Goal: Task Accomplishment & Management: Complete application form

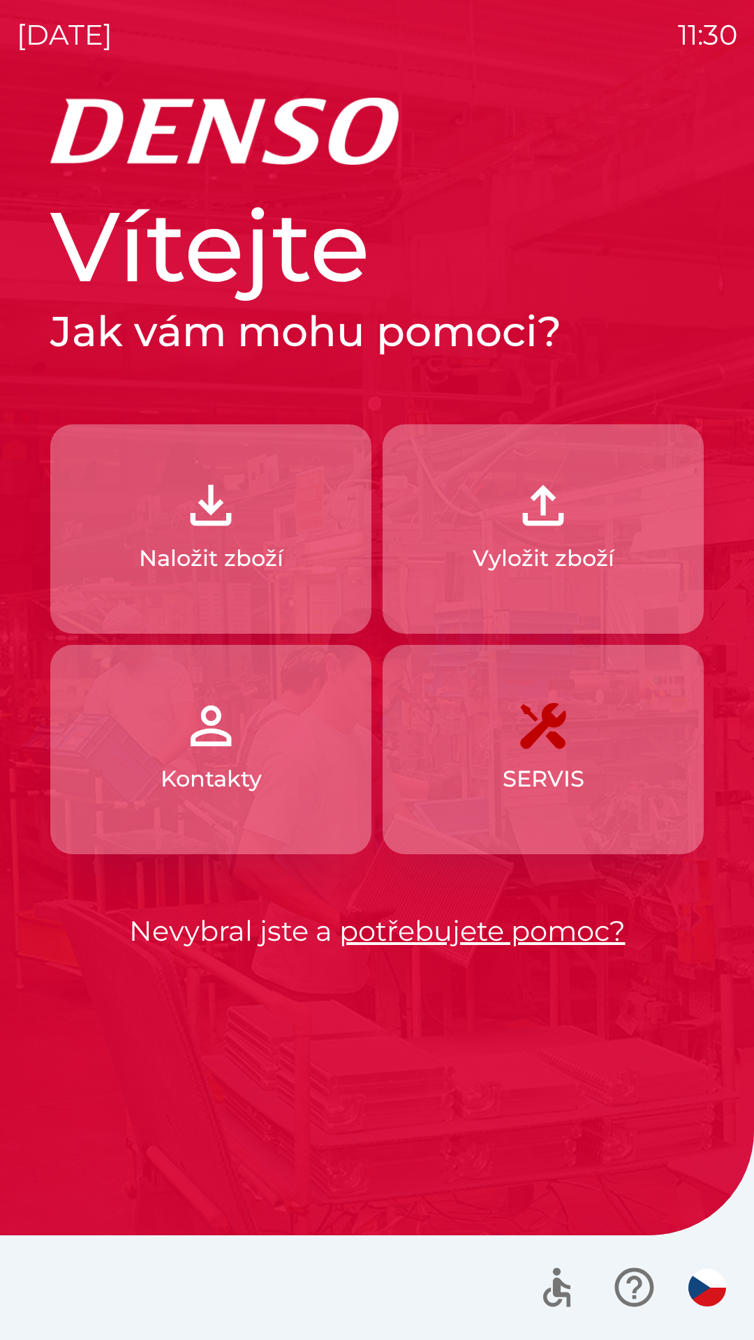
click at [211, 1110] on div "Vítejte Jak vám mohu pomoci? Naložit zboží Vyložit zboží Kontakty SERVIS Nevybr…" at bounding box center [377, 719] width 721 height 1243
click at [235, 547] on p "Naložit zboží" at bounding box center [211, 559] width 145 height 34
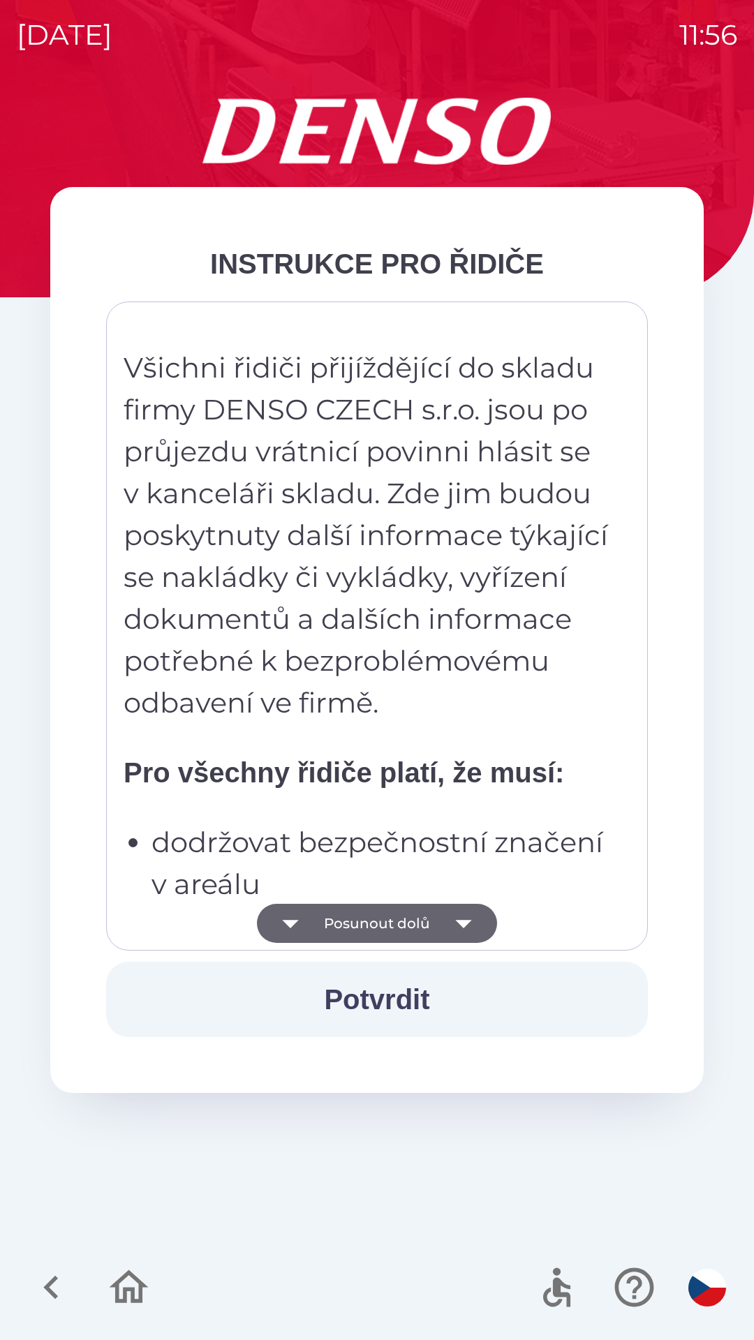
click at [466, 925] on icon "button" at bounding box center [463, 923] width 39 height 39
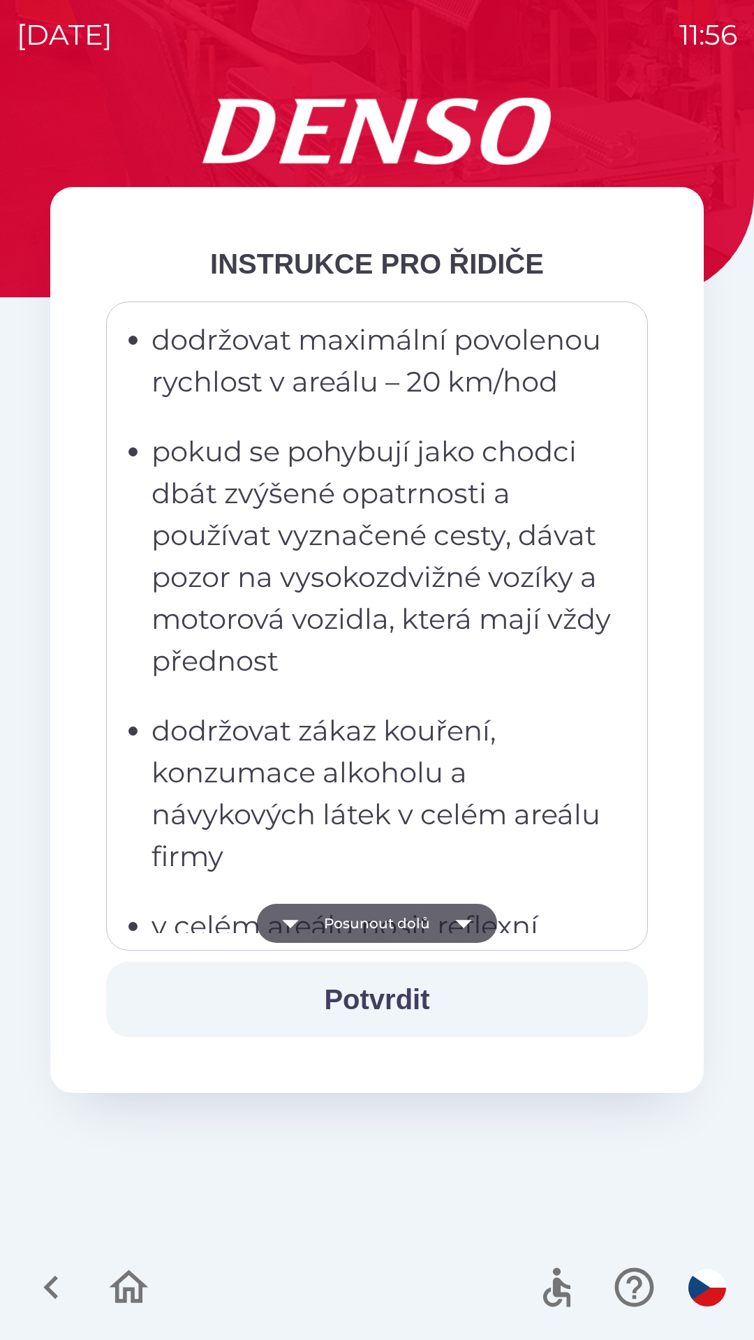
click at [466, 925] on icon "button" at bounding box center [463, 923] width 39 height 39
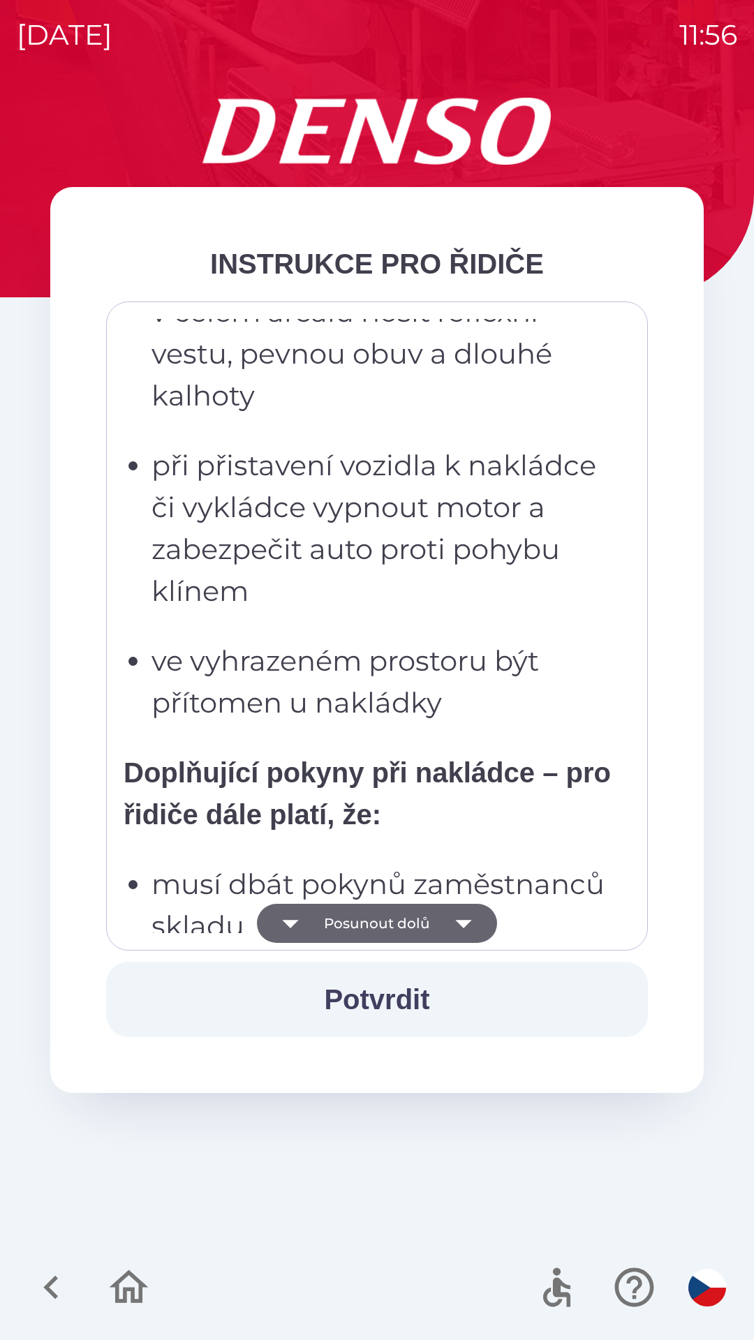
click at [466, 921] on icon "button" at bounding box center [463, 924] width 16 height 8
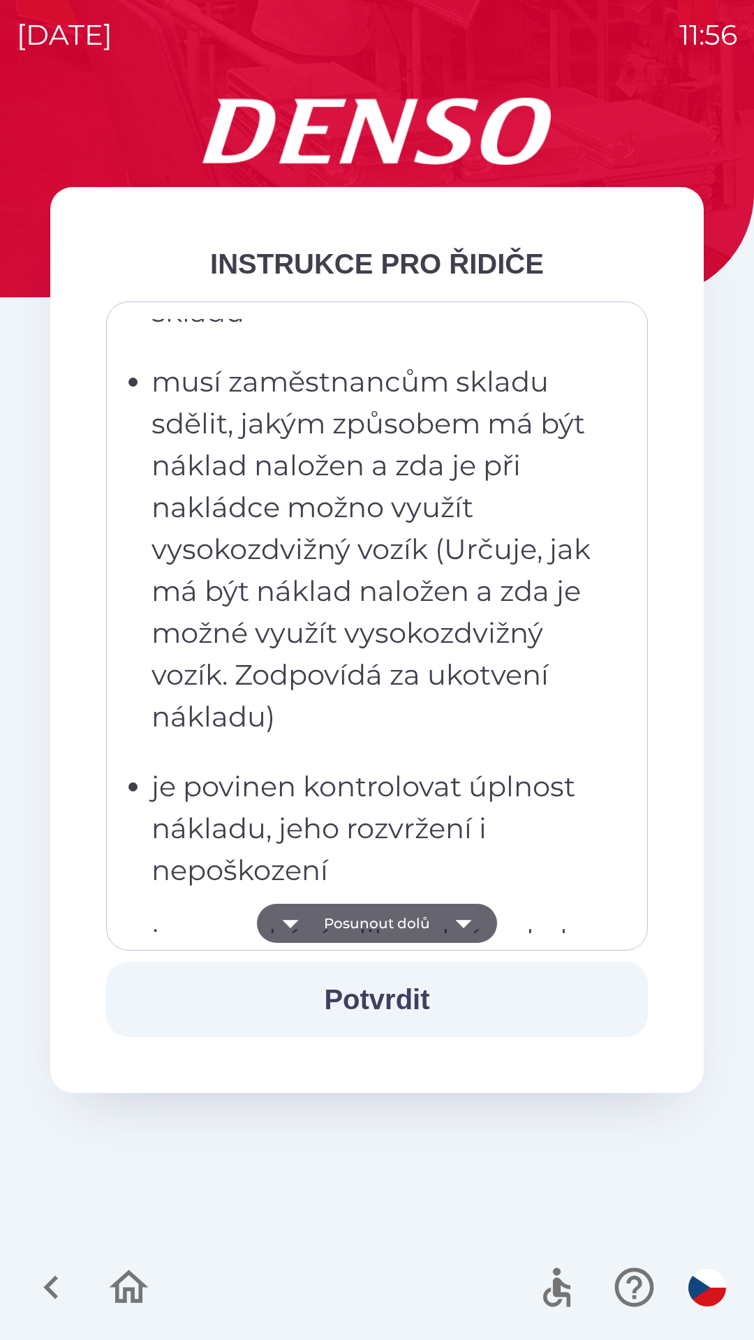
click at [468, 918] on icon "button" at bounding box center [463, 923] width 39 height 39
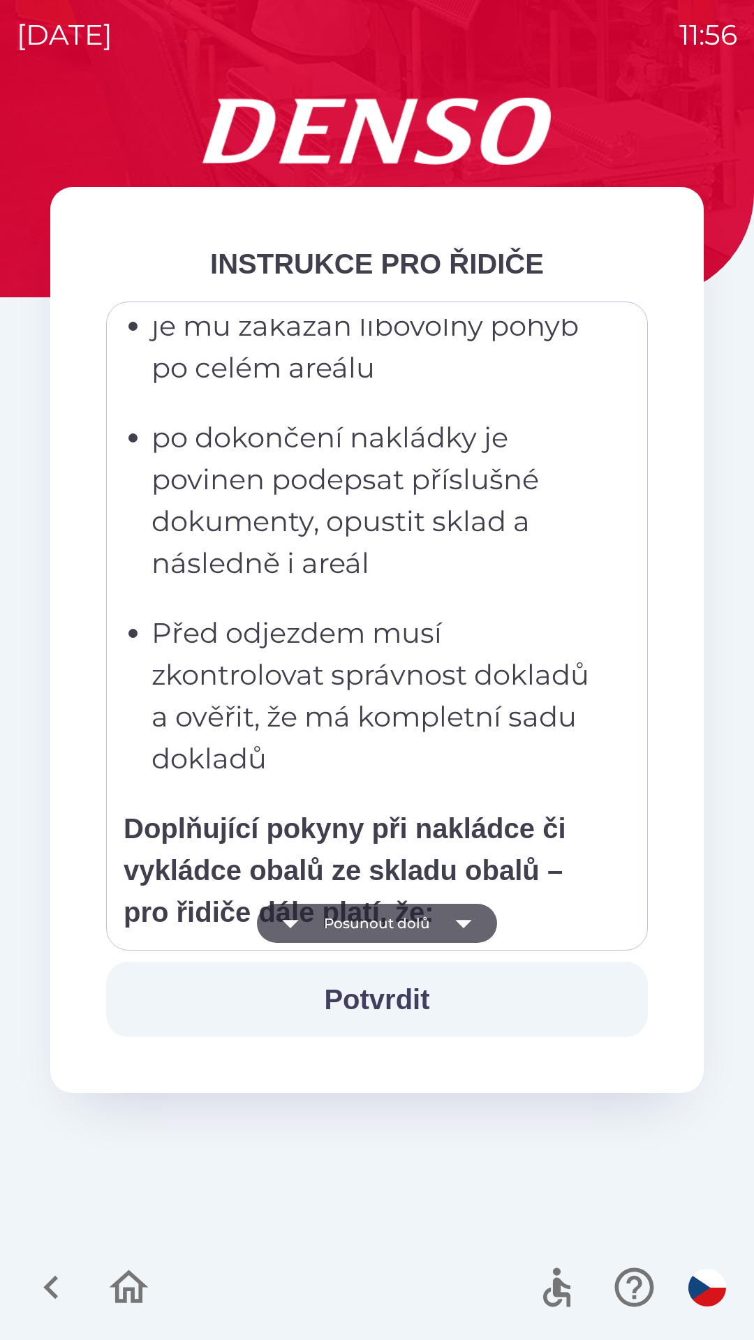
click at [466, 922] on icon "button" at bounding box center [463, 924] width 16 height 8
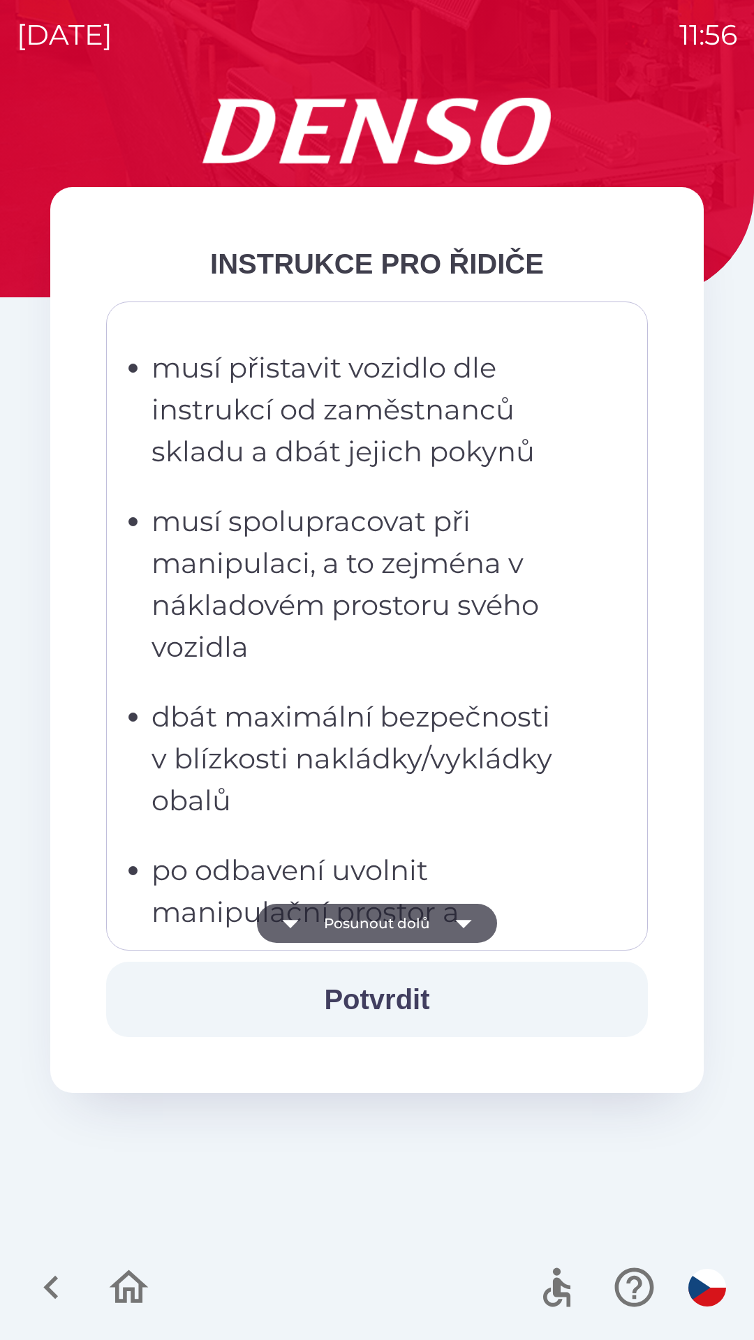
click at [468, 920] on icon "button" at bounding box center [463, 923] width 39 height 39
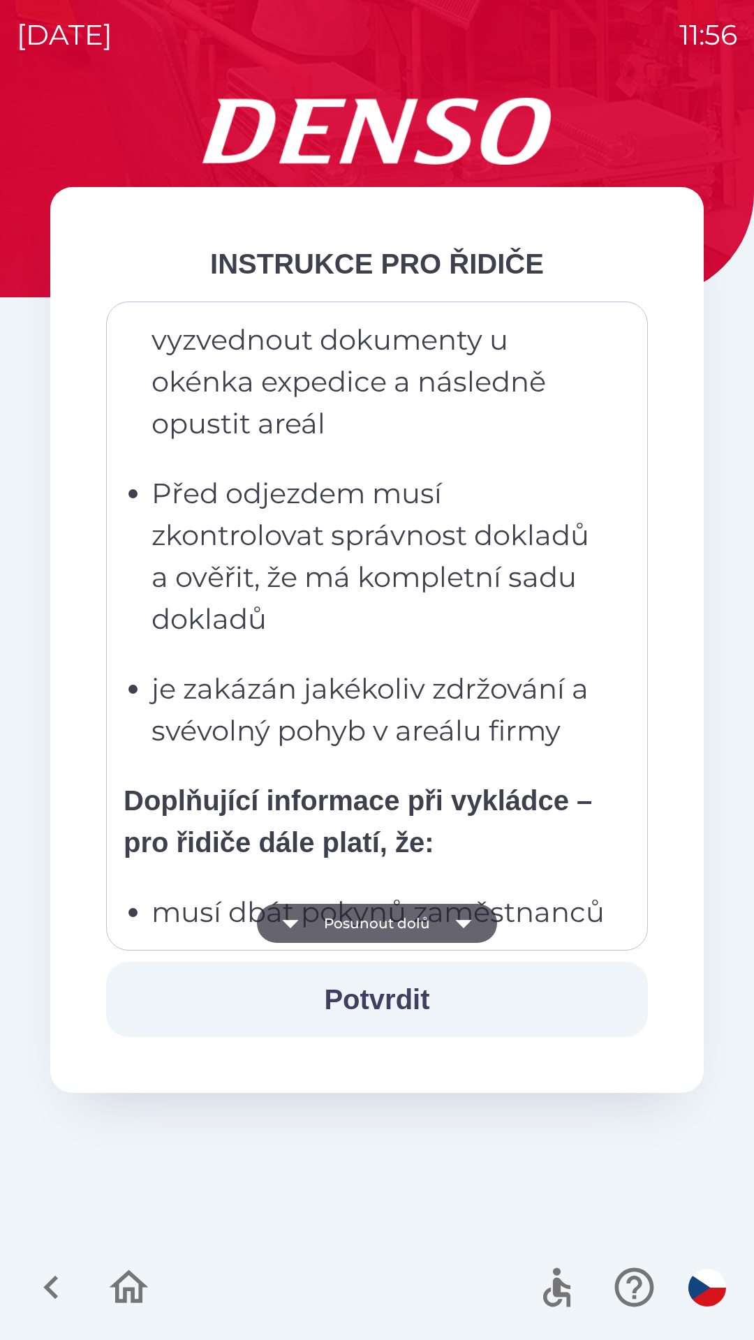
click at [468, 919] on icon "button" at bounding box center [463, 923] width 39 height 39
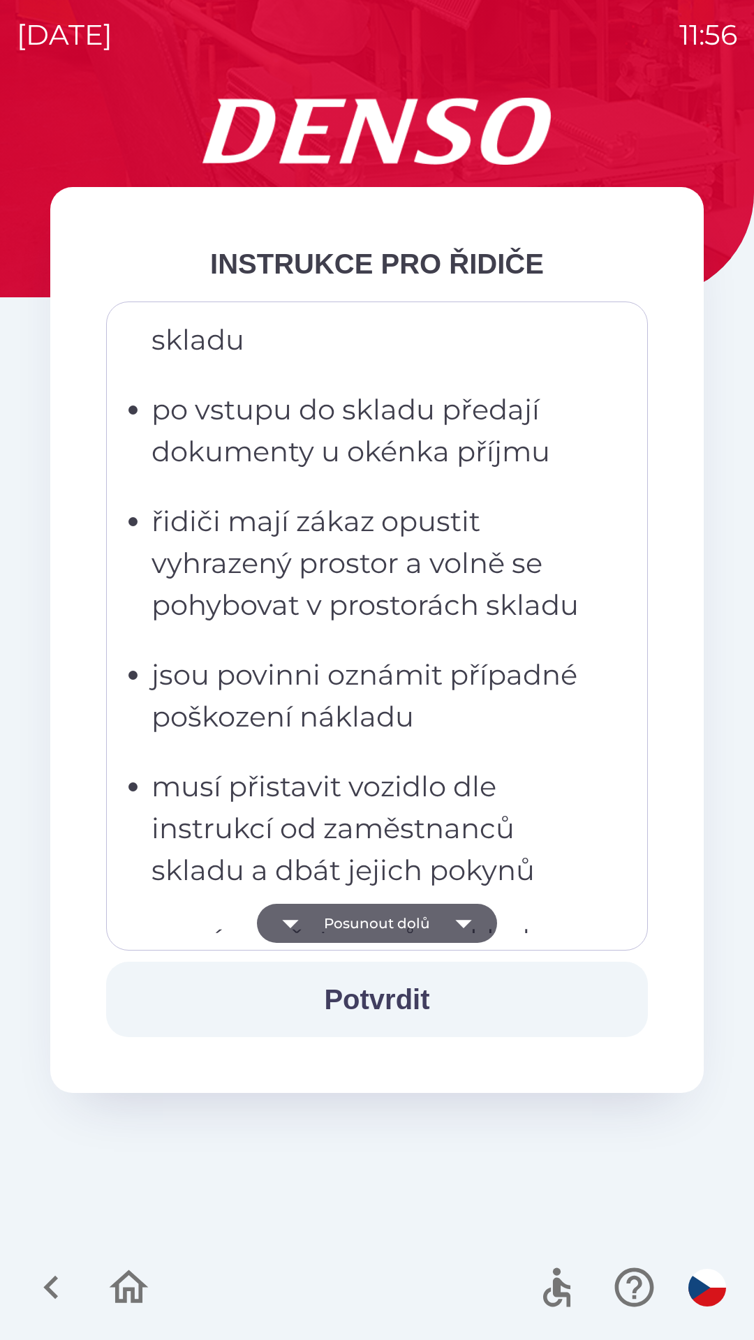
click at [472, 926] on icon "button" at bounding box center [463, 923] width 39 height 39
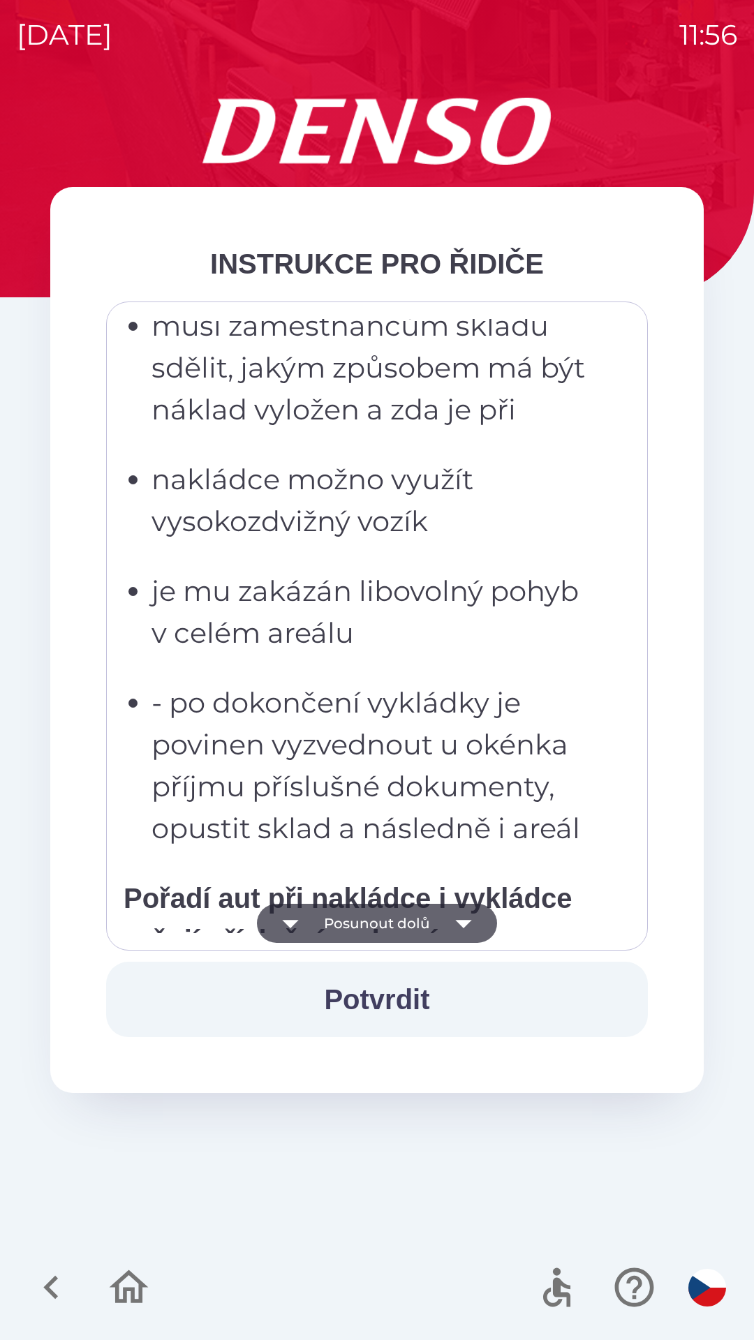
click at [471, 920] on icon "button" at bounding box center [463, 923] width 39 height 39
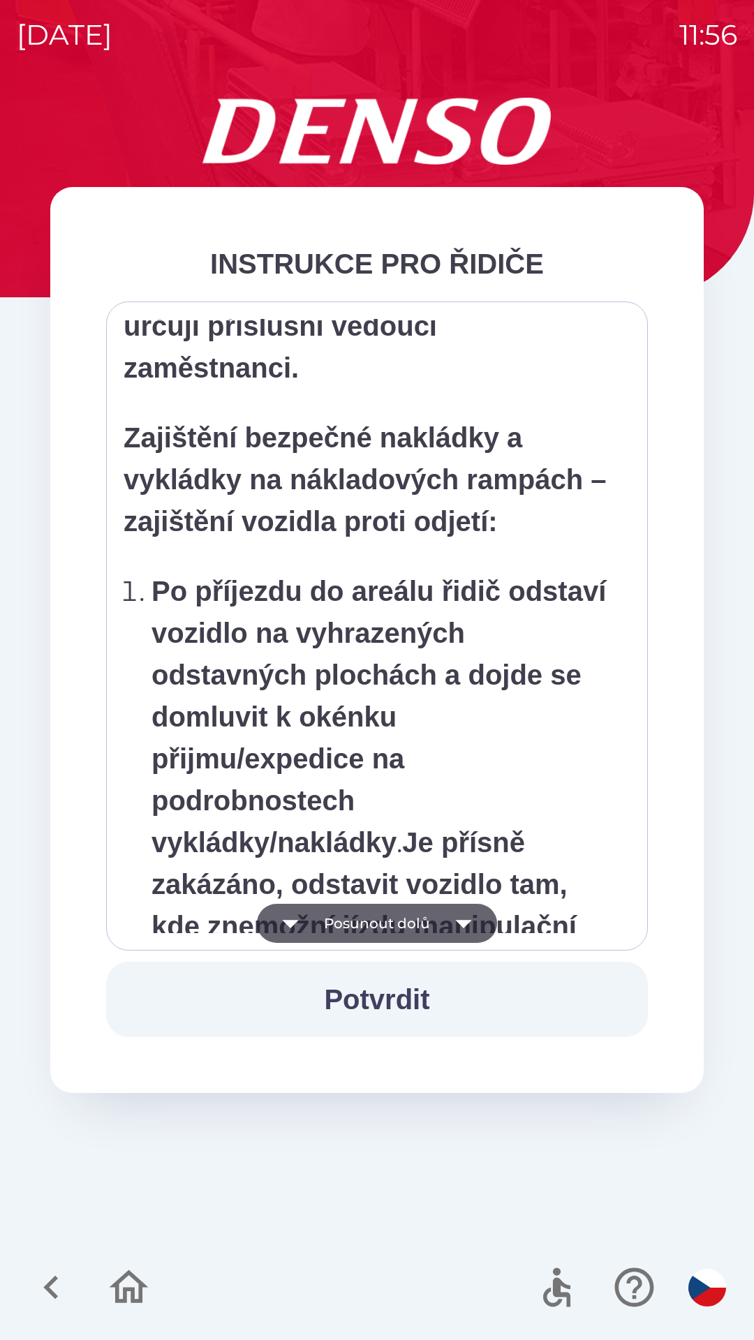
click at [473, 923] on icon "button" at bounding box center [463, 923] width 39 height 39
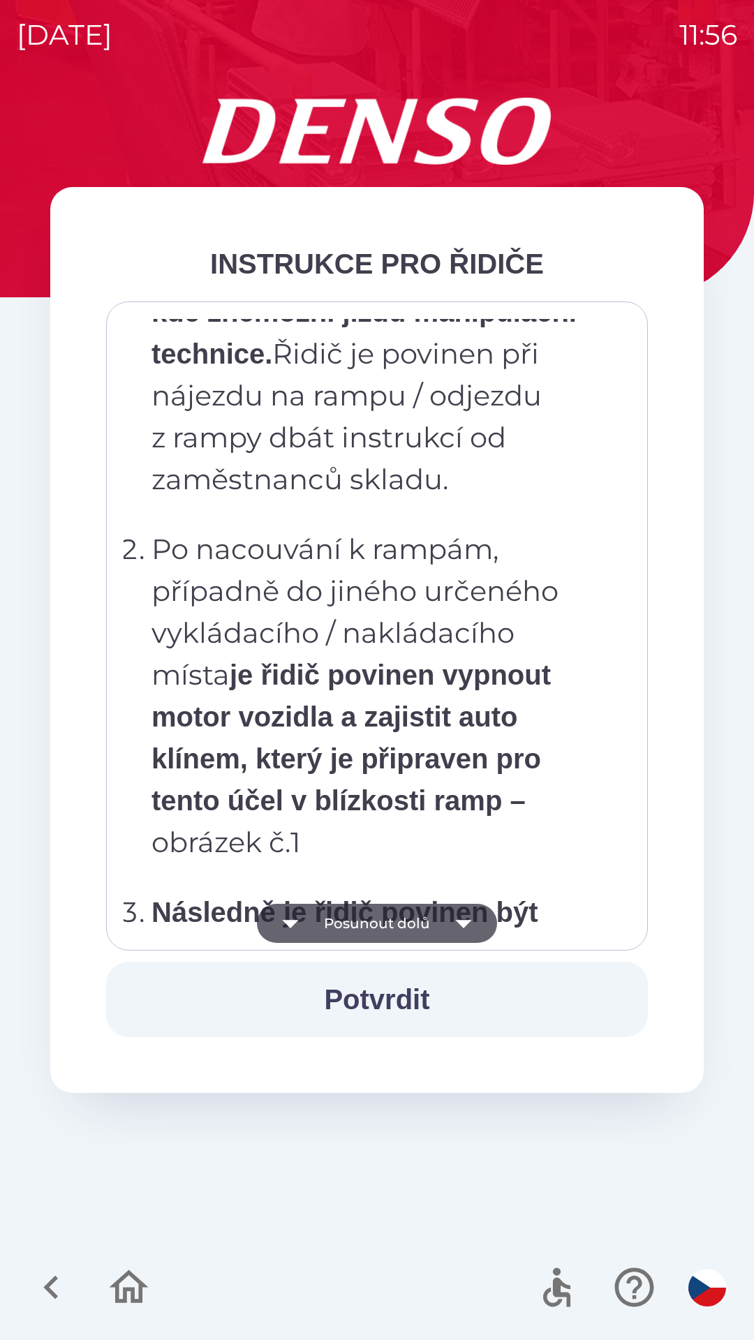
click at [472, 915] on icon "button" at bounding box center [463, 923] width 39 height 39
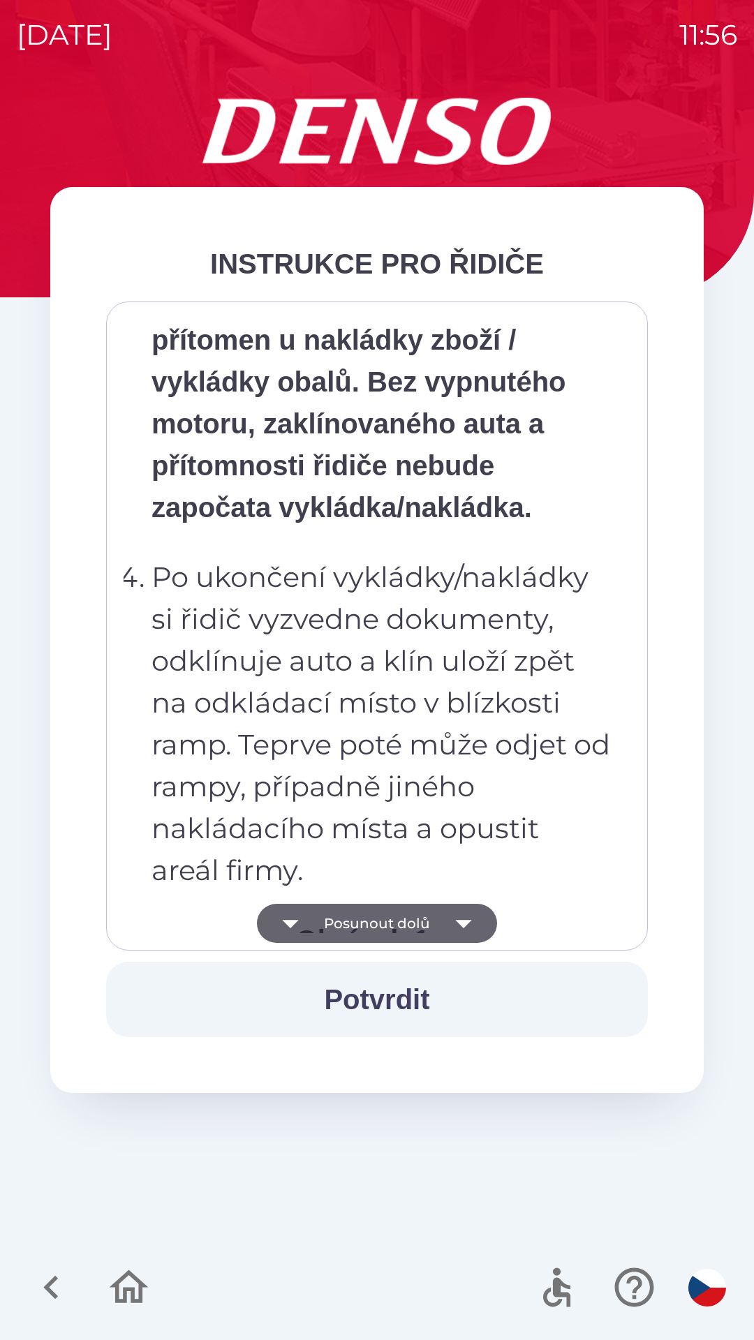
click at [472, 924] on icon "button" at bounding box center [463, 923] width 39 height 39
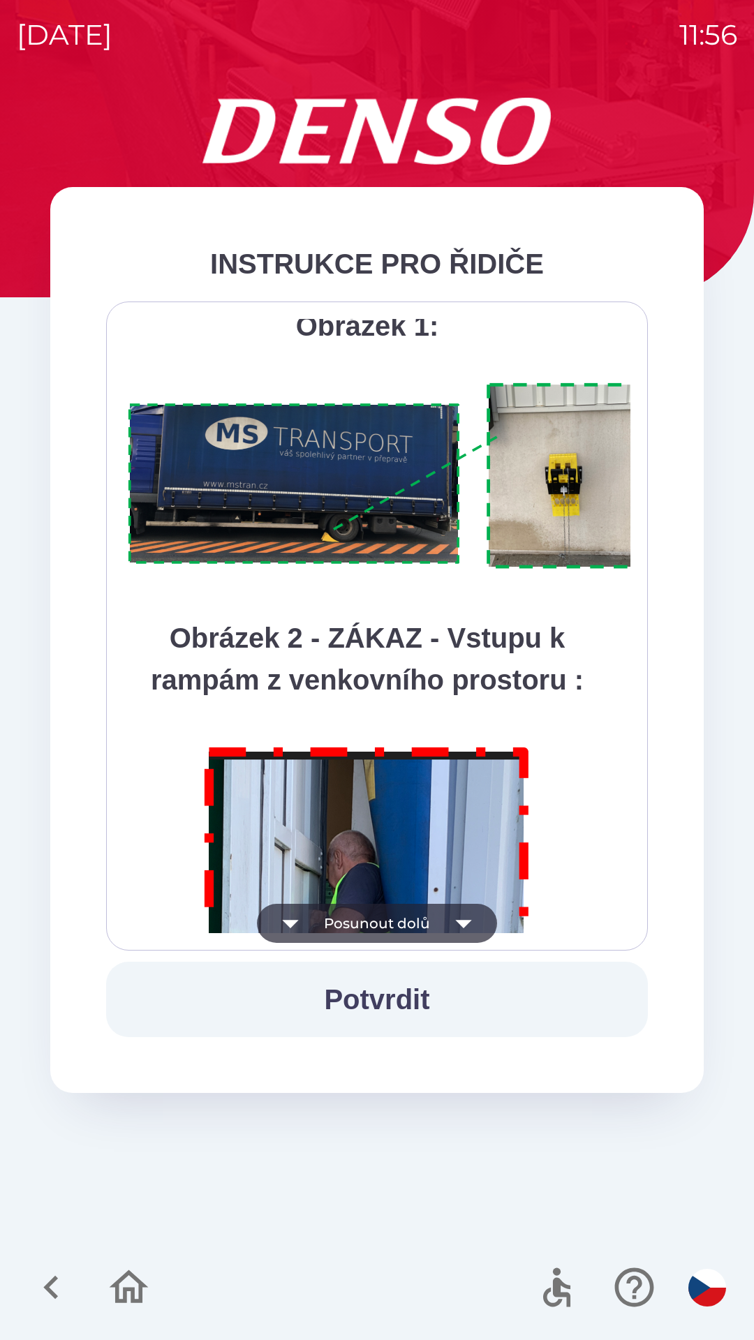
click at [472, 926] on icon "button" at bounding box center [463, 923] width 39 height 39
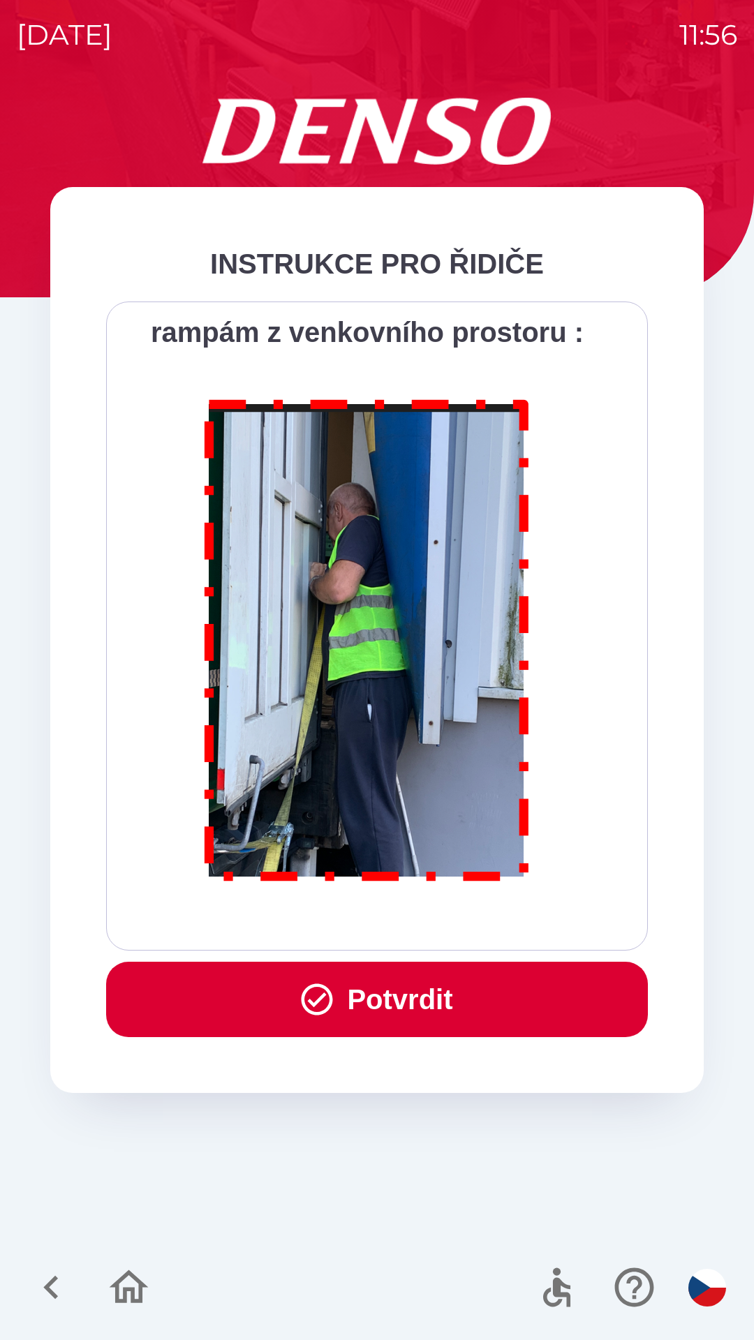
click at [478, 915] on div "Všichni řidiči přijíždějící do skladu firmy DENSO CZECH s.r.o. jsou po průjezdu…" at bounding box center [377, 626] width 507 height 614
click at [401, 998] on button "Potvrdit" at bounding box center [377, 999] width 542 height 75
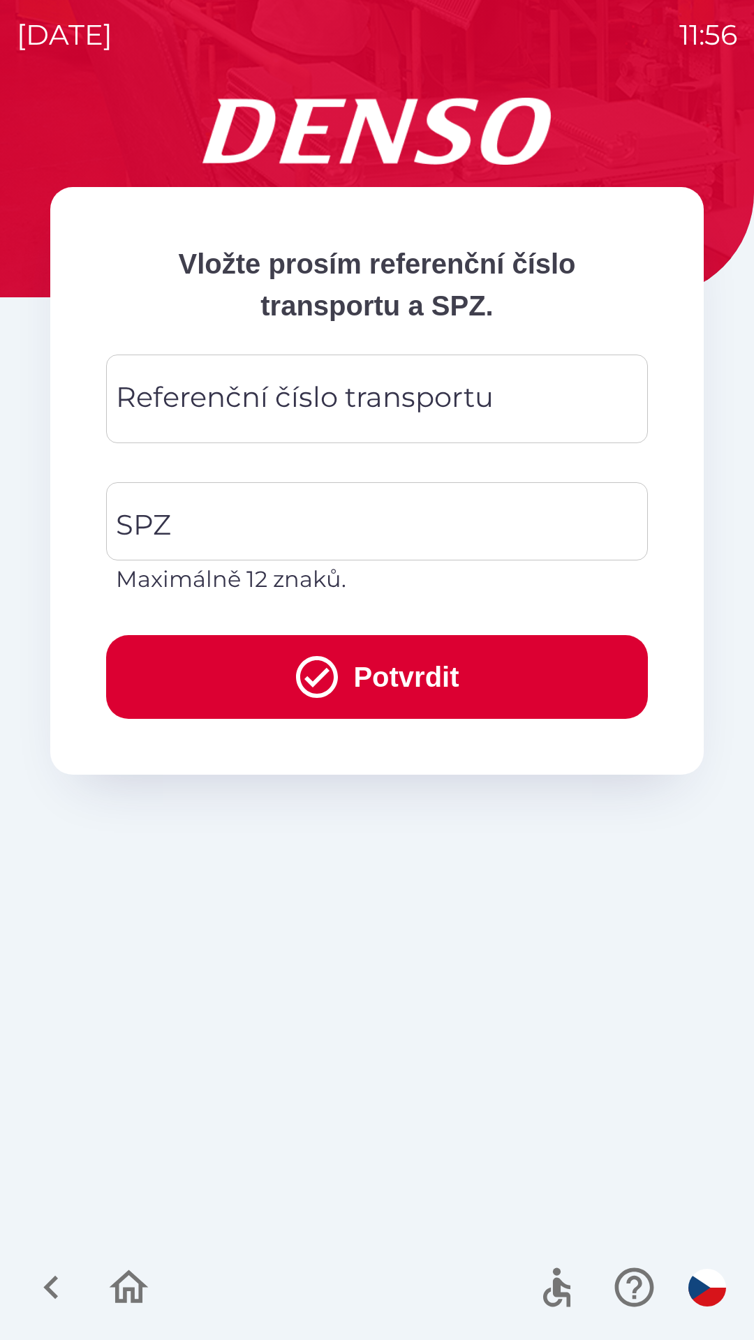
click at [357, 385] on div "Referenční číslo transportu Referenční číslo transportu" at bounding box center [377, 399] width 542 height 89
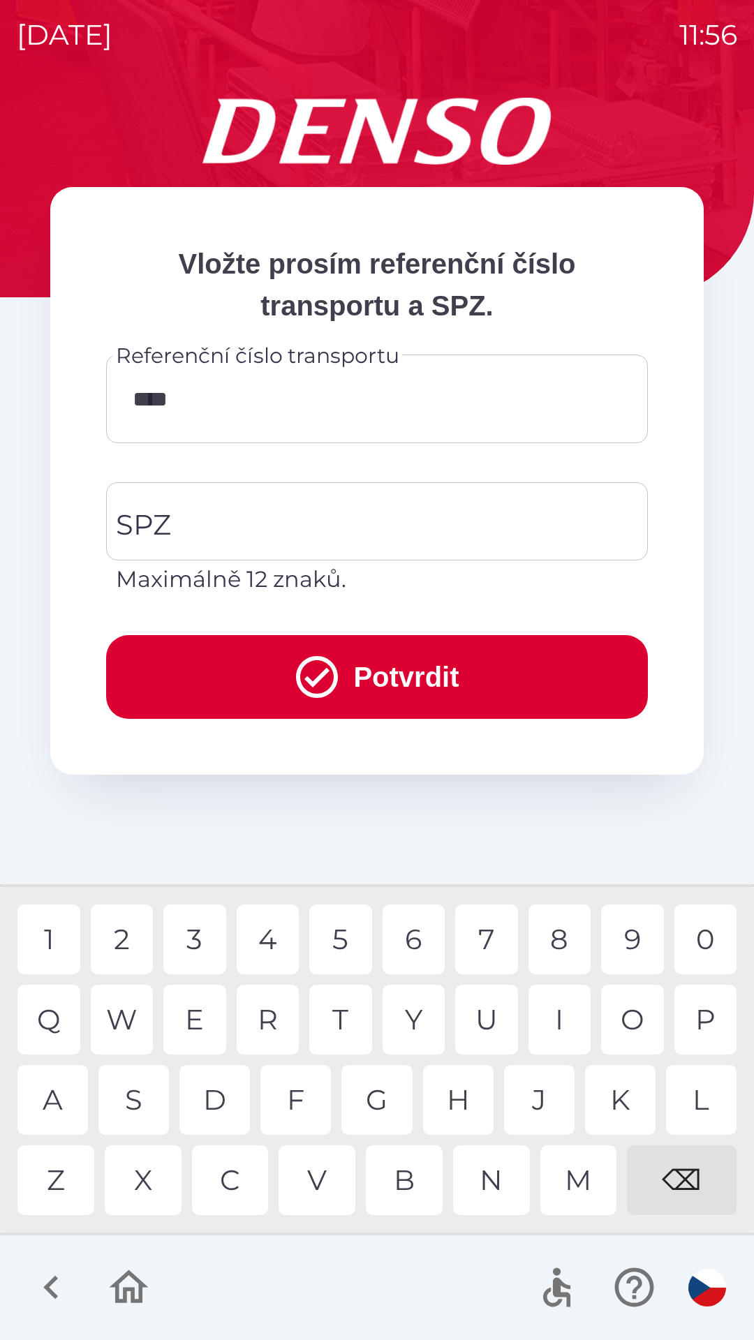
click at [119, 938] on div "2" at bounding box center [122, 940] width 63 height 70
click at [225, 402] on input "*****" at bounding box center [377, 398] width 508 height 55
type input "*"
click at [56, 936] on div "1" at bounding box center [48, 940] width 63 height 70
click at [493, 933] on div "7" at bounding box center [486, 940] width 63 height 70
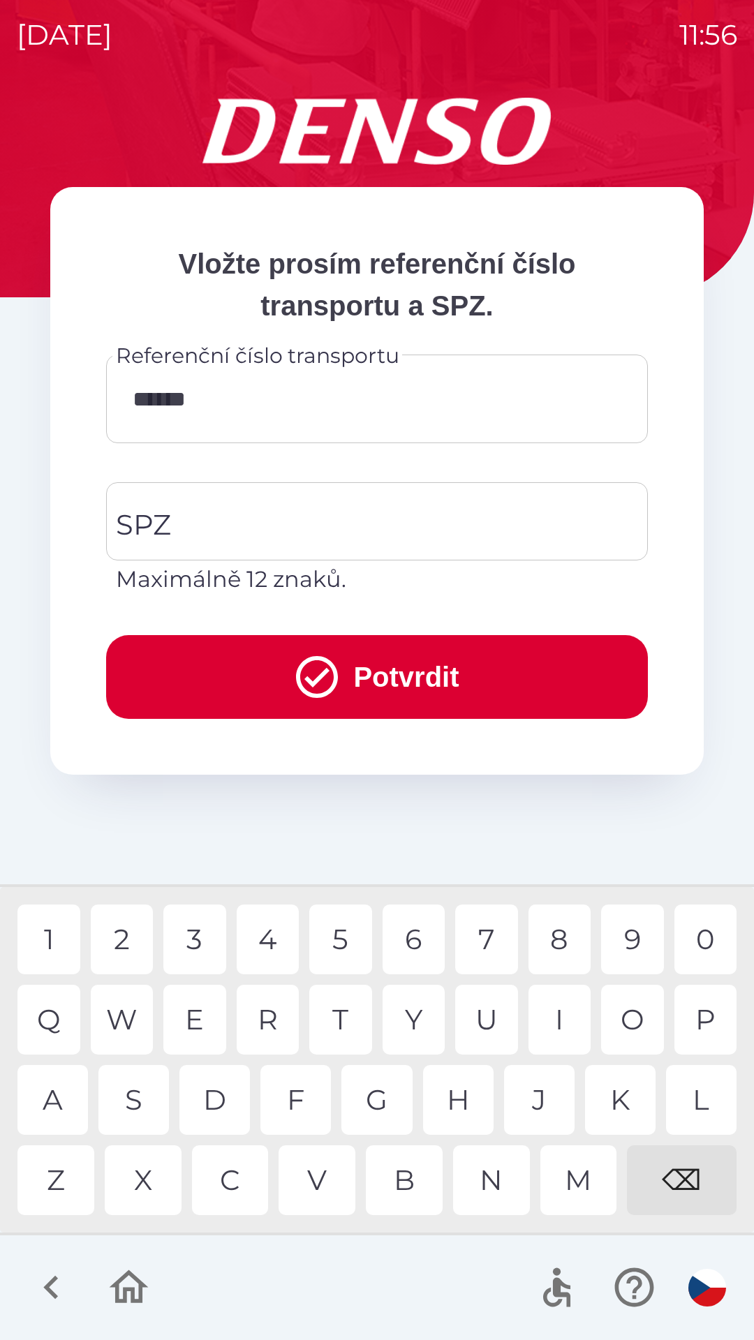
type input "*******"
click at [210, 528] on input "SPZ" at bounding box center [366, 522] width 508 height 66
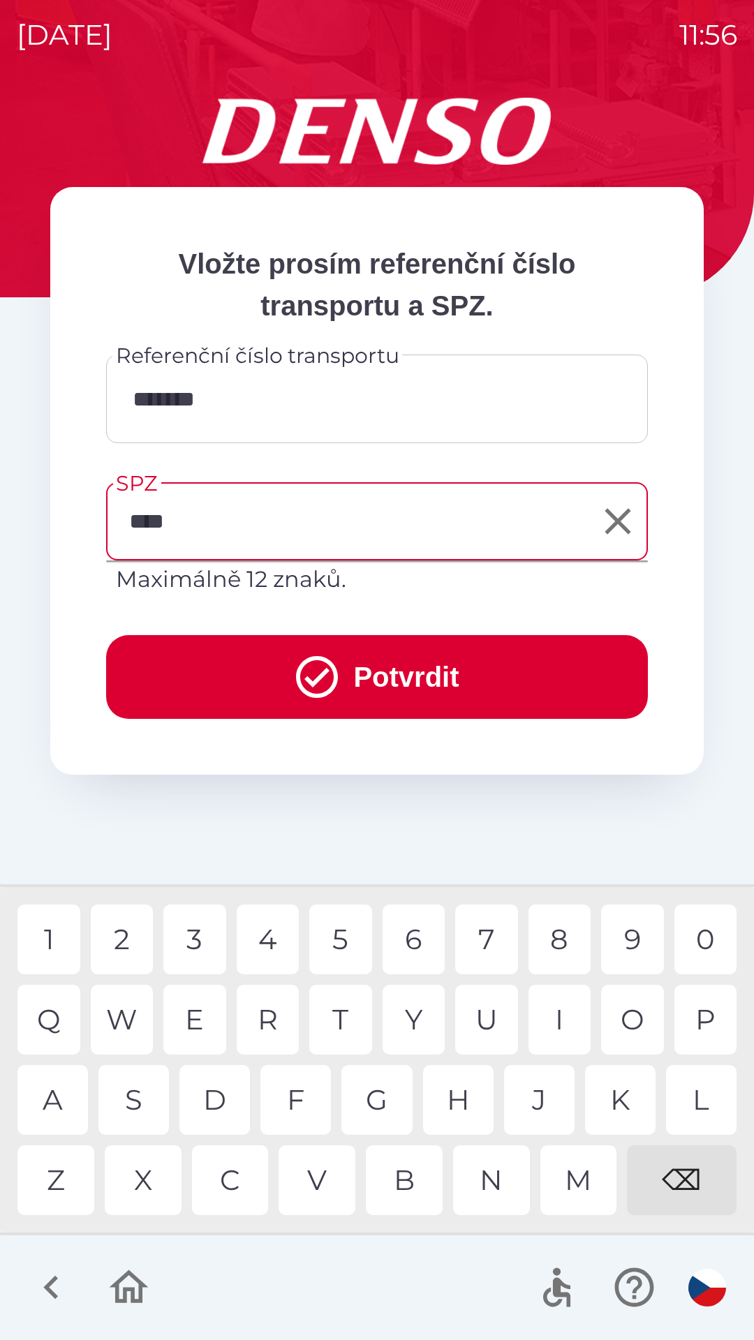
click at [124, 937] on div "2" at bounding box center [122, 940] width 63 height 70
click at [267, 939] on div "4" at bounding box center [268, 940] width 63 height 70
type input "*******"
click at [413, 674] on button "Potvrdit" at bounding box center [377, 677] width 542 height 84
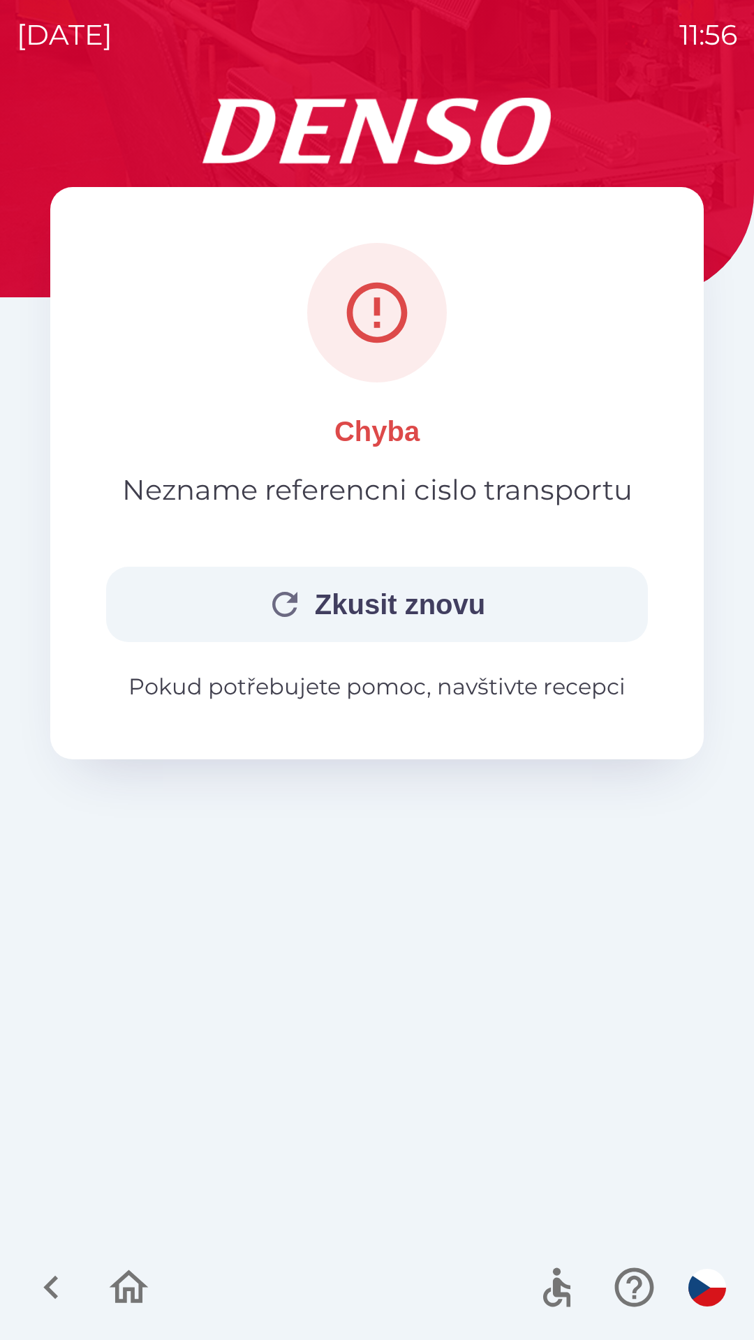
click at [411, 598] on button "Zkusit znovu" at bounding box center [377, 604] width 542 height 75
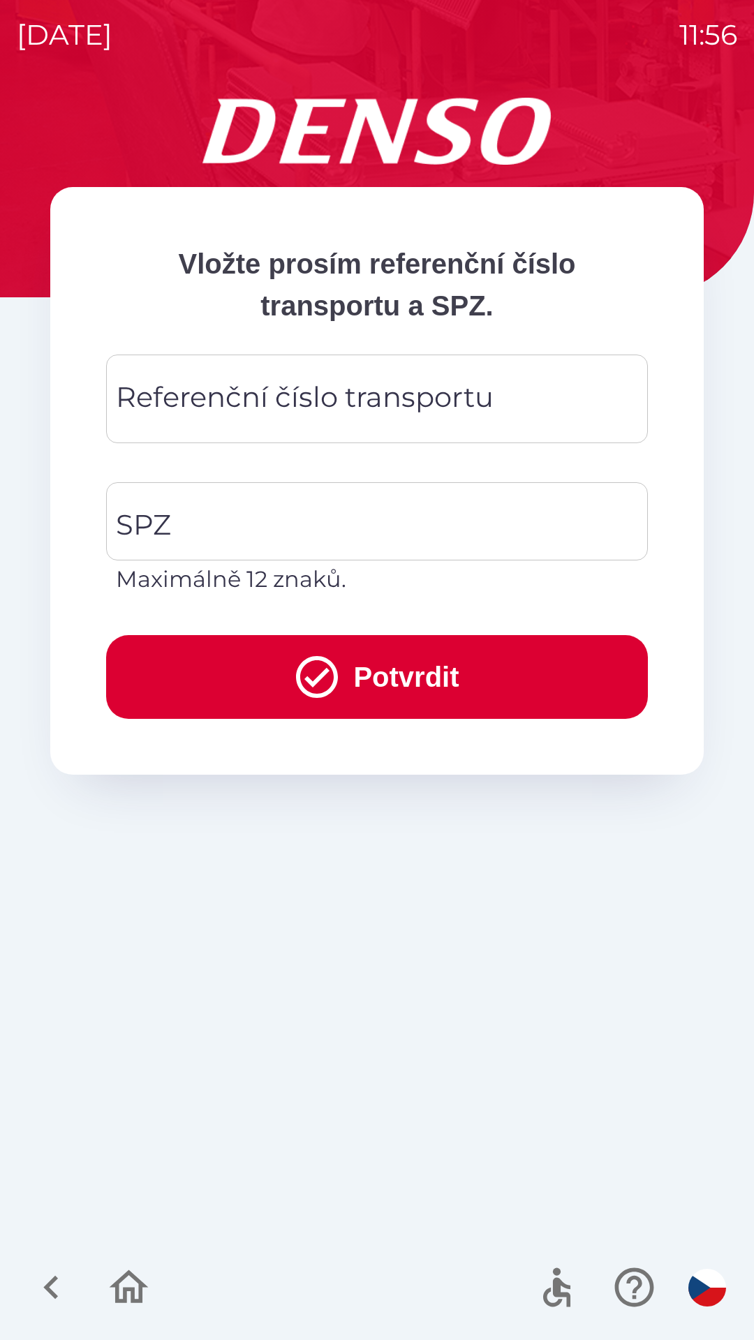
click at [223, 407] on div "Referenční číslo transportu Referenční číslo transportu" at bounding box center [377, 399] width 542 height 89
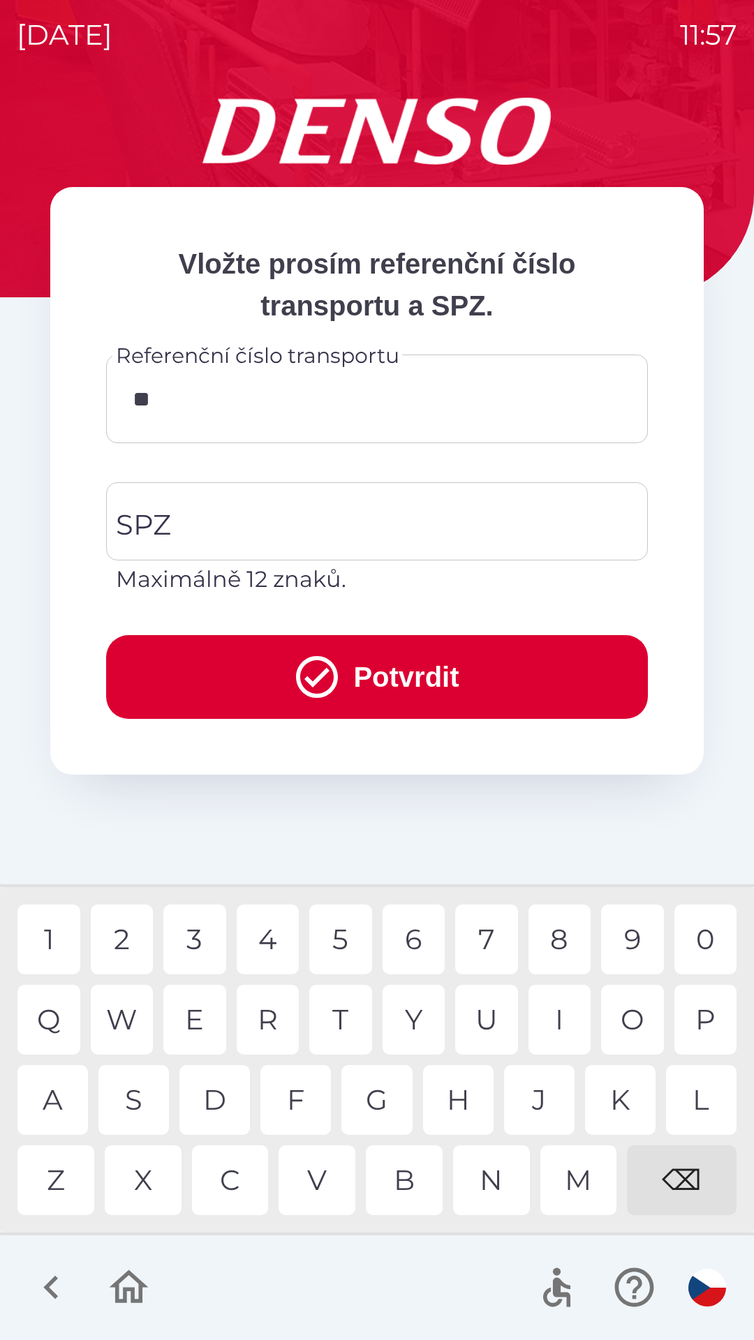
click at [276, 930] on div "4" at bounding box center [268, 940] width 63 height 70
click at [121, 942] on div "2" at bounding box center [122, 940] width 63 height 70
type input "******"
click at [240, 526] on input "SPZ" at bounding box center [366, 522] width 508 height 66
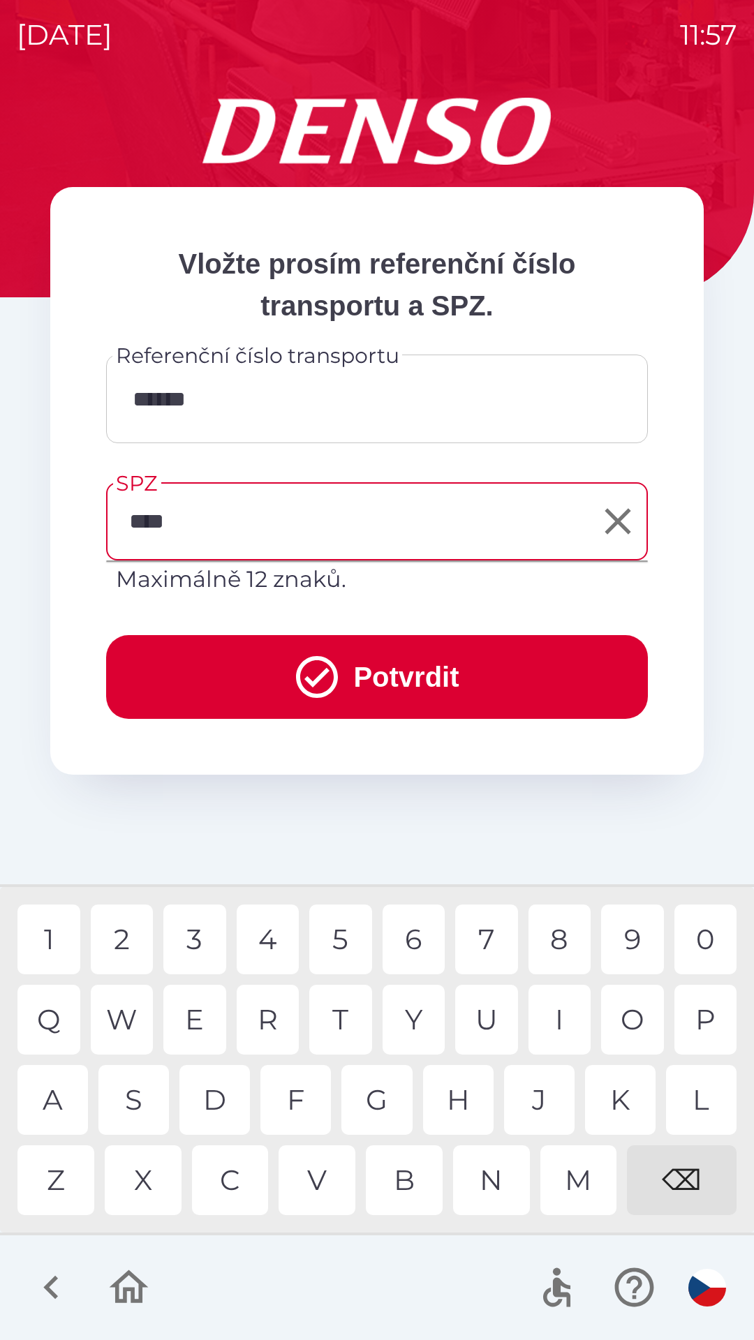
click at [123, 935] on div "2" at bounding box center [122, 940] width 63 height 70
click at [266, 934] on div "4" at bounding box center [268, 940] width 63 height 70
type input "*******"
click at [566, 945] on div "8" at bounding box center [560, 940] width 63 height 70
click at [415, 671] on button "Potvrdit" at bounding box center [377, 677] width 542 height 84
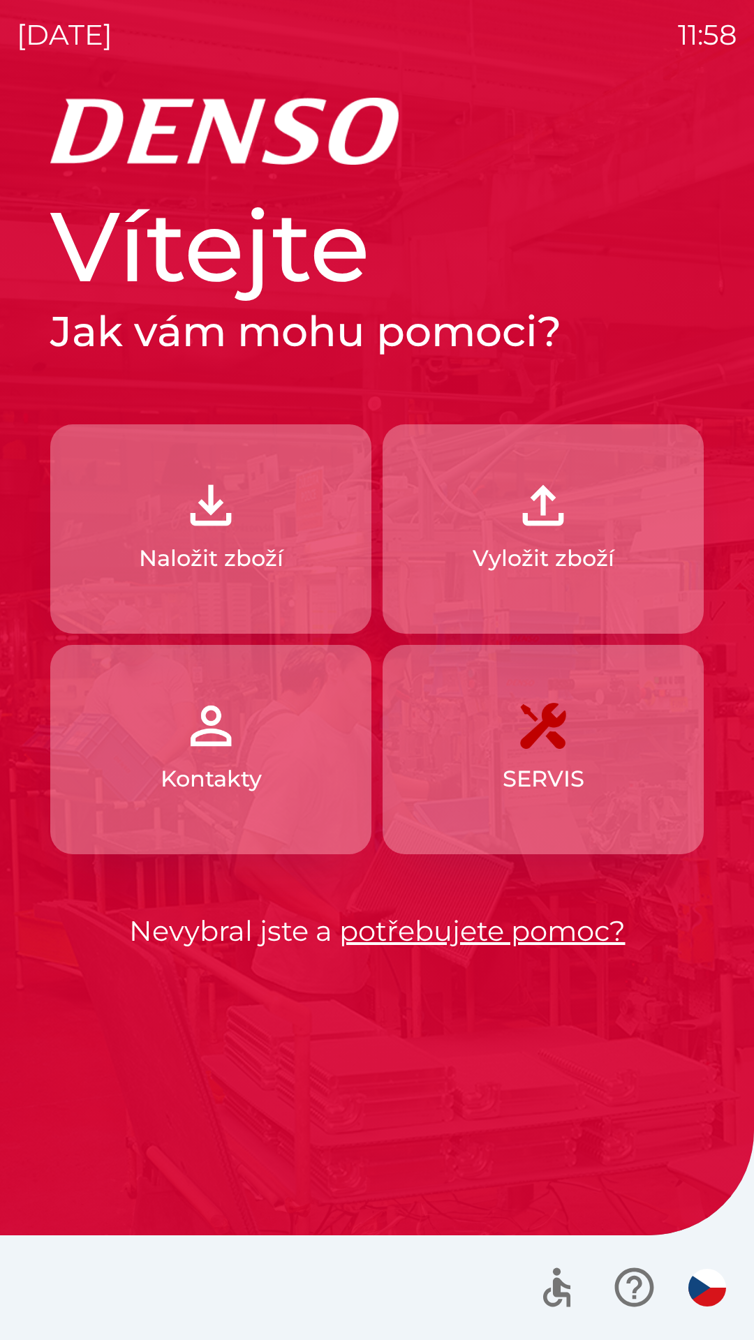
click at [224, 502] on img "button" at bounding box center [210, 505] width 61 height 61
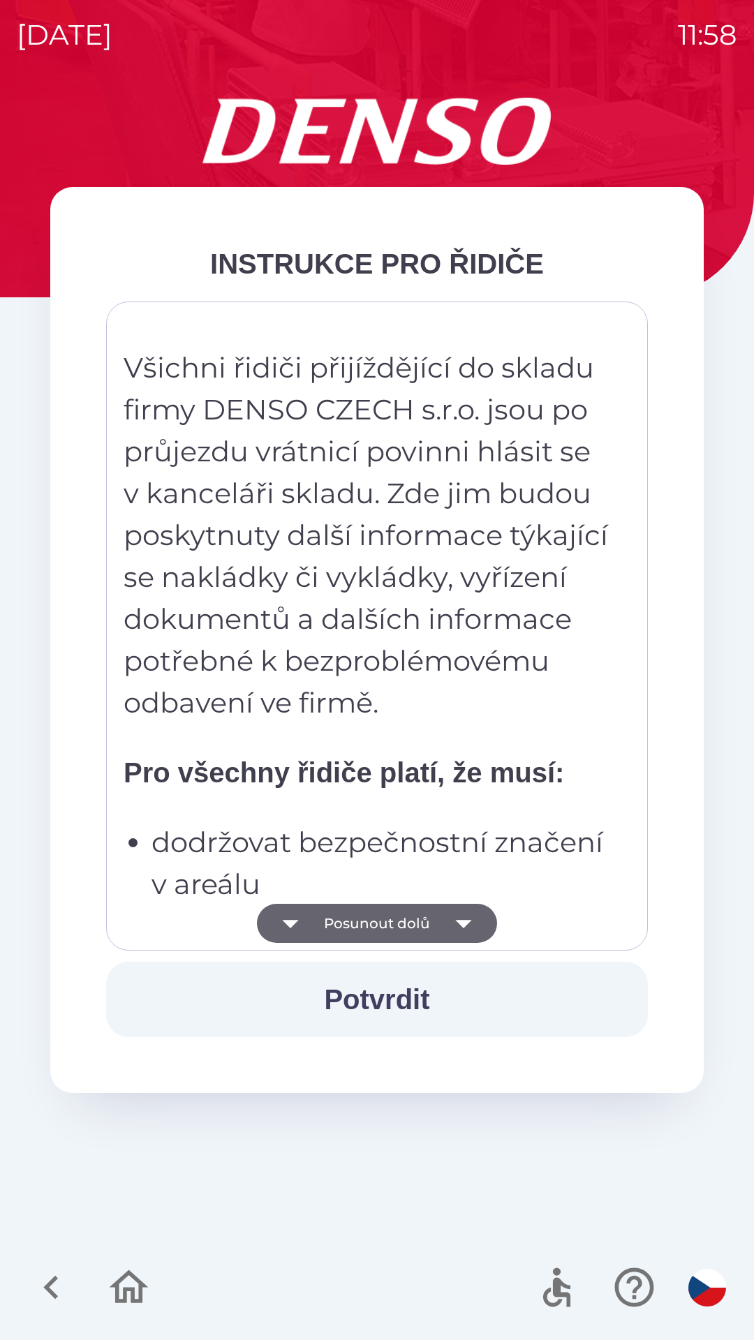
click at [464, 921] on icon "button" at bounding box center [463, 924] width 16 height 8
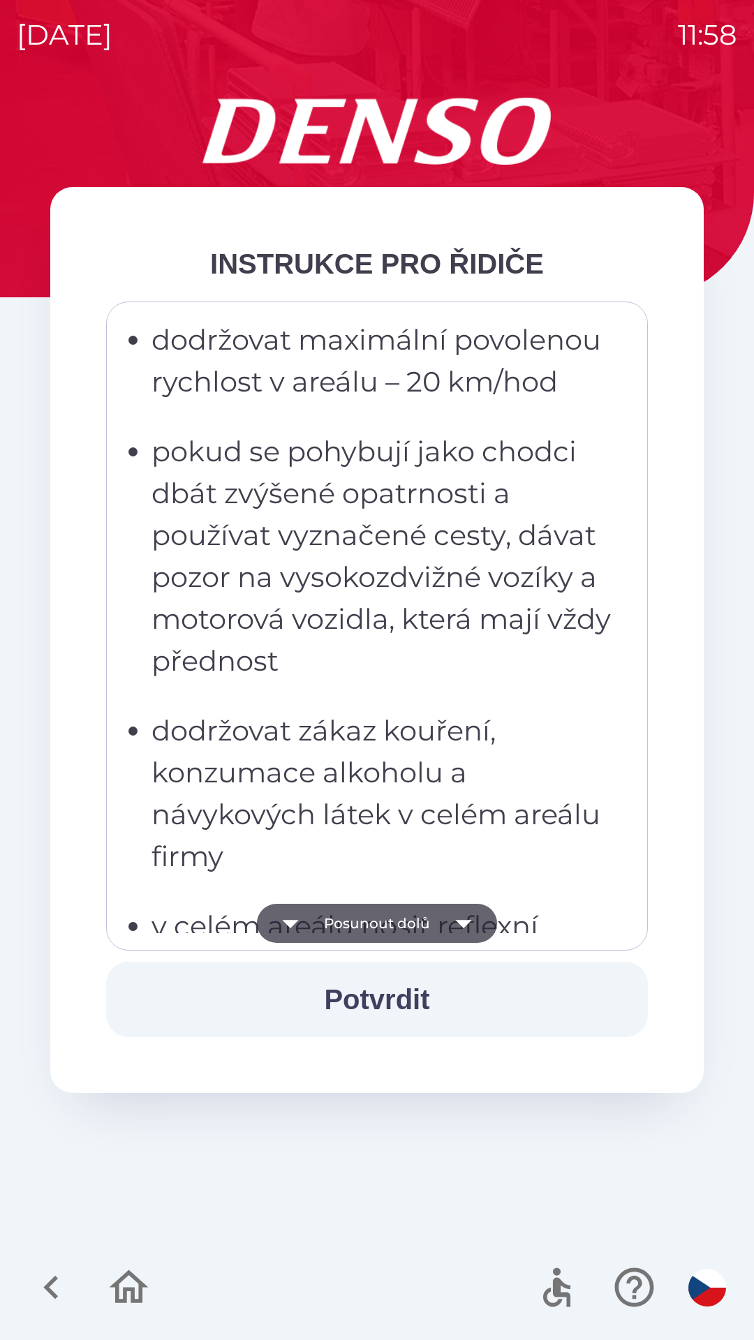
click at [459, 919] on icon "button" at bounding box center [463, 923] width 39 height 39
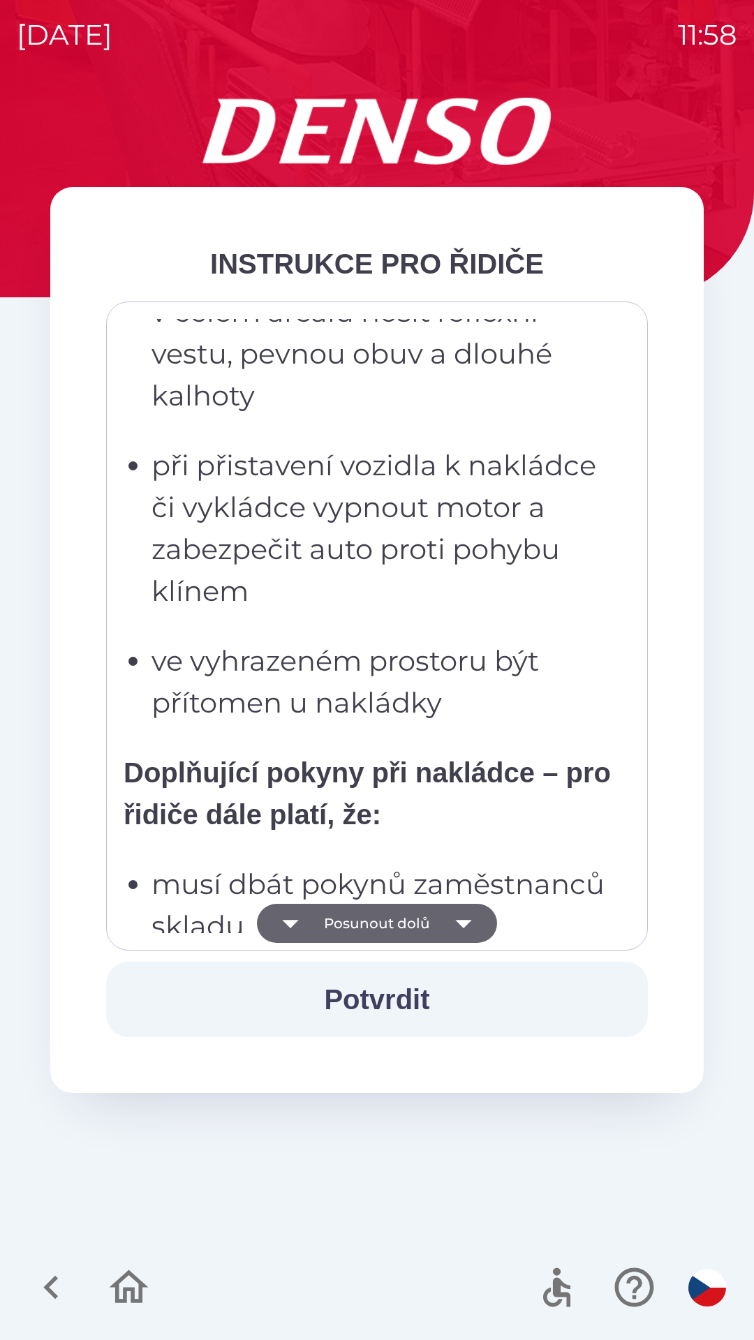
click at [463, 920] on icon "button" at bounding box center [463, 923] width 39 height 39
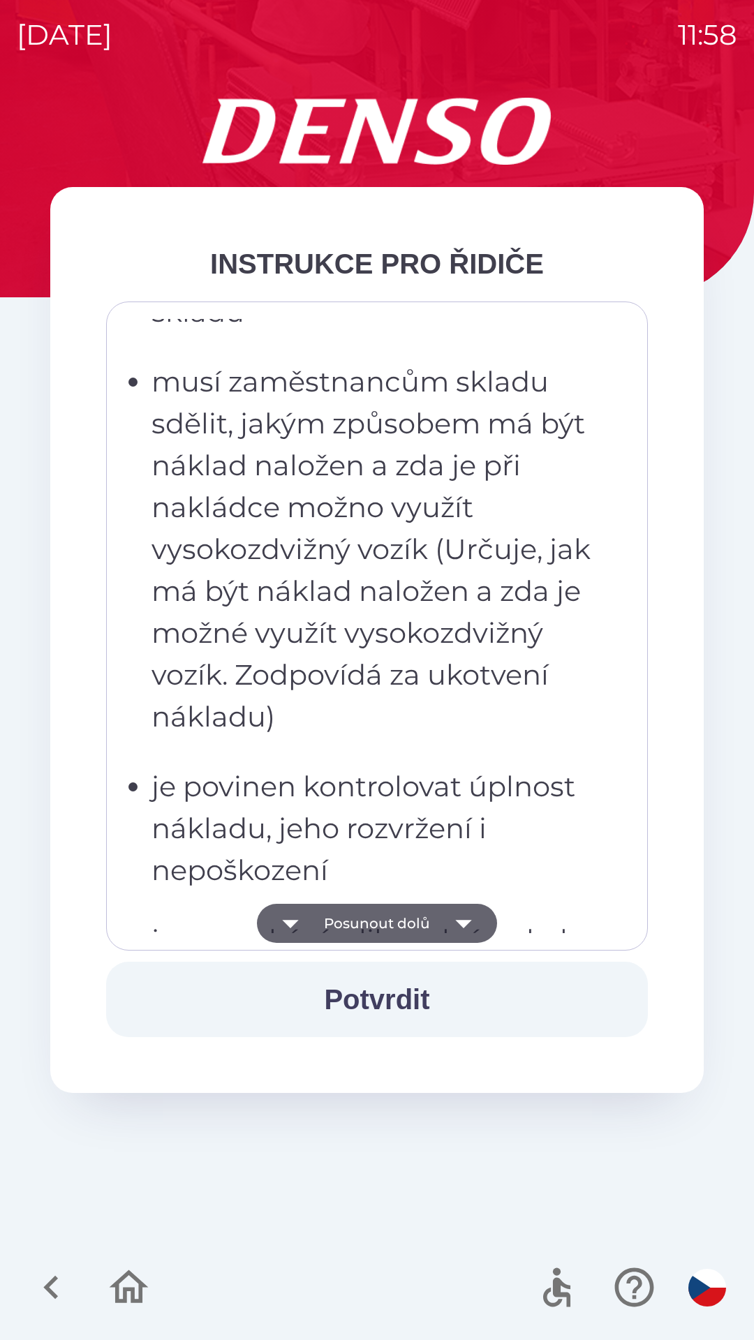
click at [465, 922] on icon "button" at bounding box center [463, 924] width 16 height 8
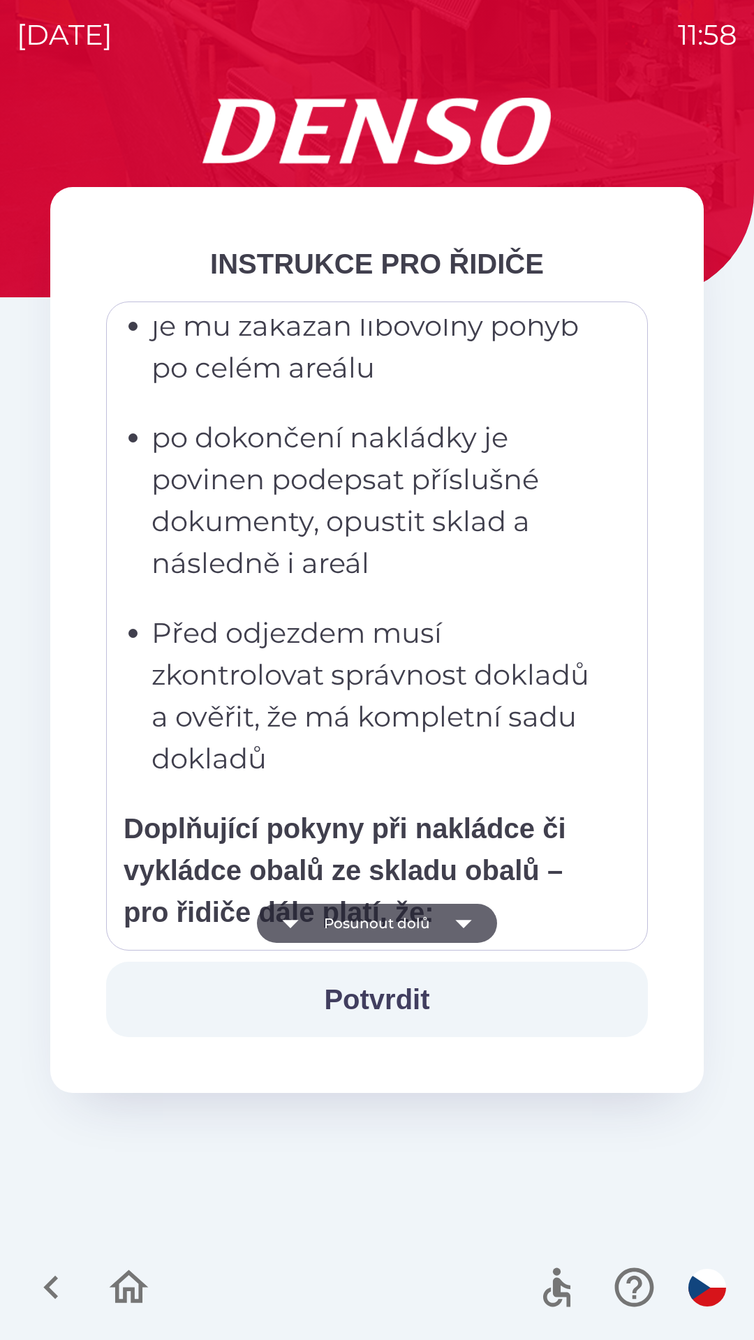
click at [461, 921] on icon "button" at bounding box center [463, 924] width 16 height 8
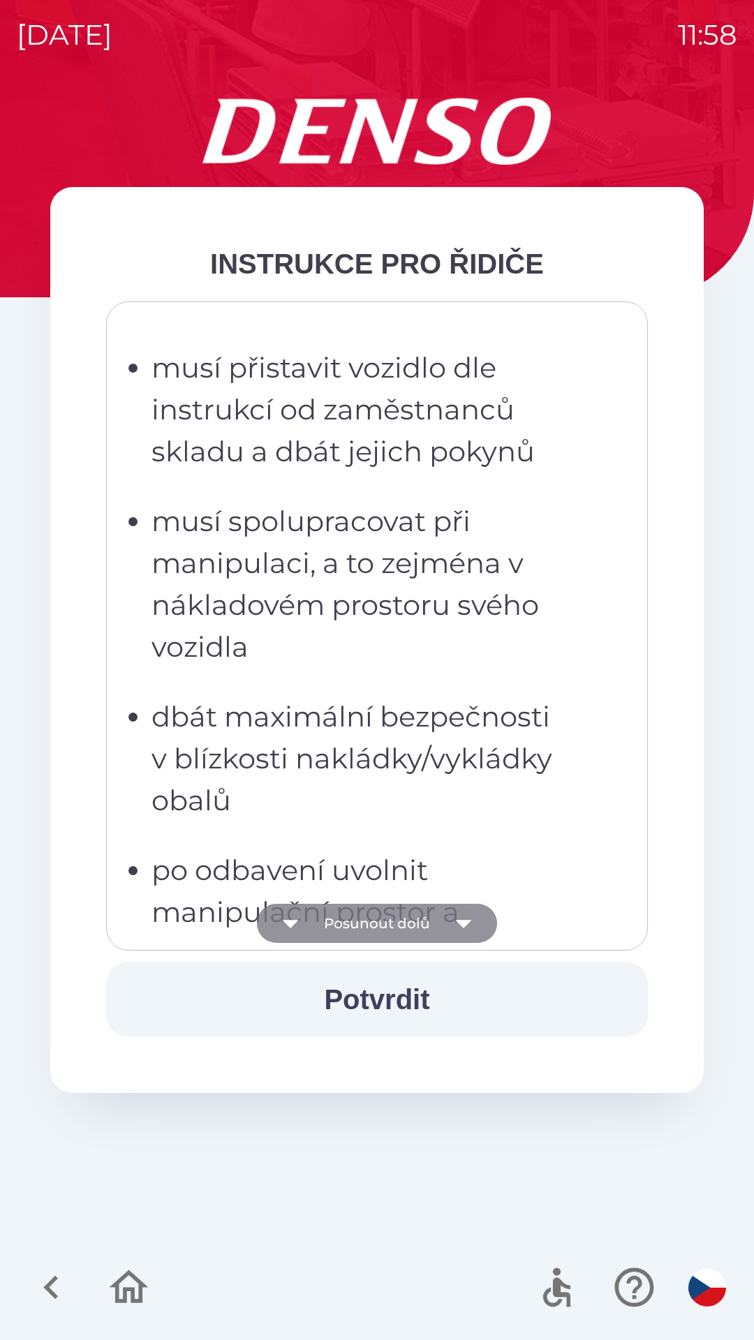
click at [460, 921] on icon "button" at bounding box center [463, 924] width 16 height 8
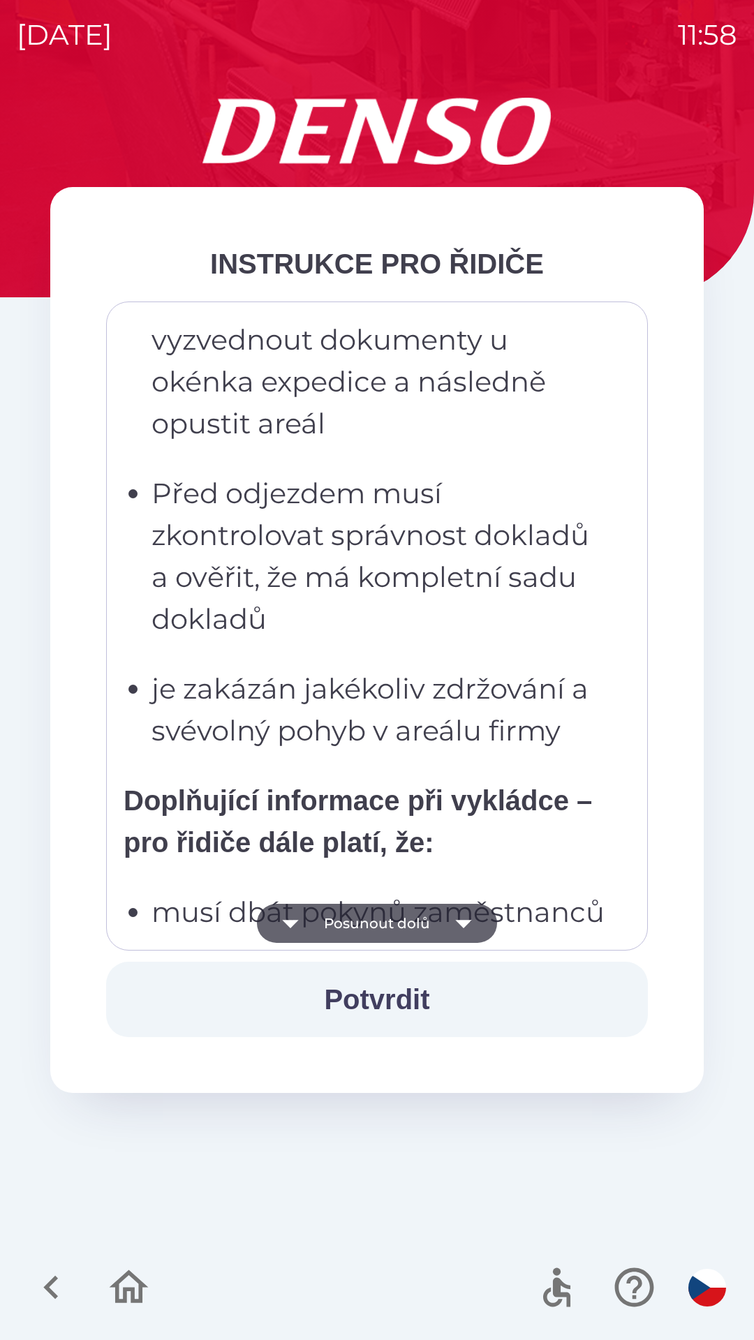
click at [466, 915] on icon "button" at bounding box center [463, 923] width 39 height 39
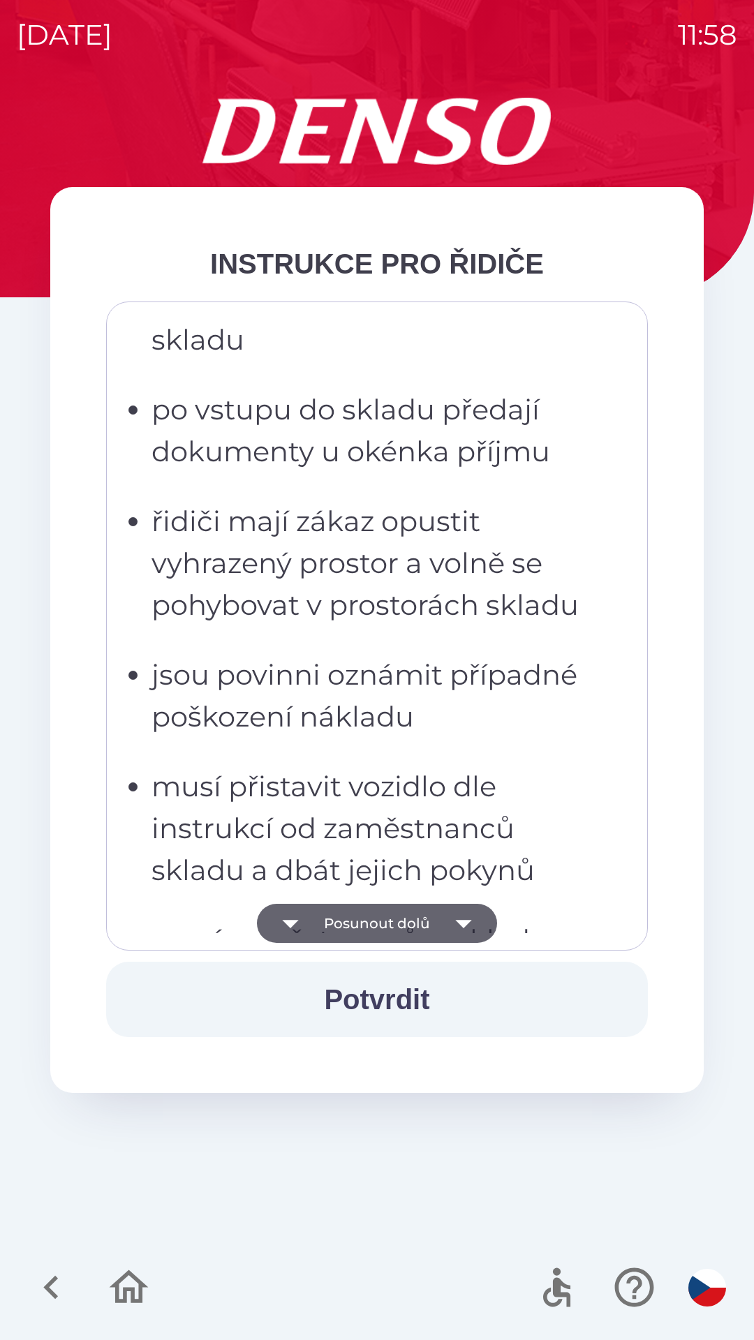
click at [462, 926] on icon "button" at bounding box center [463, 924] width 16 height 8
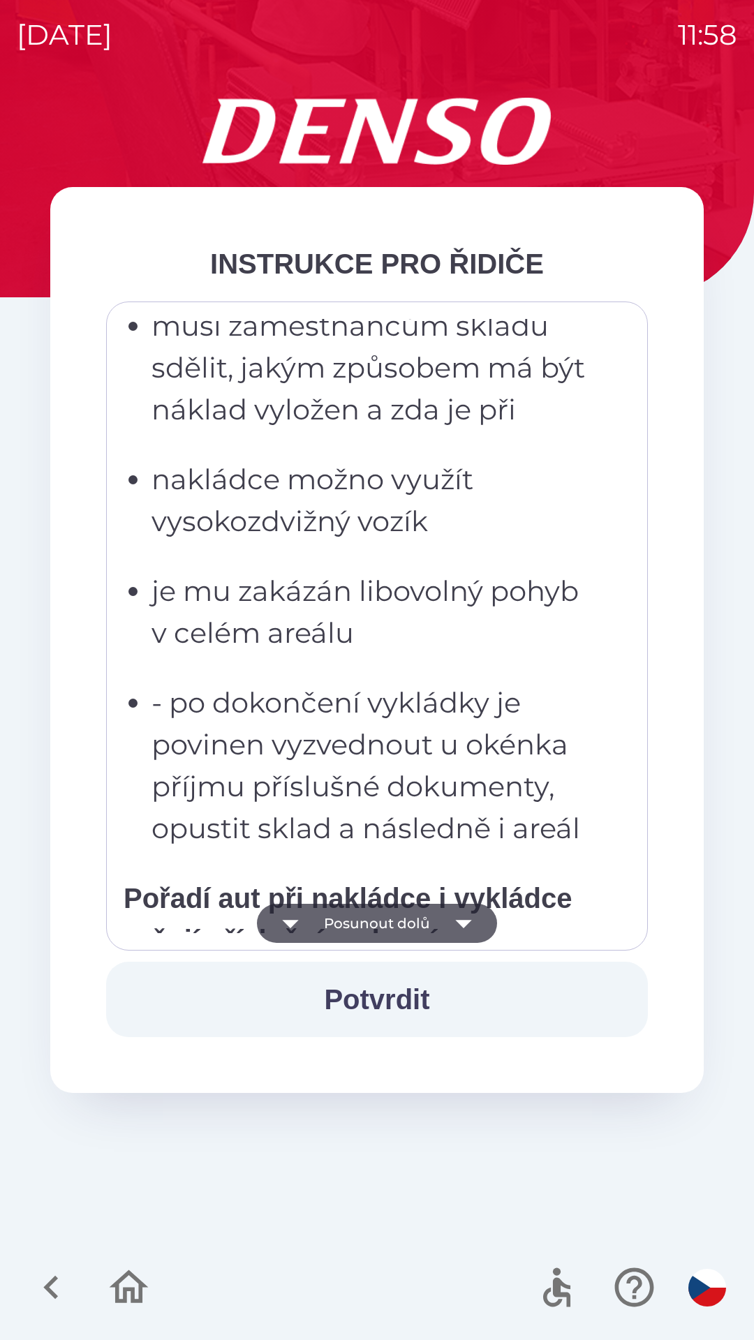
click at [459, 916] on icon "button" at bounding box center [463, 923] width 39 height 39
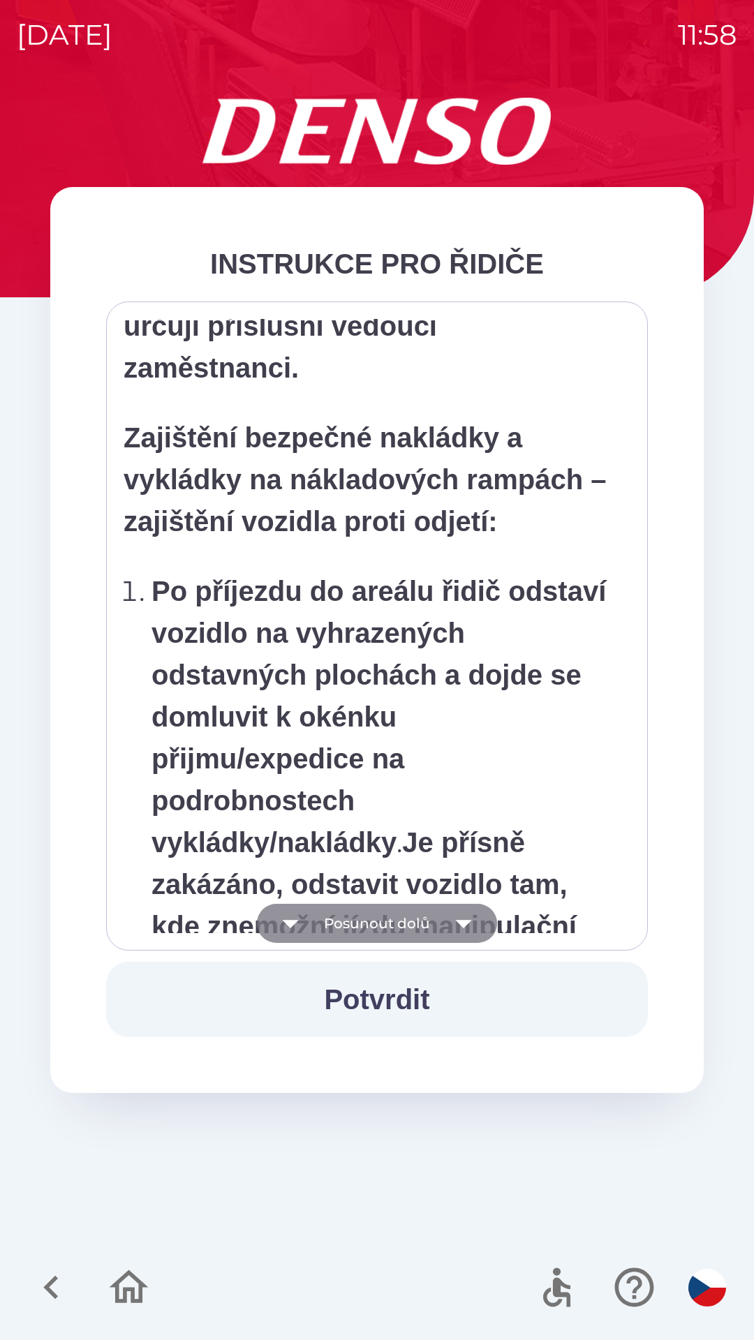
click at [466, 921] on icon "button" at bounding box center [463, 924] width 16 height 8
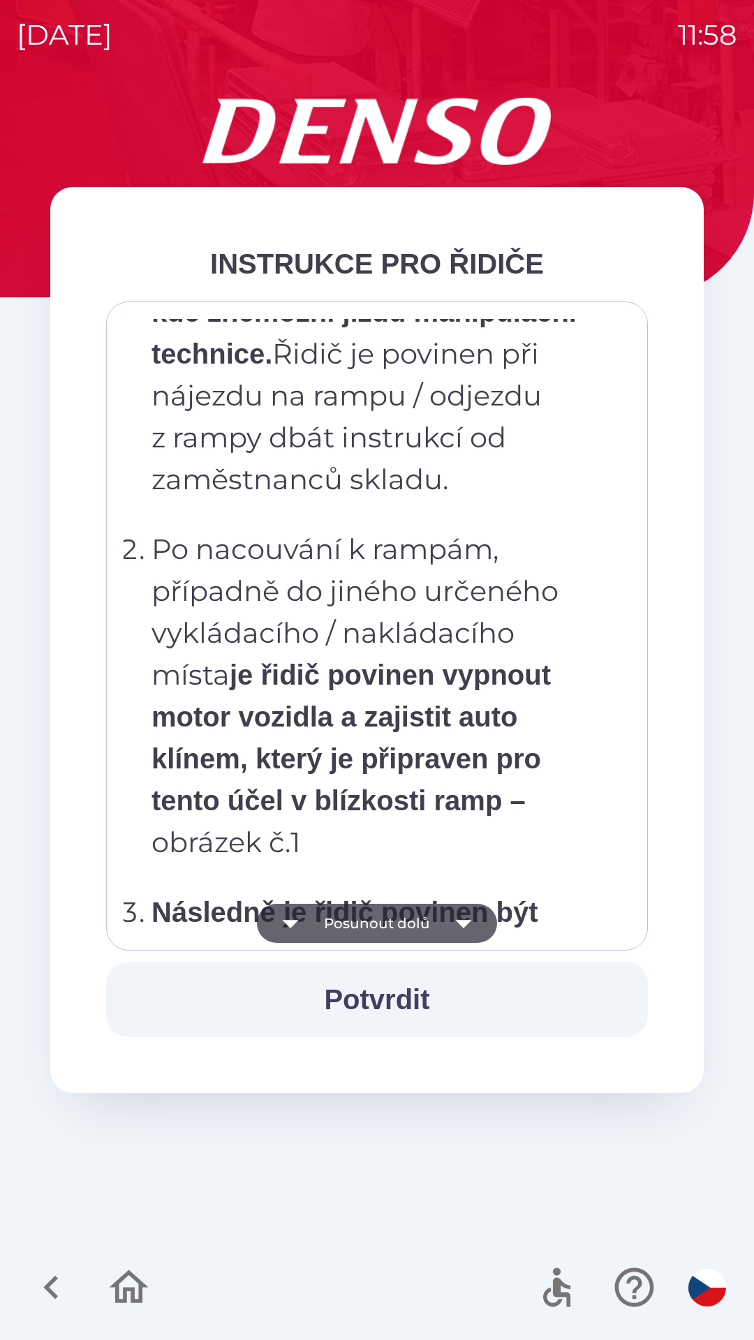
click at [461, 921] on icon "button" at bounding box center [463, 924] width 16 height 8
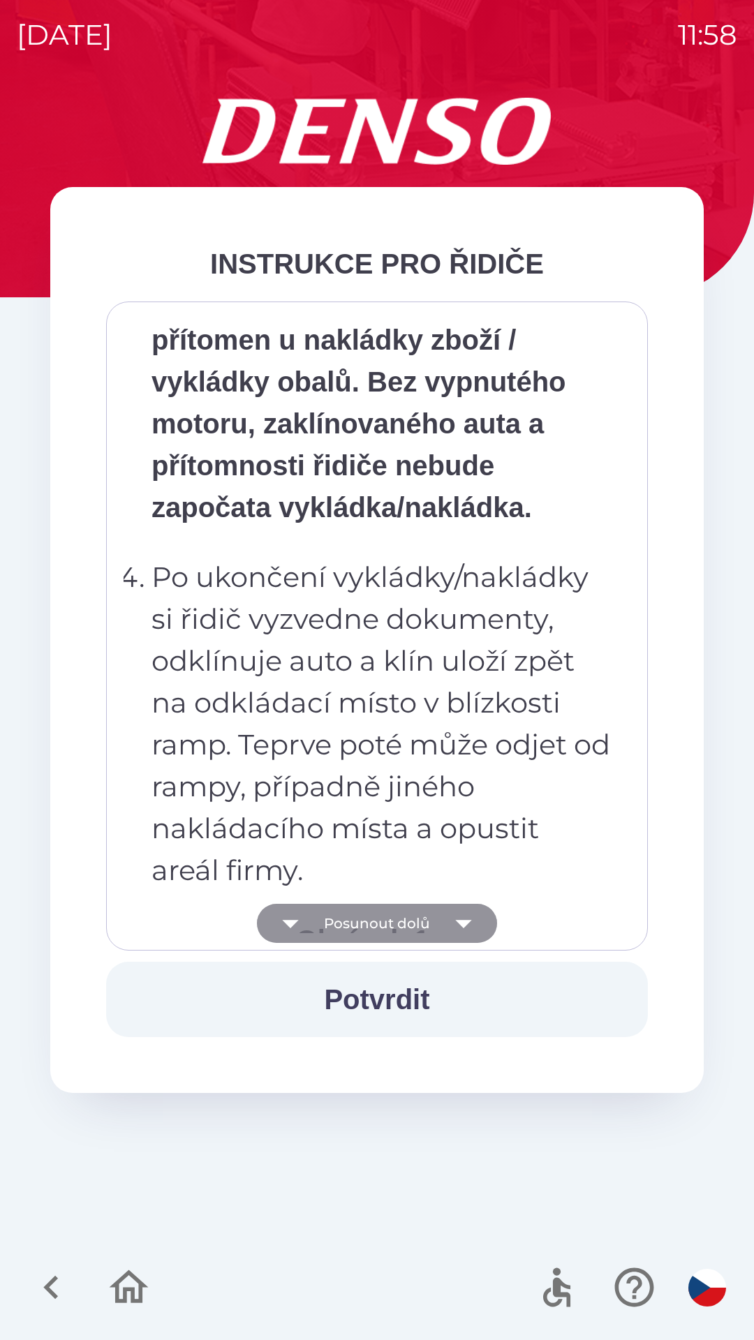
click at [463, 924] on icon "button" at bounding box center [463, 924] width 16 height 8
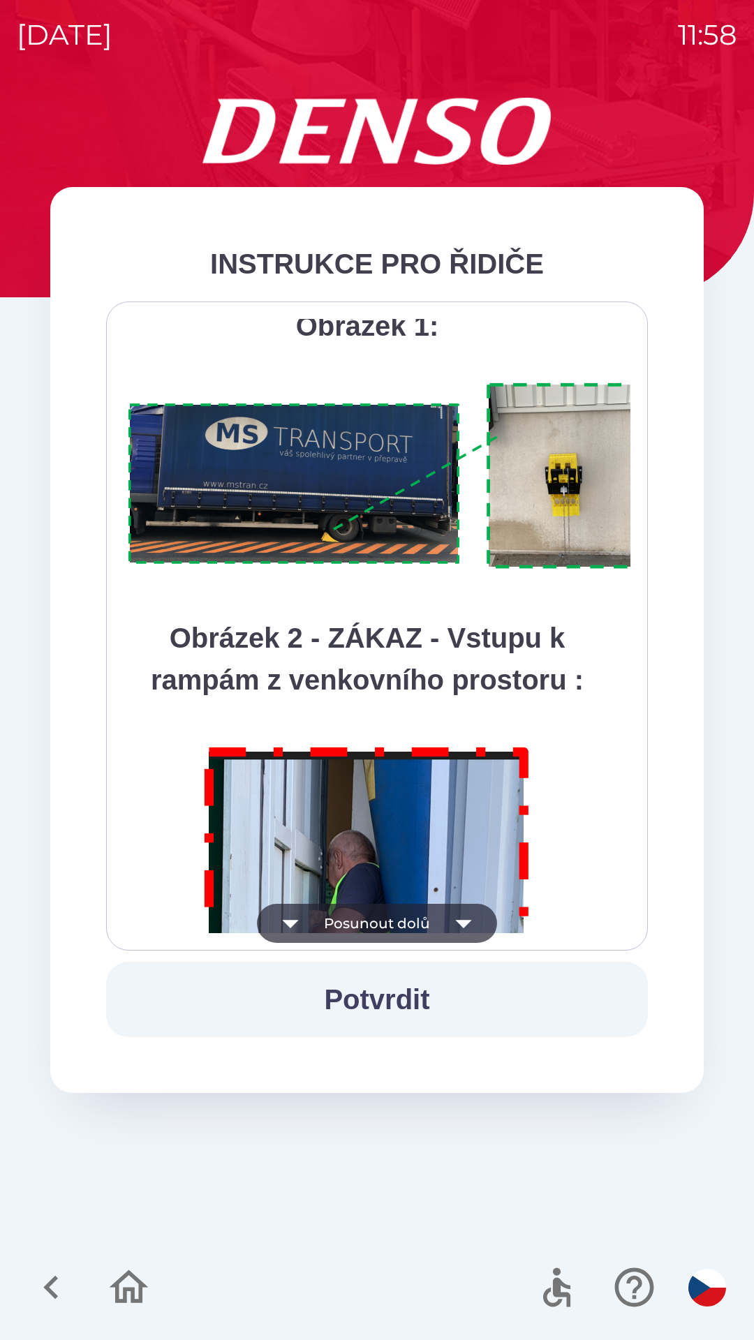
click at [459, 917] on icon "button" at bounding box center [463, 923] width 39 height 39
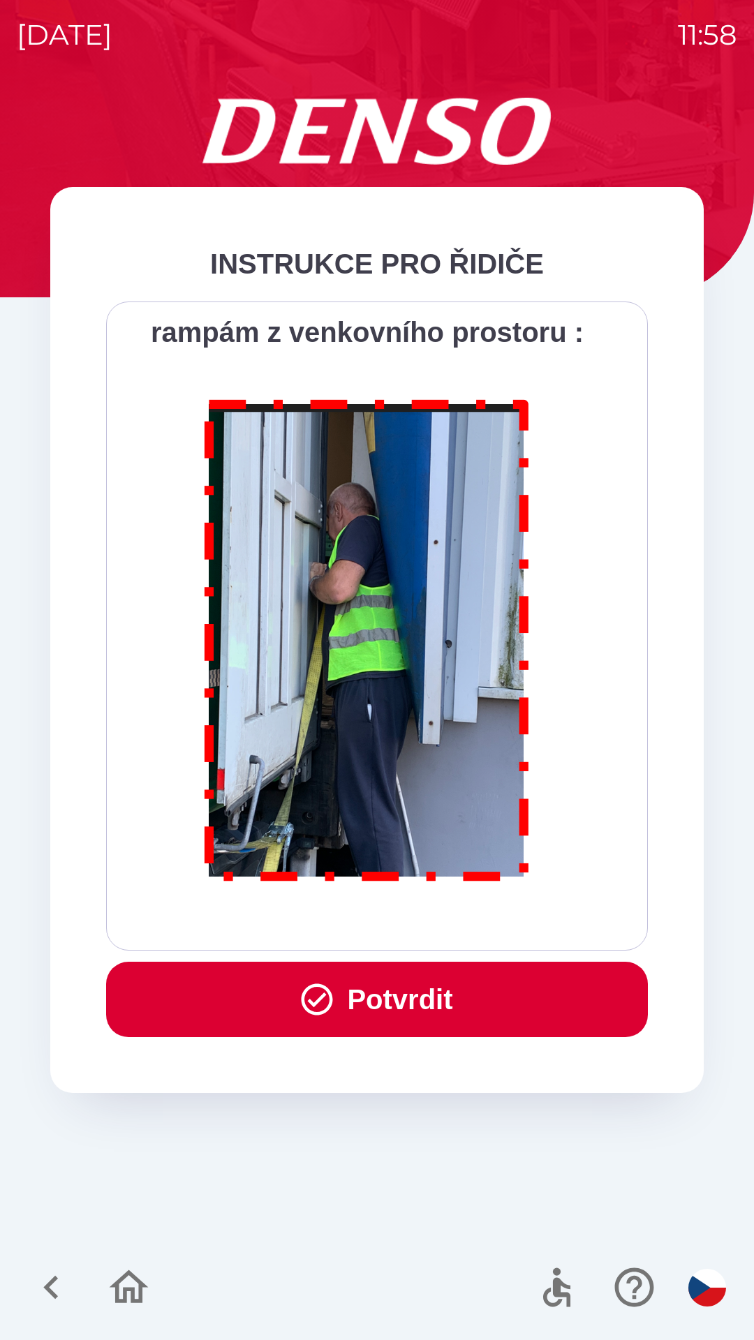
click at [381, 996] on button "Potvrdit" at bounding box center [377, 999] width 542 height 75
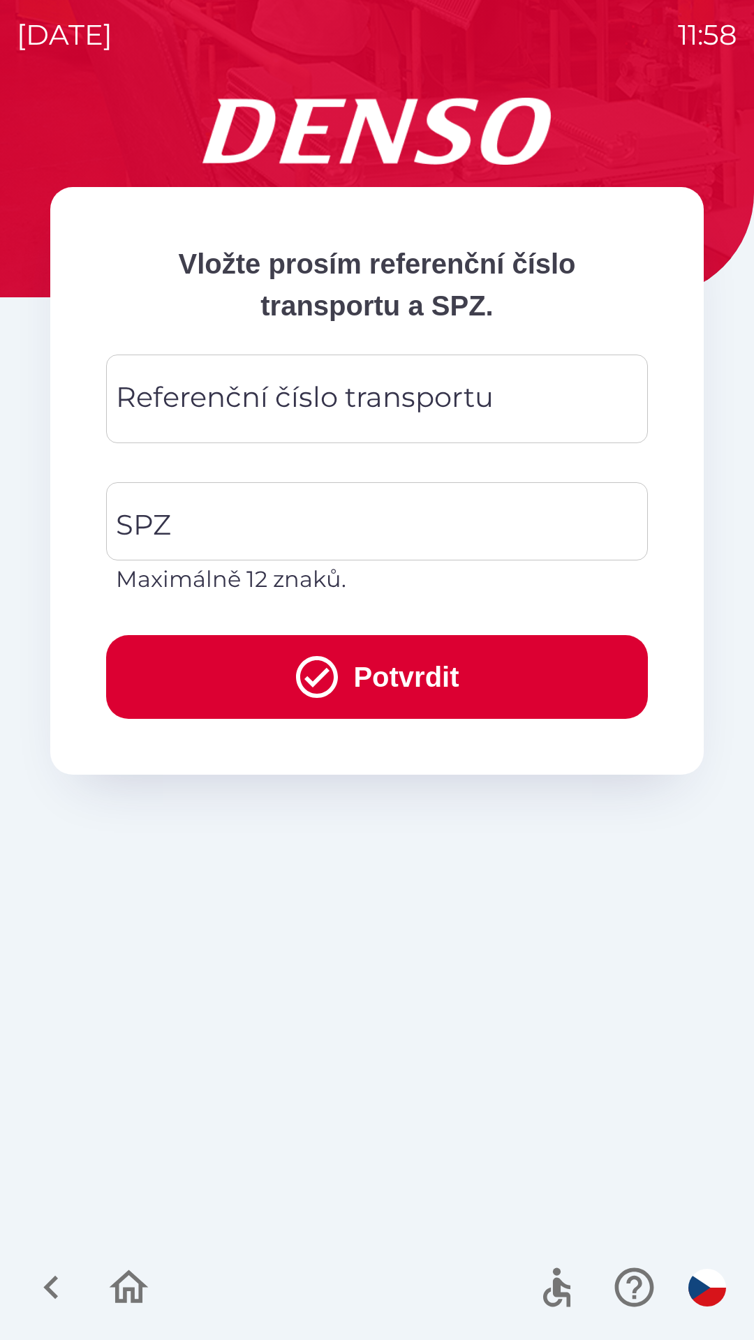
click at [387, 413] on div "Referenční číslo transportu Referenční číslo transportu" at bounding box center [377, 399] width 542 height 89
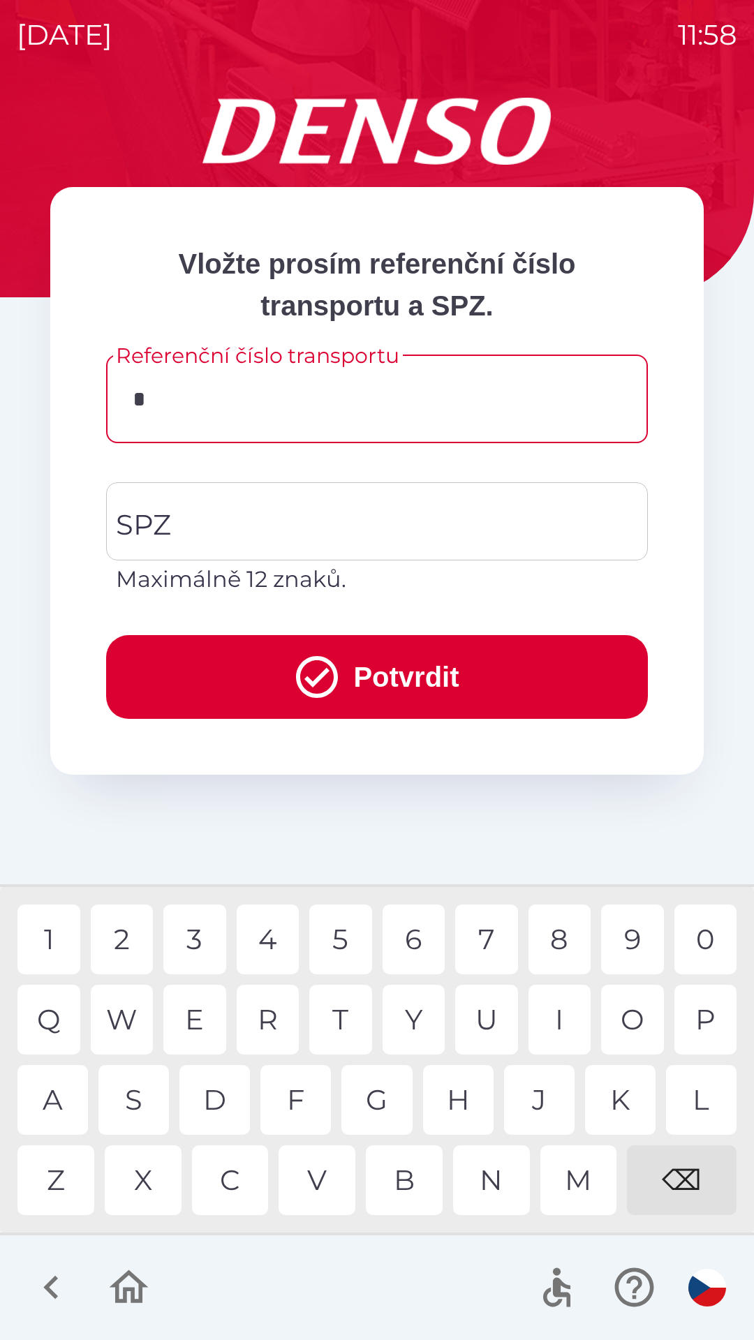
click at [321, 1183] on div "V" at bounding box center [317, 1181] width 77 height 70
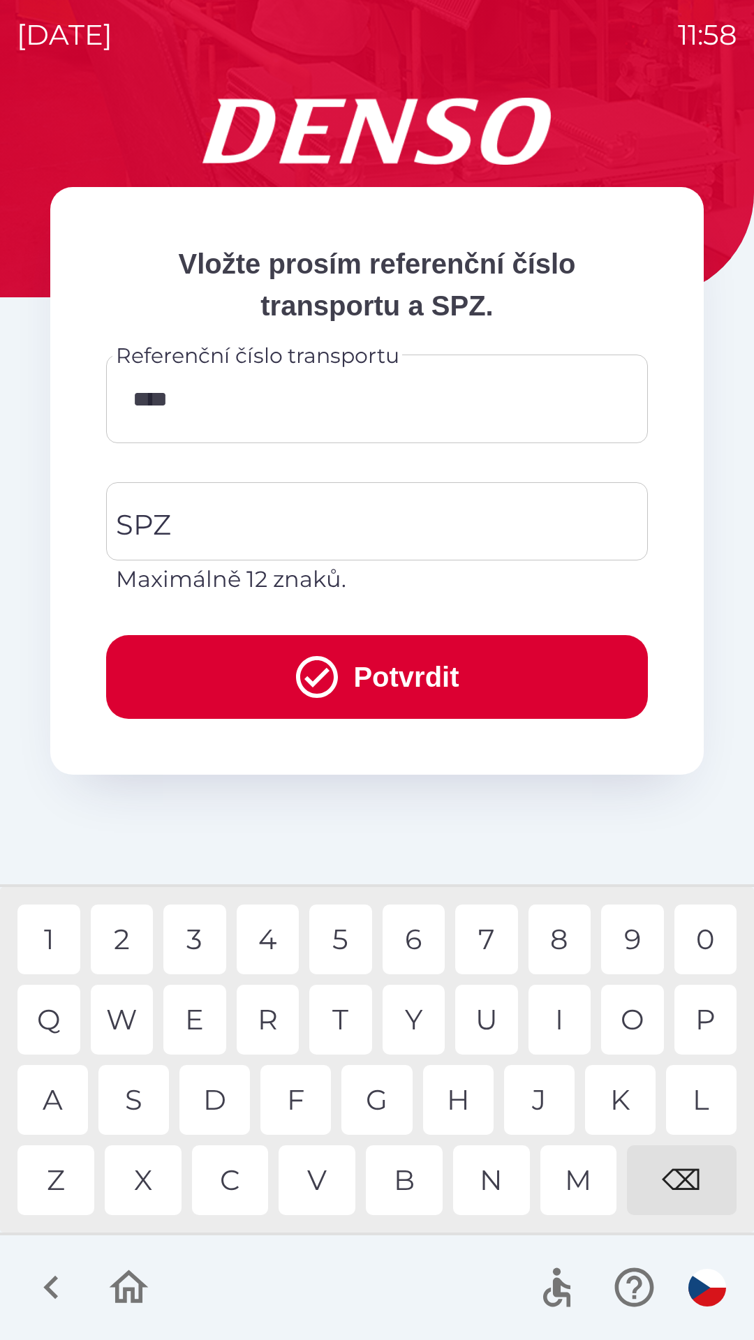
click at [61, 936] on div "1" at bounding box center [48, 940] width 63 height 70
click at [40, 943] on div "1" at bounding box center [48, 940] width 63 height 70
click at [646, 936] on div "9" at bounding box center [632, 940] width 63 height 70
type input "**********"
click at [64, 929] on div "1" at bounding box center [48, 940] width 63 height 70
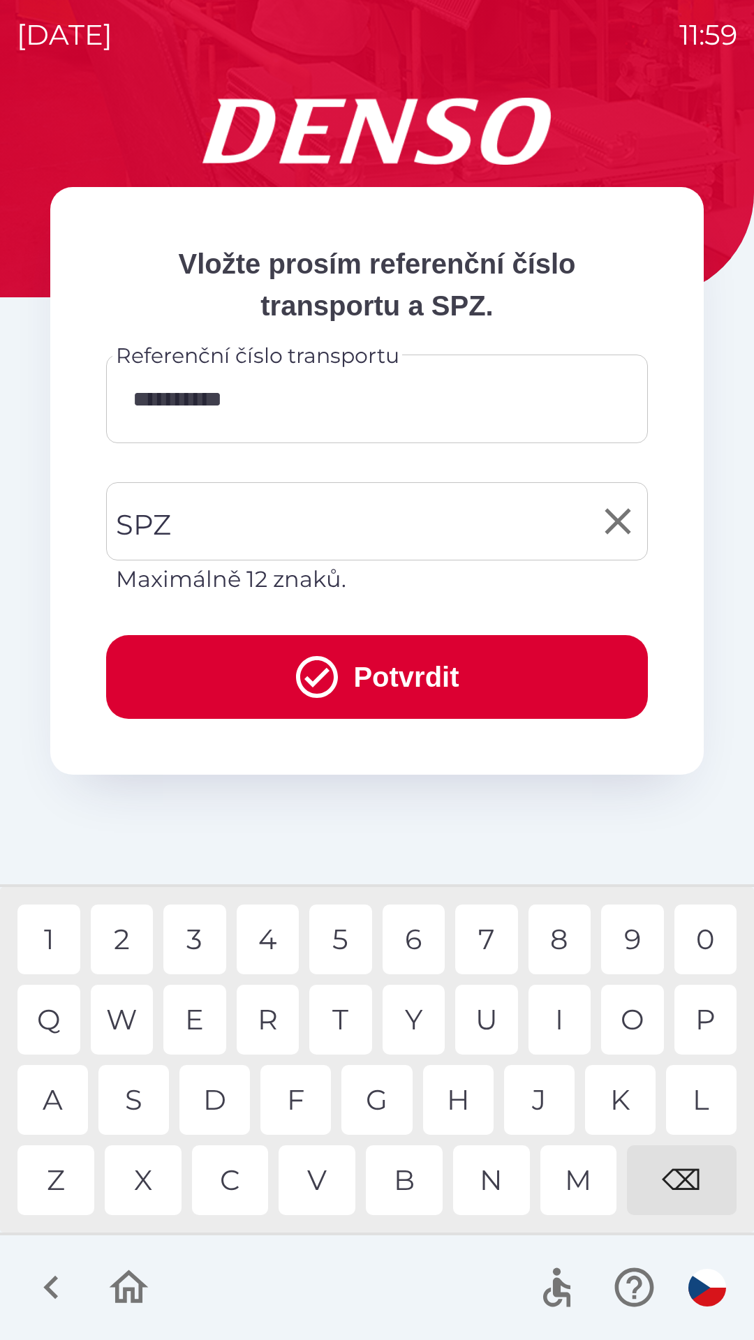
click at [421, 526] on input "SPZ" at bounding box center [366, 522] width 508 height 66
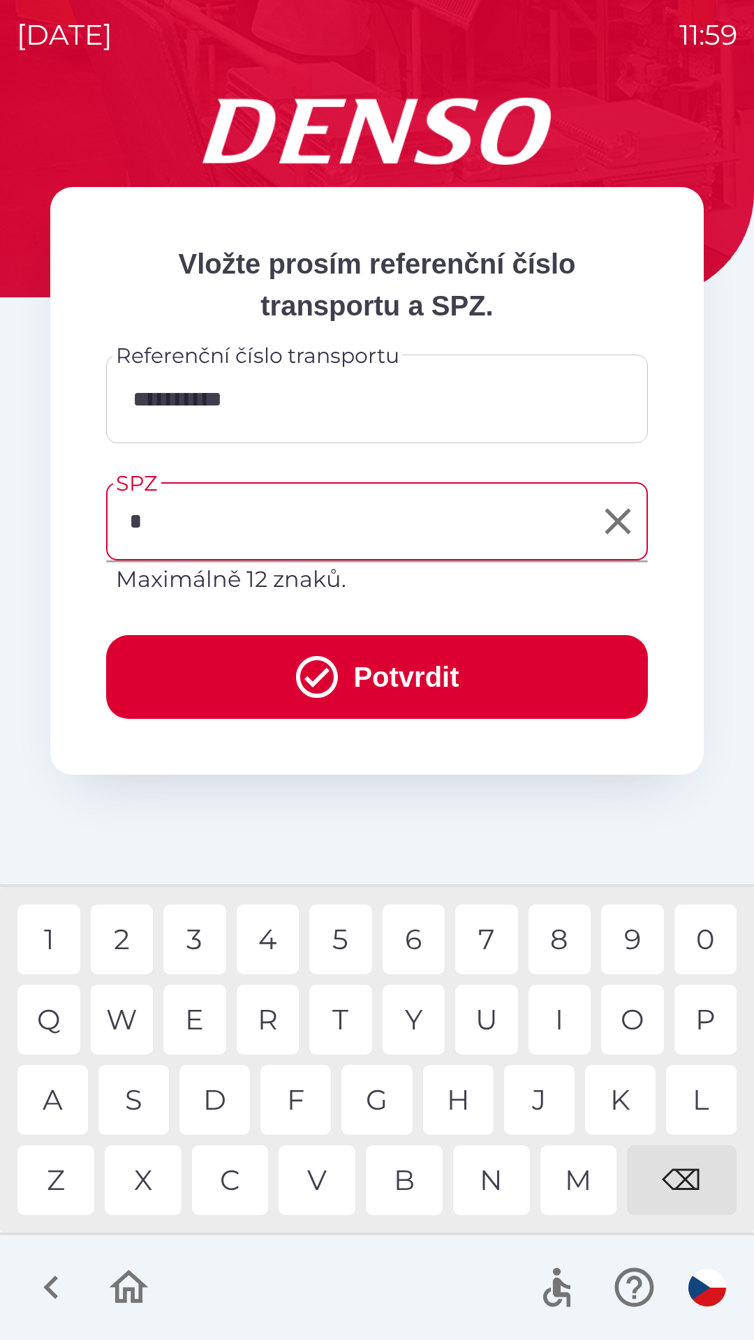
click at [57, 926] on div "1" at bounding box center [48, 940] width 63 height 70
click at [128, 1105] on div "S" at bounding box center [133, 1100] width 71 height 70
click at [353, 1017] on div "T" at bounding box center [340, 1020] width 63 height 70
click at [628, 932] on div "9" at bounding box center [632, 940] width 63 height 70
click at [196, 934] on div "3" at bounding box center [194, 940] width 63 height 70
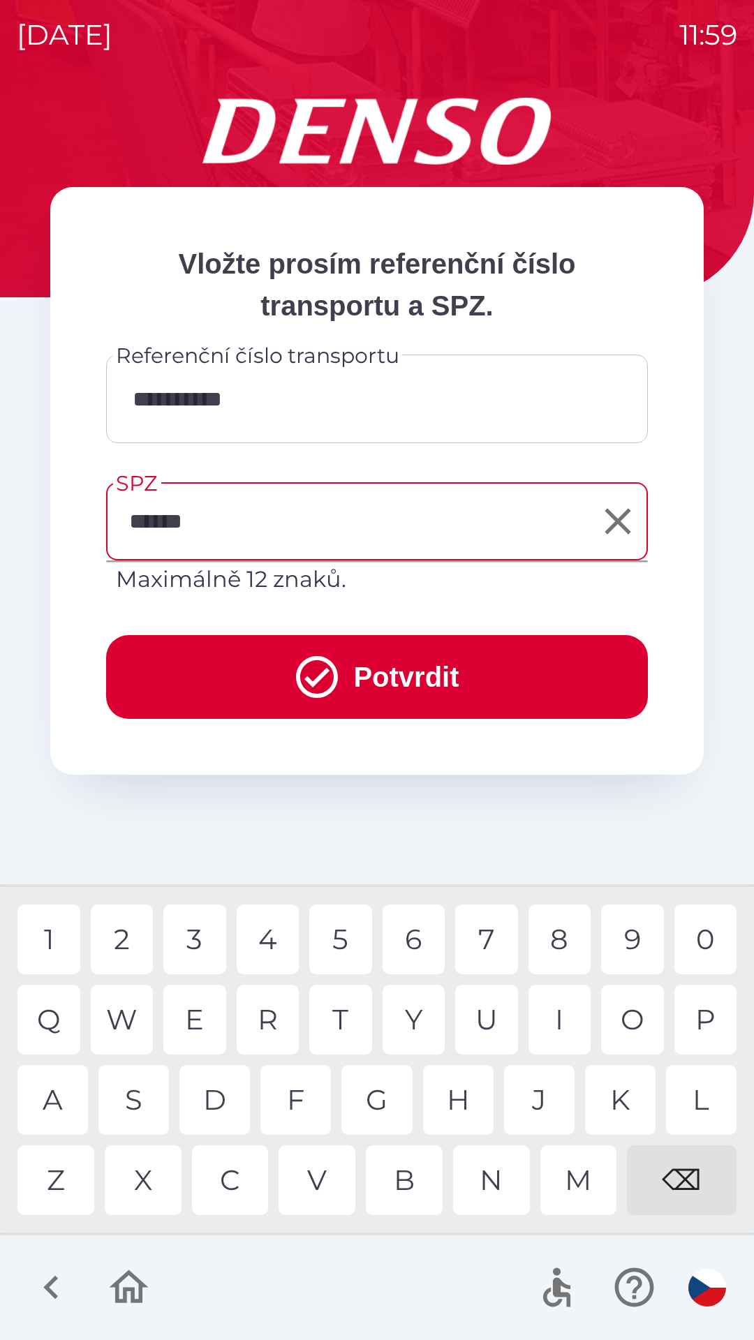
click at [272, 932] on div "4" at bounding box center [268, 940] width 63 height 70
type input "*******"
click at [320, 679] on icon "submit" at bounding box center [317, 677] width 50 height 50
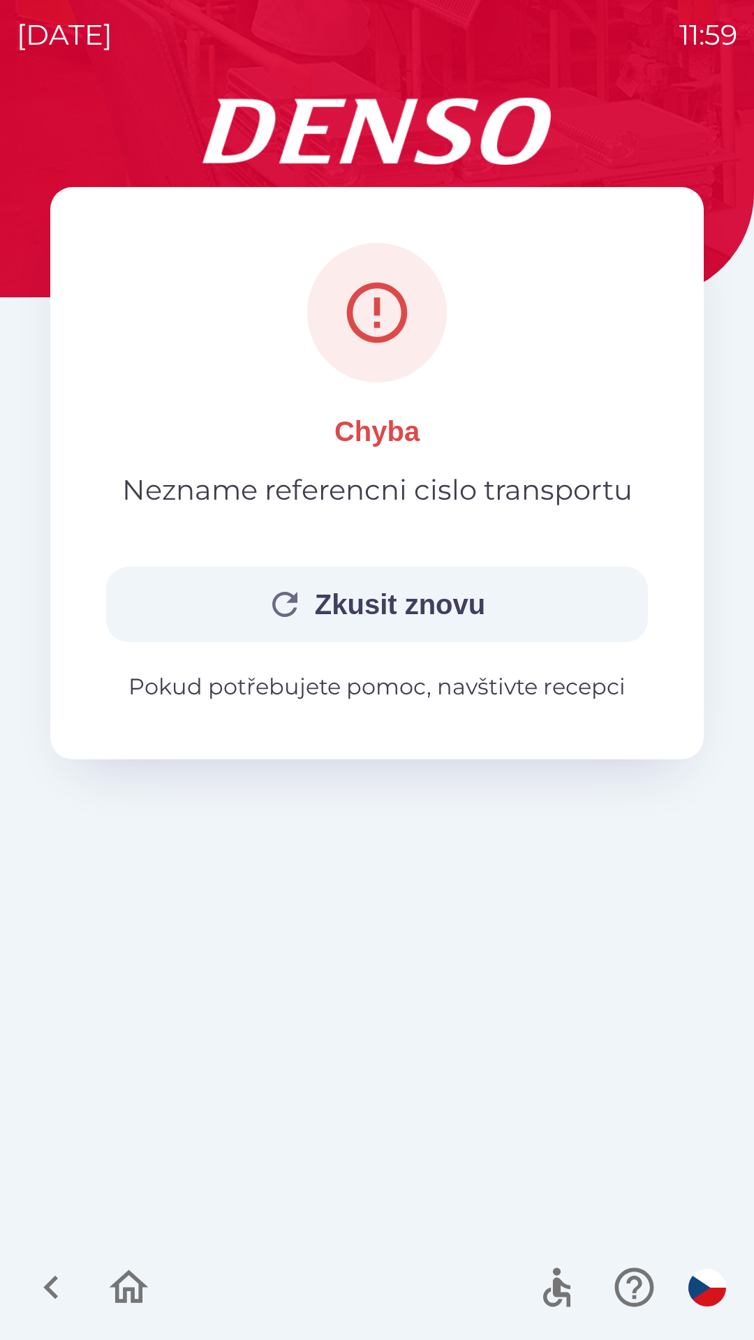
click at [291, 596] on icon "button" at bounding box center [285, 605] width 38 height 38
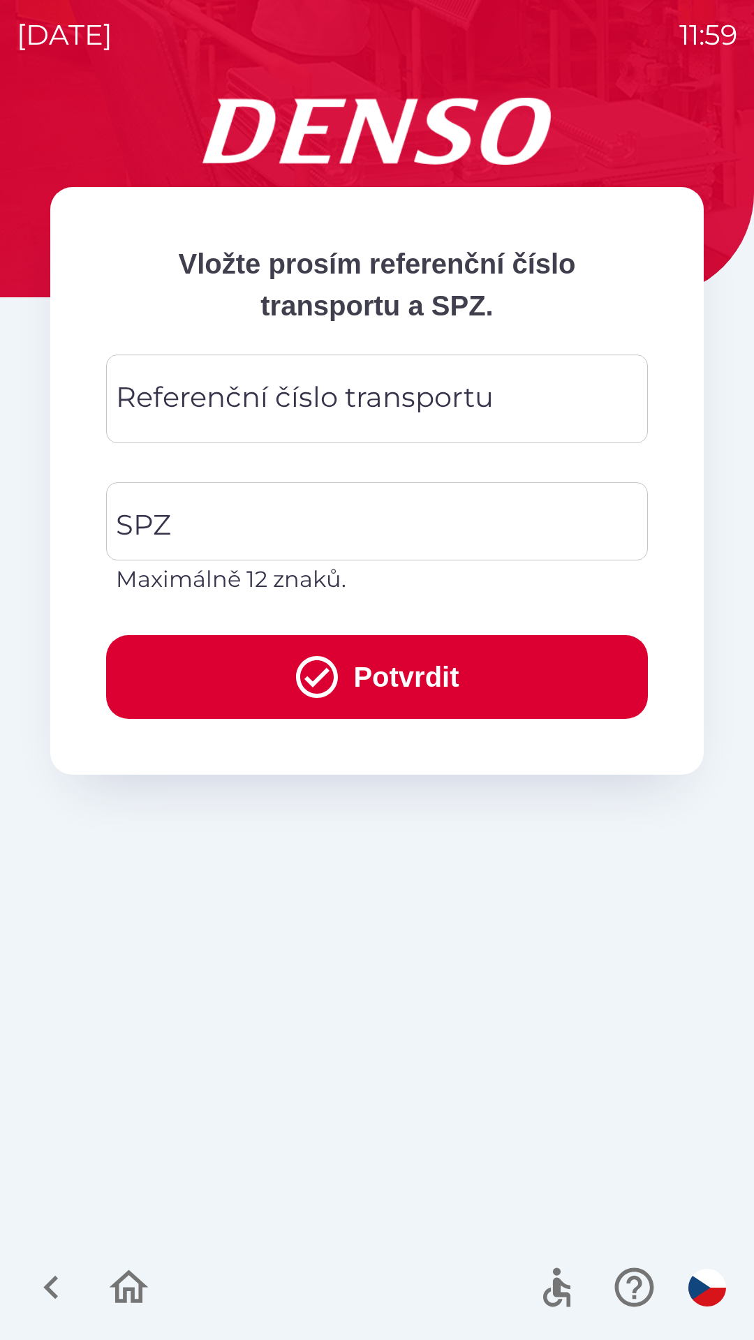
click at [409, 387] on div "Referenční číslo transportu Referenční číslo transportu" at bounding box center [377, 399] width 542 height 89
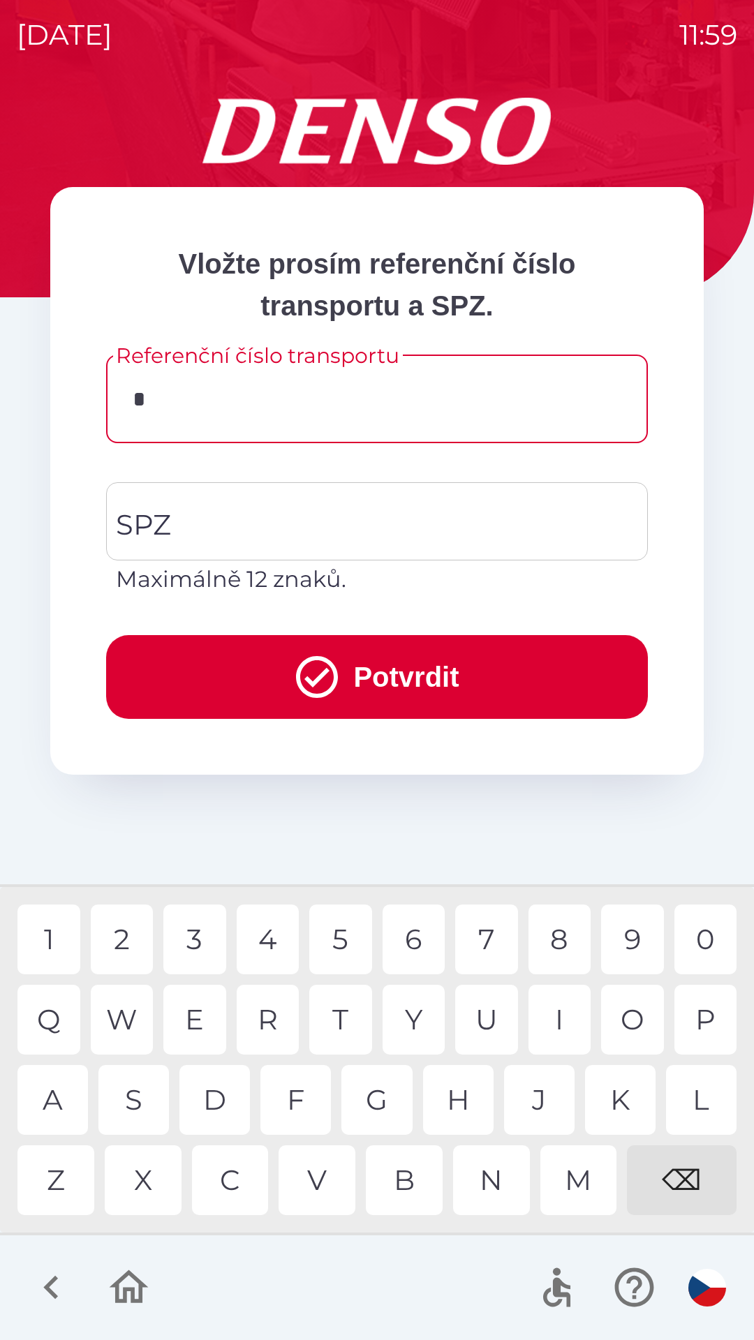
click at [270, 929] on div "4" at bounding box center [268, 940] width 63 height 70
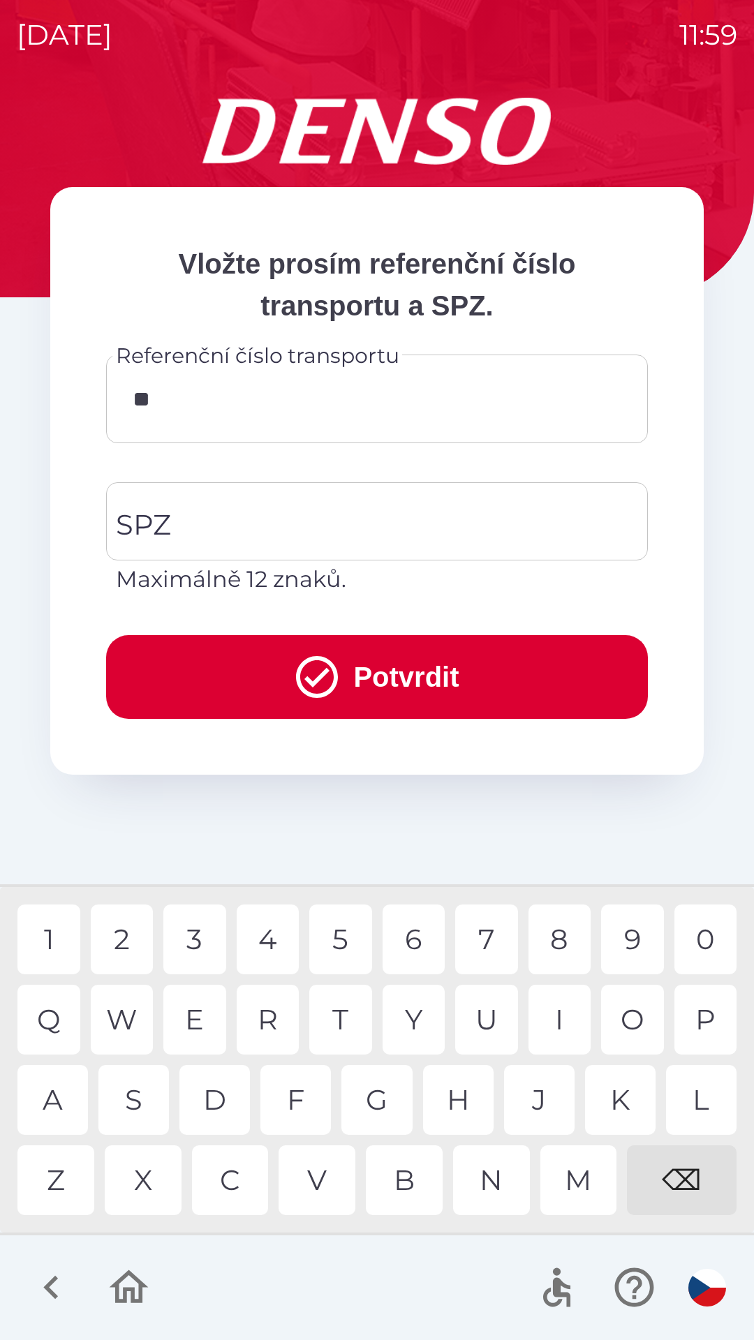
click at [339, 936] on div "5" at bounding box center [340, 940] width 63 height 70
click at [196, 933] on div "3" at bounding box center [194, 940] width 63 height 70
click at [628, 929] on div "9" at bounding box center [632, 940] width 63 height 70
click at [413, 930] on div "6" at bounding box center [414, 940] width 63 height 70
type input "**********"
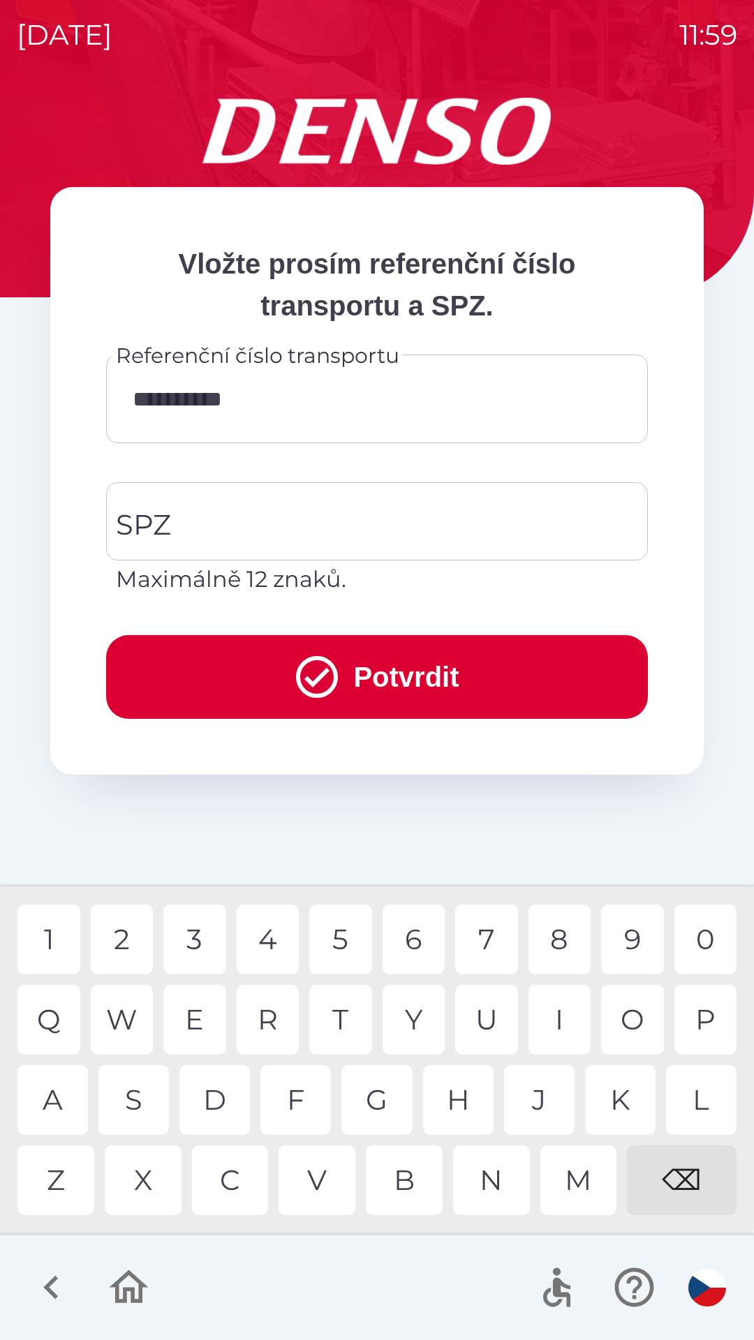
click at [709, 929] on div "0" at bounding box center [705, 940] width 63 height 70
click at [391, 515] on input "SPZ" at bounding box center [366, 522] width 508 height 66
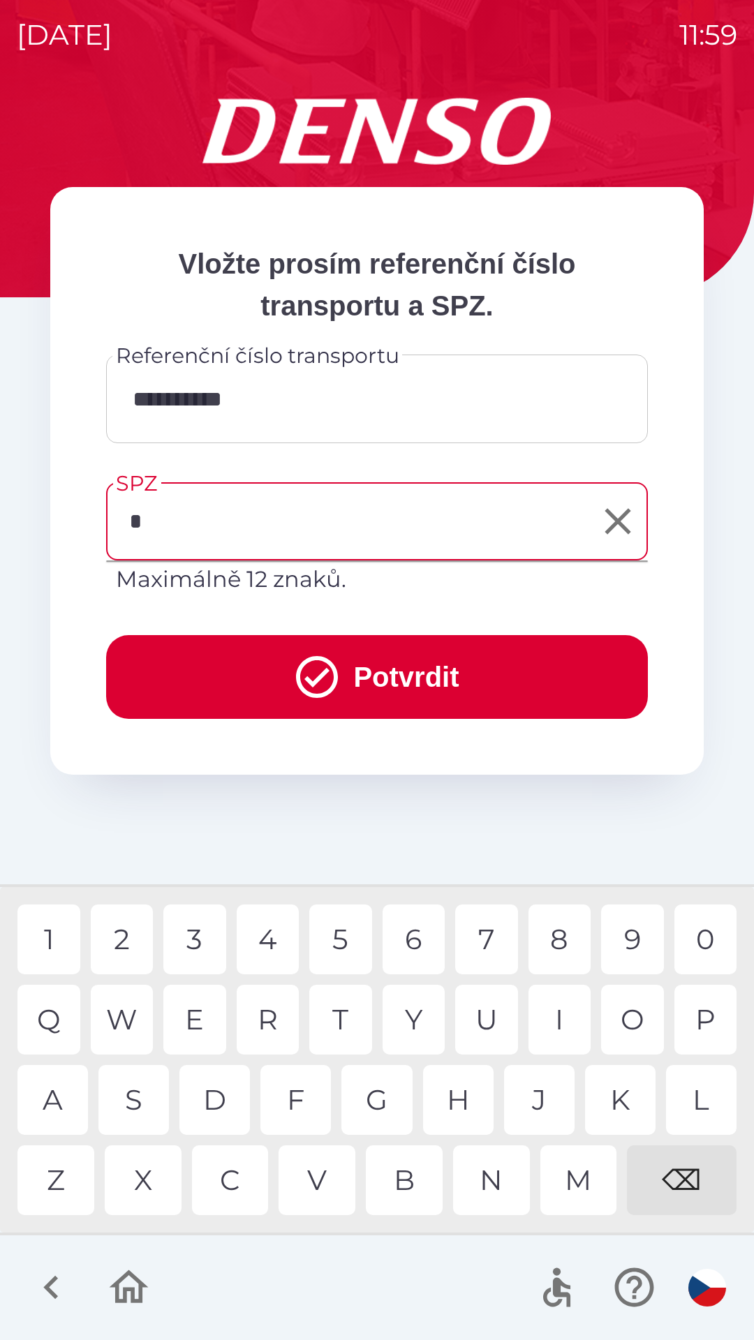
click at [58, 931] on div "1" at bounding box center [48, 940] width 63 height 70
click at [149, 1100] on div "S" at bounding box center [133, 1100] width 71 height 70
click at [636, 929] on div "9" at bounding box center [632, 940] width 63 height 70
click at [195, 939] on div "3" at bounding box center [194, 940] width 63 height 70
click at [265, 941] on div "4" at bounding box center [268, 940] width 63 height 70
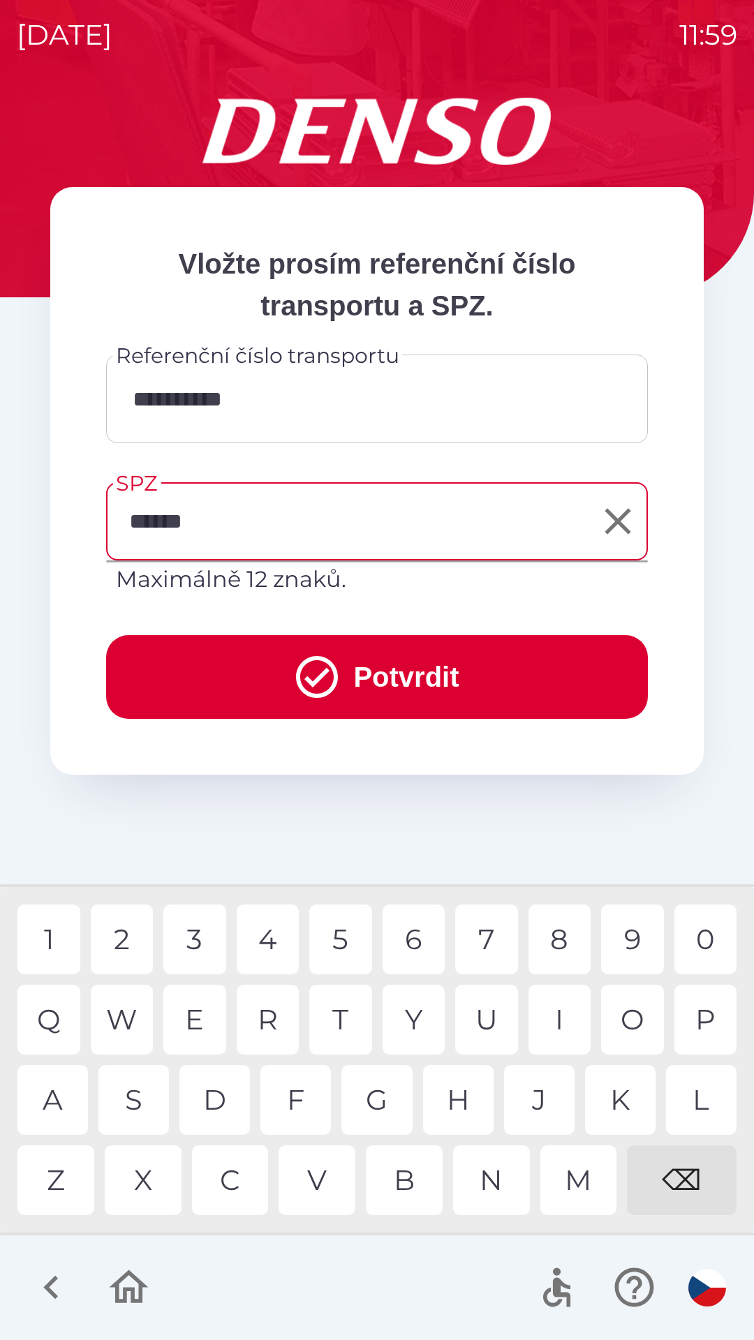
type input "*******"
click at [317, 674] on icon "submit" at bounding box center [317, 677] width 42 height 42
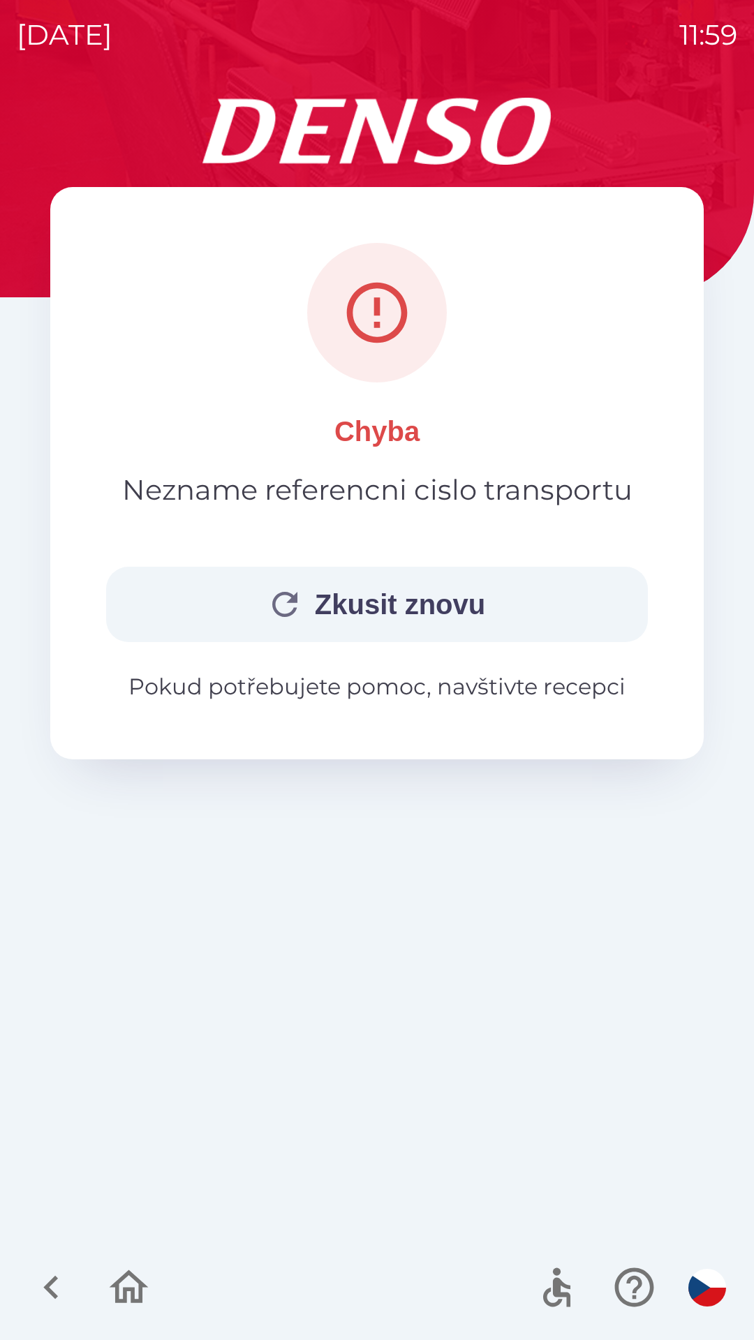
click at [379, 308] on icon at bounding box center [377, 313] width 61 height 61
click at [290, 605] on icon "button" at bounding box center [285, 605] width 38 height 38
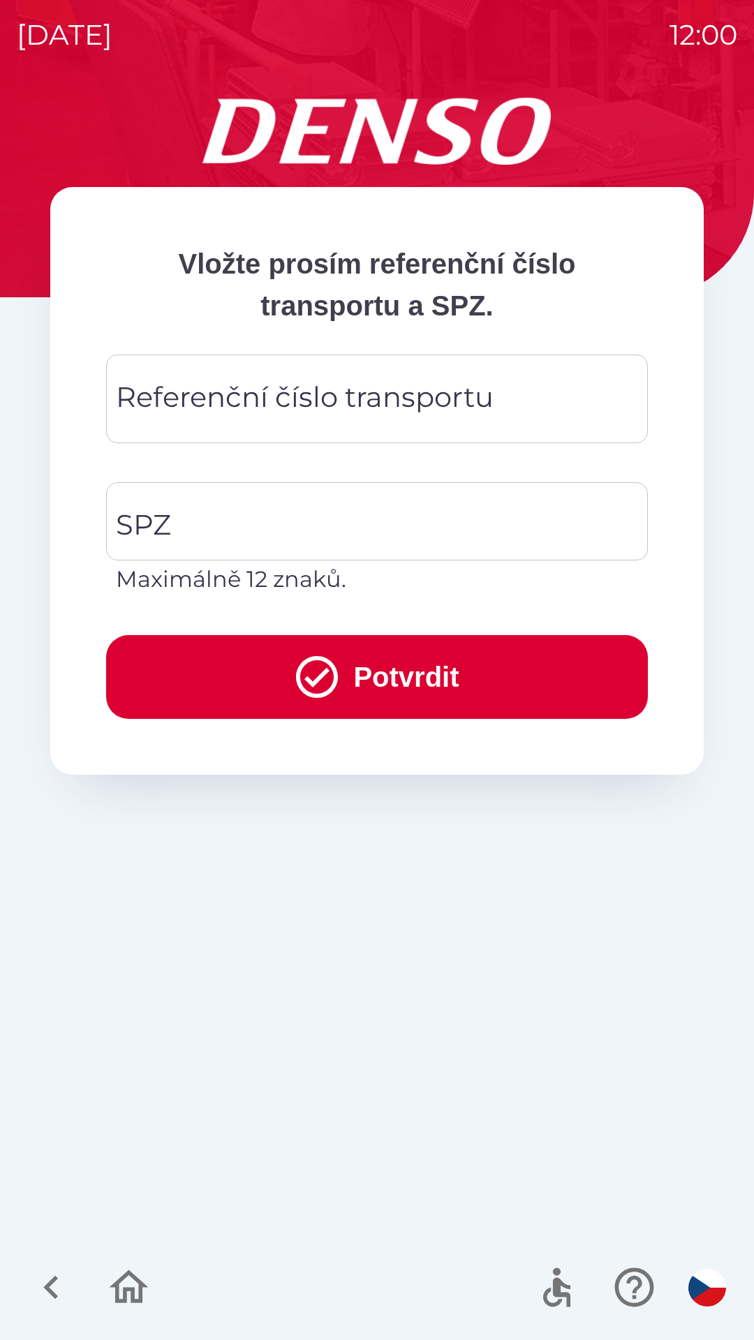
click at [62, 1278] on icon "button" at bounding box center [51, 1287] width 47 height 47
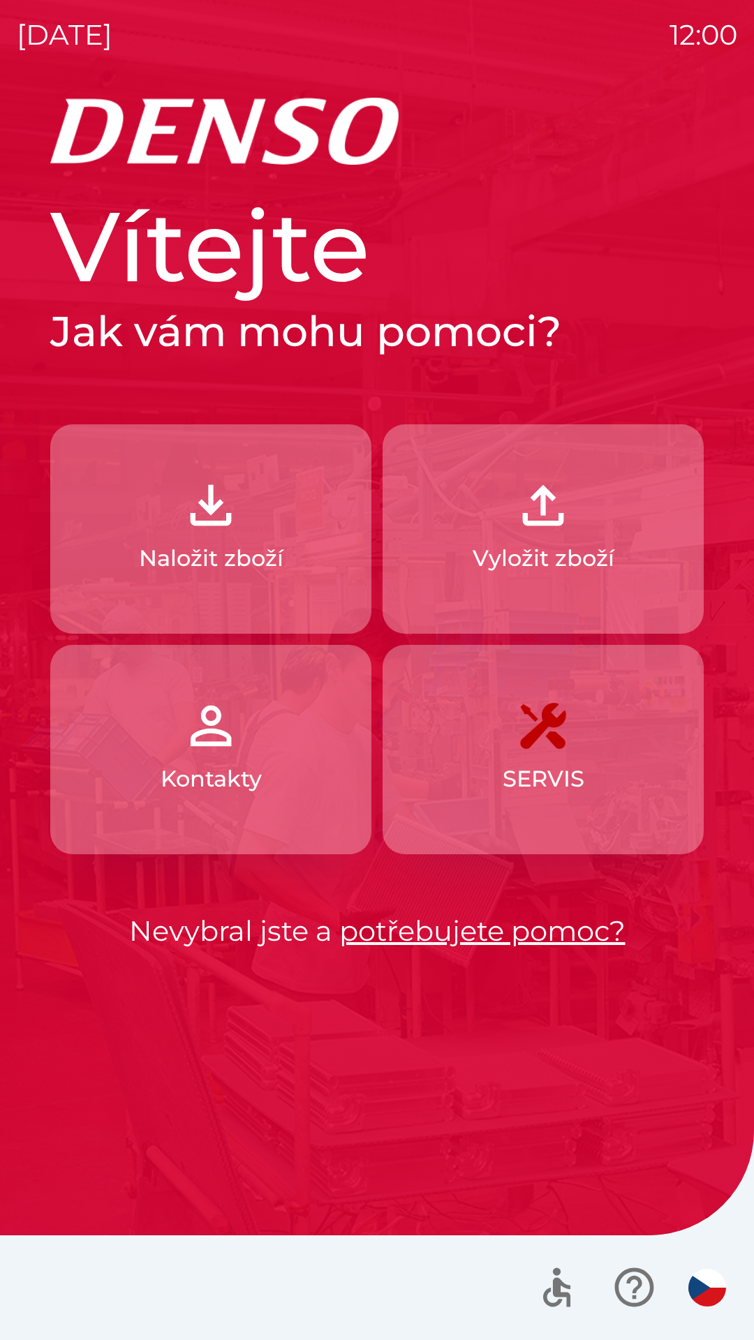
click at [274, 742] on button "Kontakty" at bounding box center [210, 749] width 321 height 209
click at [198, 523] on img "button" at bounding box center [210, 505] width 61 height 61
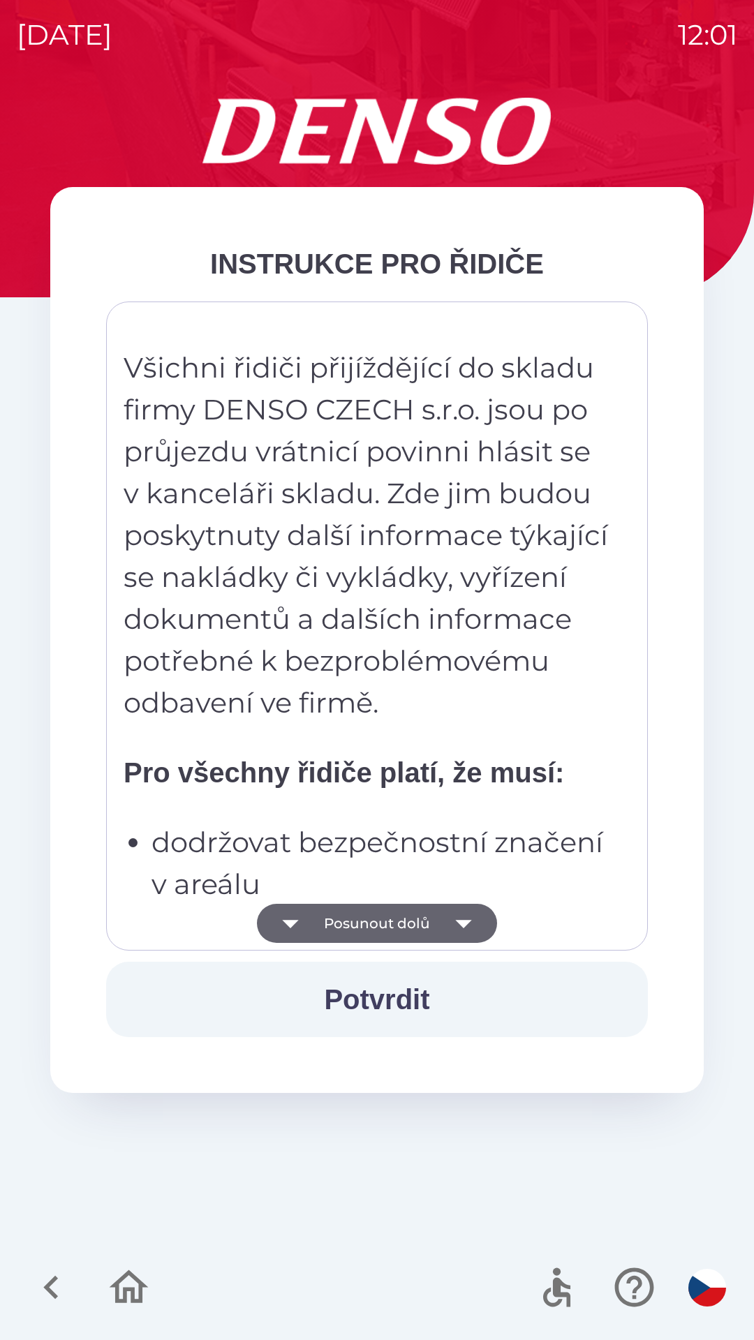
click at [367, 917] on button "Posunout dolů" at bounding box center [377, 923] width 240 height 39
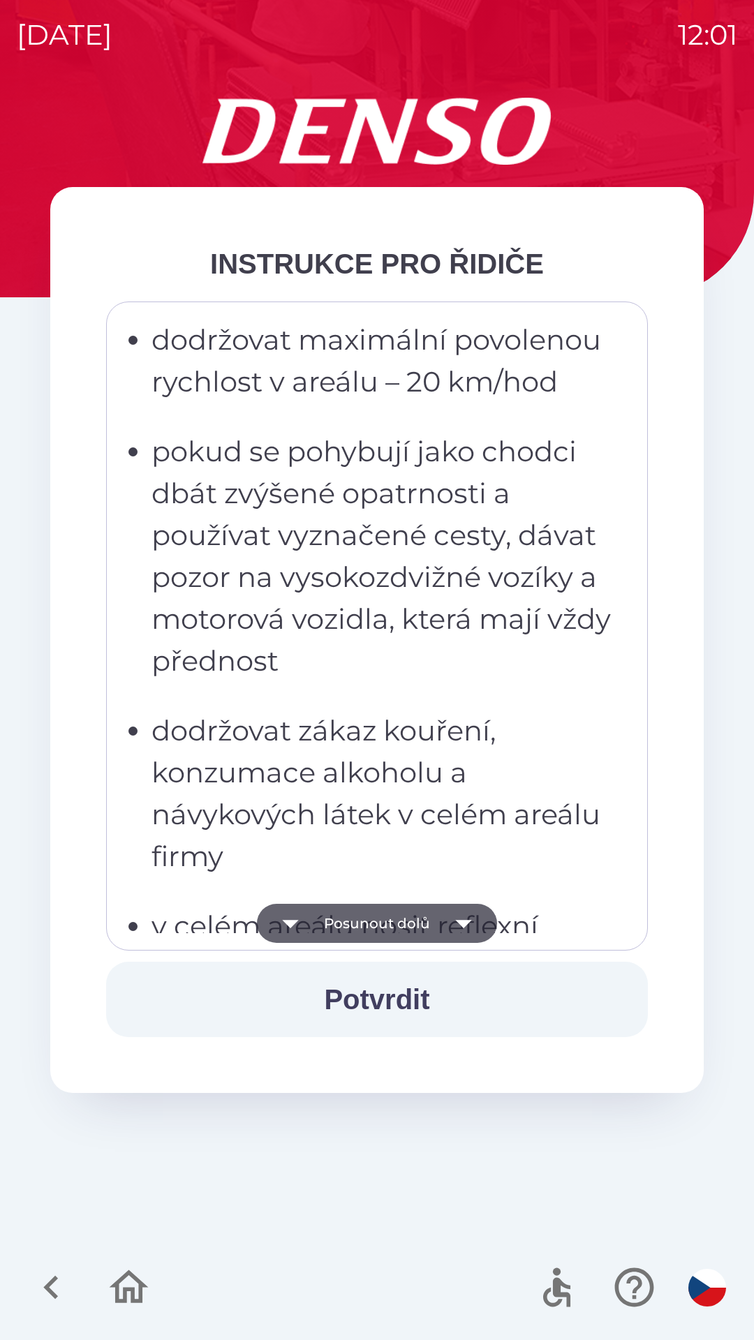
click at [379, 923] on button "Posunout dolů" at bounding box center [377, 923] width 240 height 39
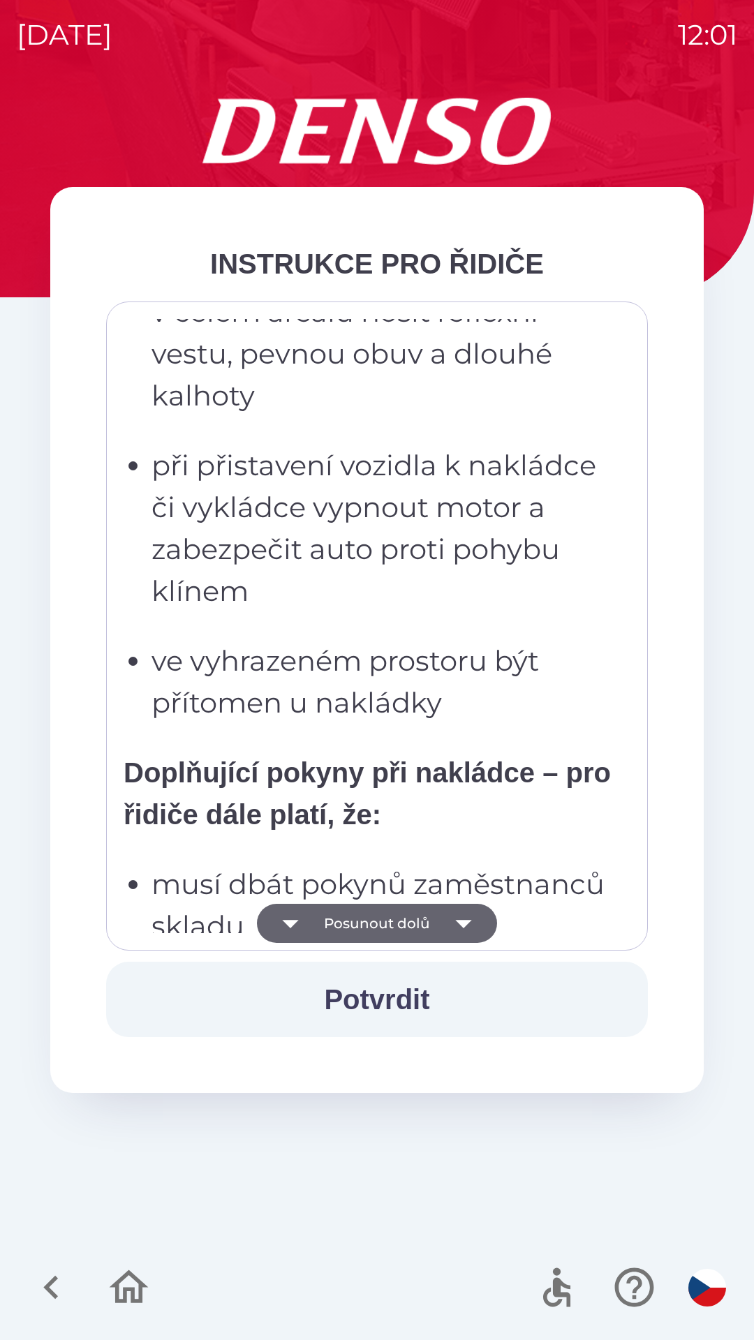
click at [380, 921] on button "Posunout dolů" at bounding box center [377, 923] width 240 height 39
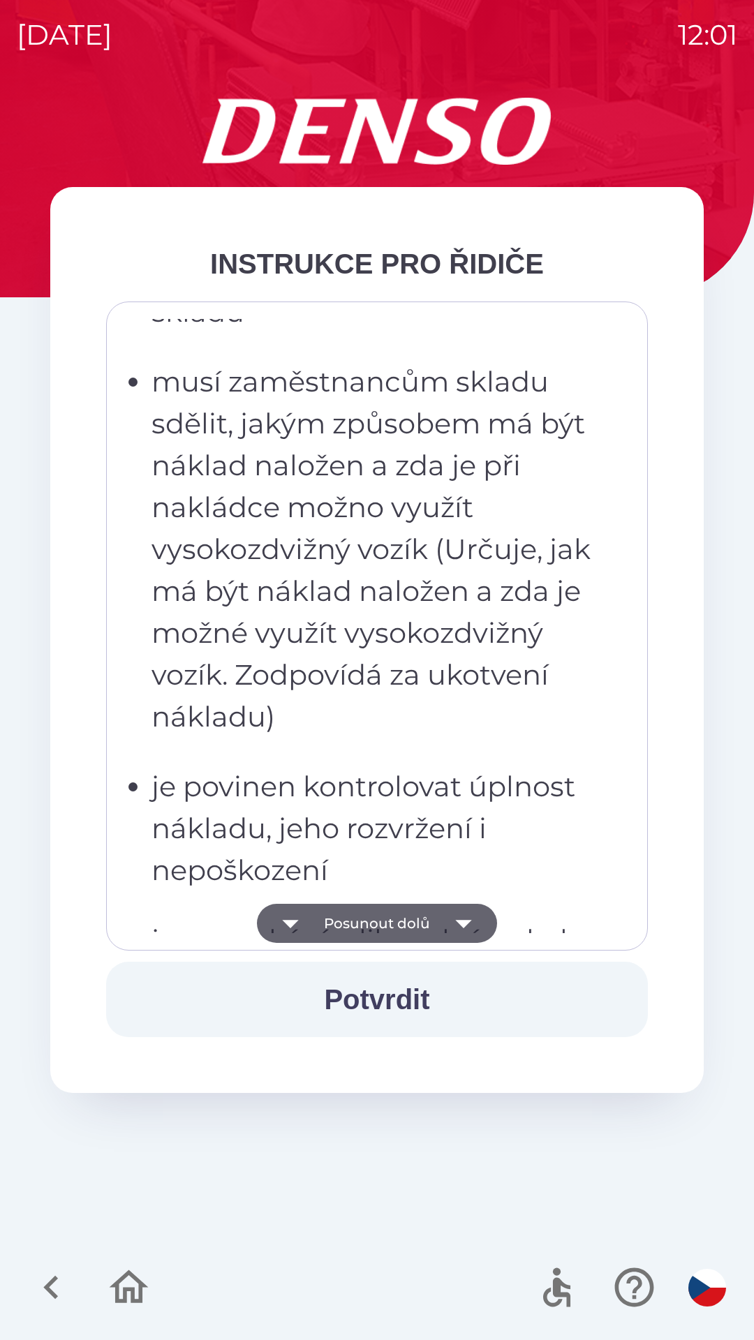
click at [378, 921] on button "Posunout dolů" at bounding box center [377, 923] width 240 height 39
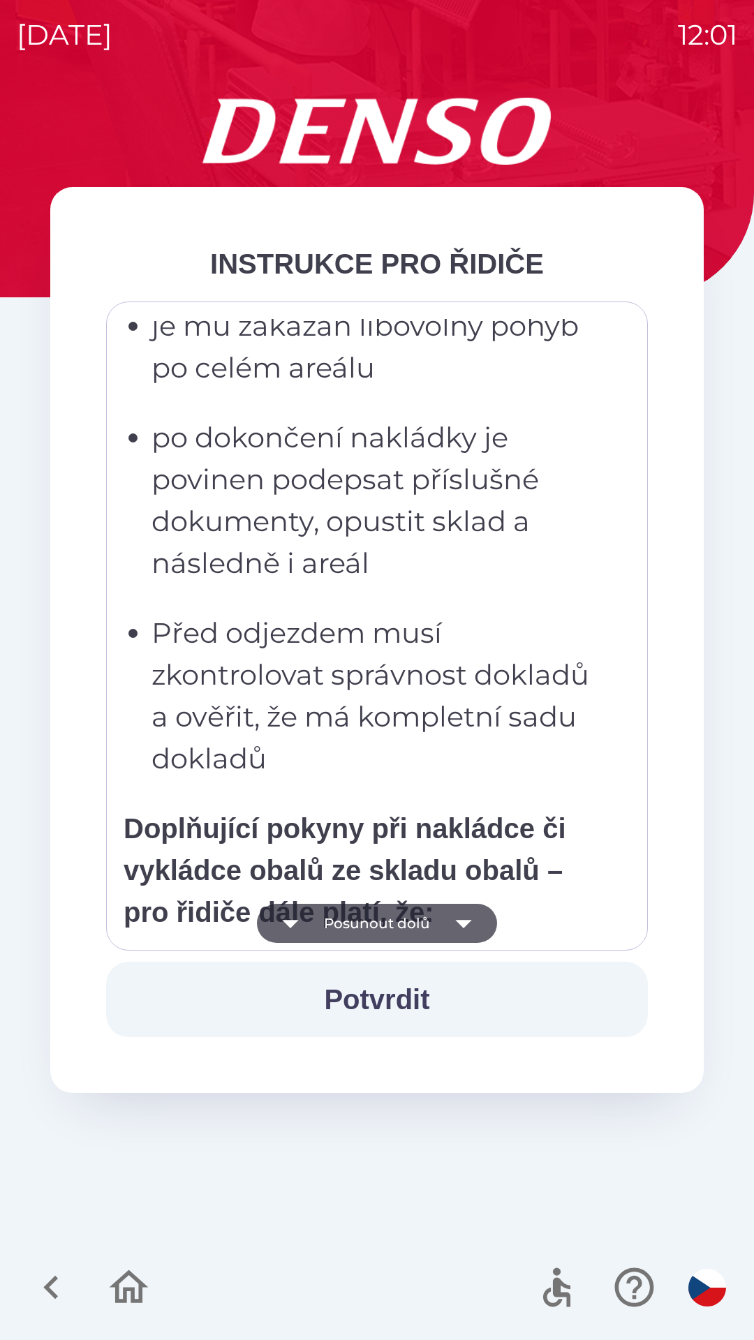
click at [380, 919] on button "Posunout dolů" at bounding box center [377, 923] width 240 height 39
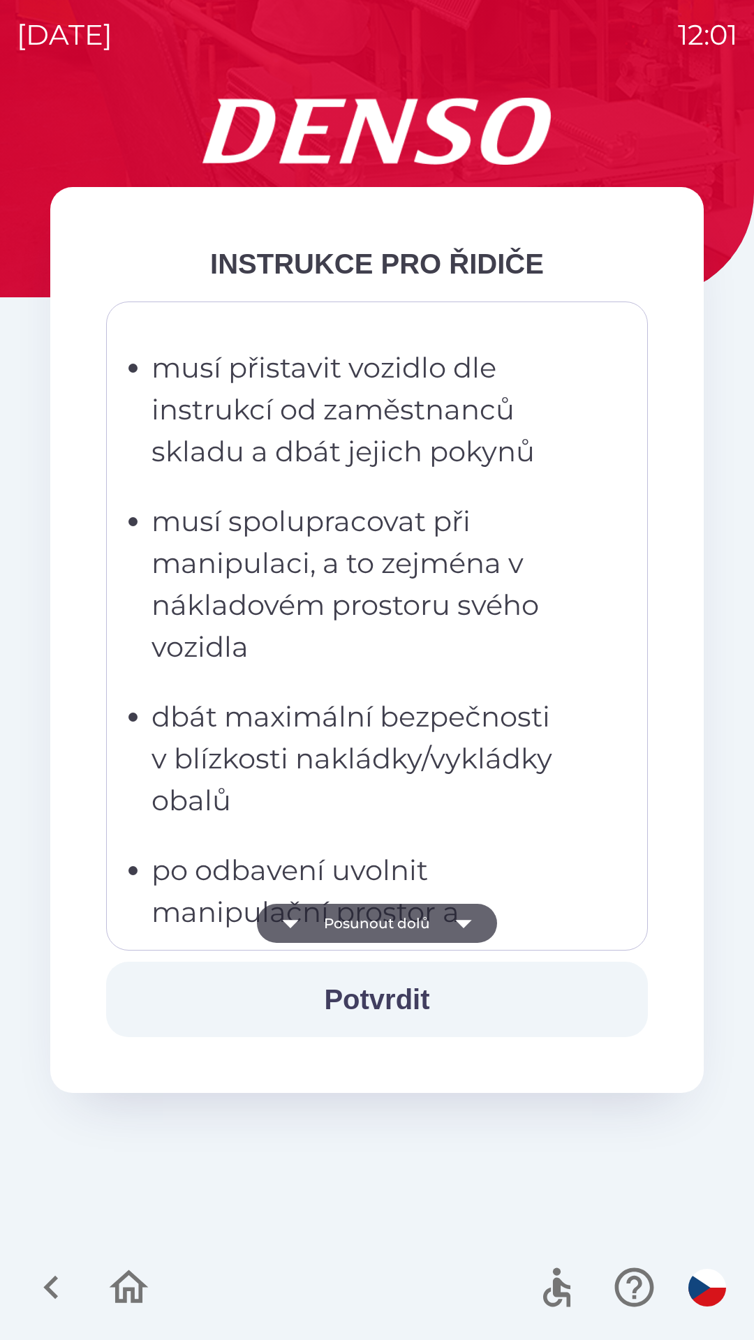
click at [378, 922] on button "Posunout dolů" at bounding box center [377, 923] width 240 height 39
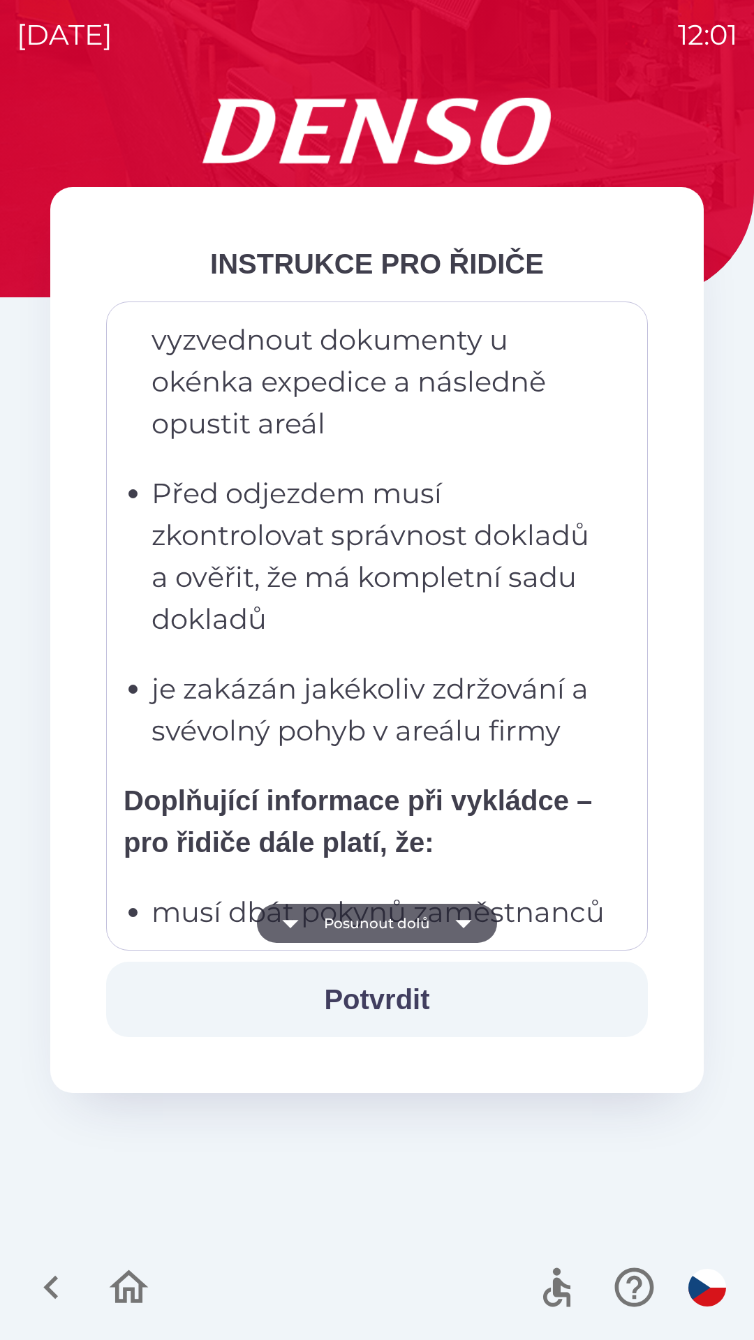
click at [377, 921] on button "Posunout dolů" at bounding box center [377, 923] width 240 height 39
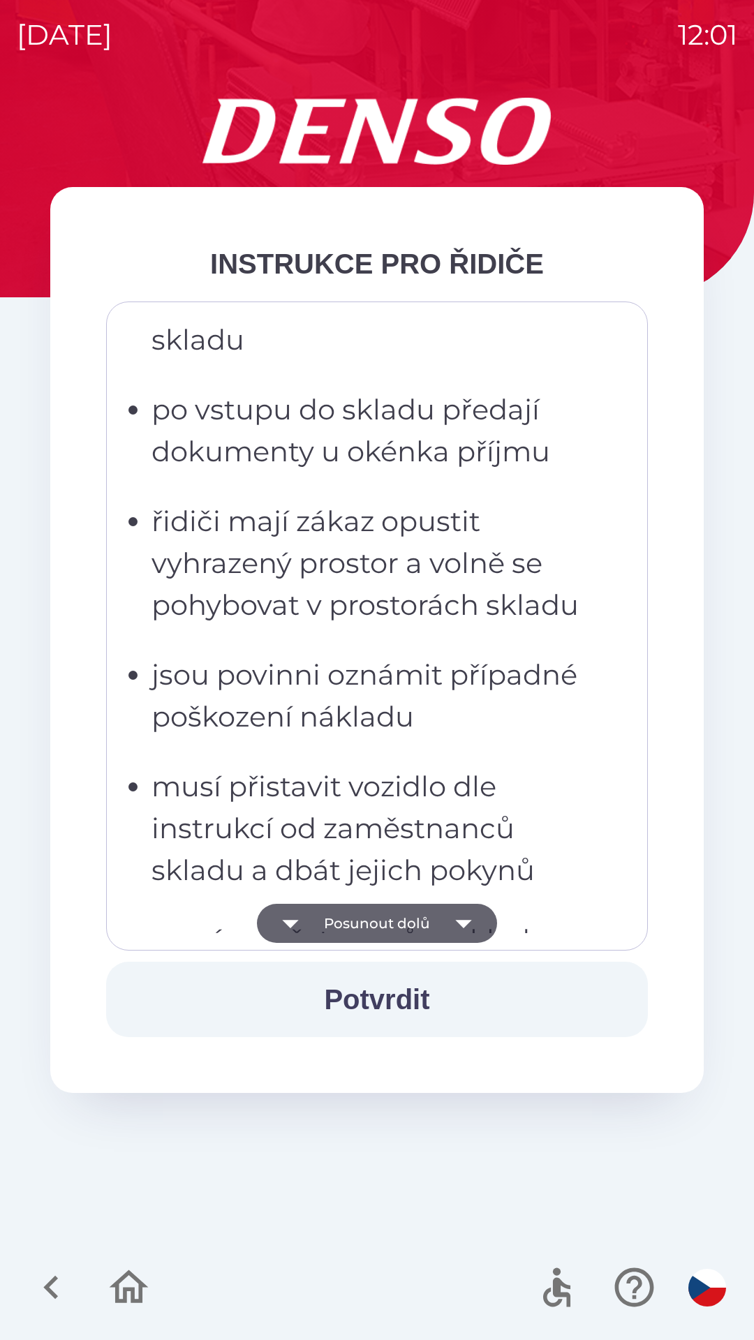
click at [378, 922] on button "Posunout dolů" at bounding box center [377, 923] width 240 height 39
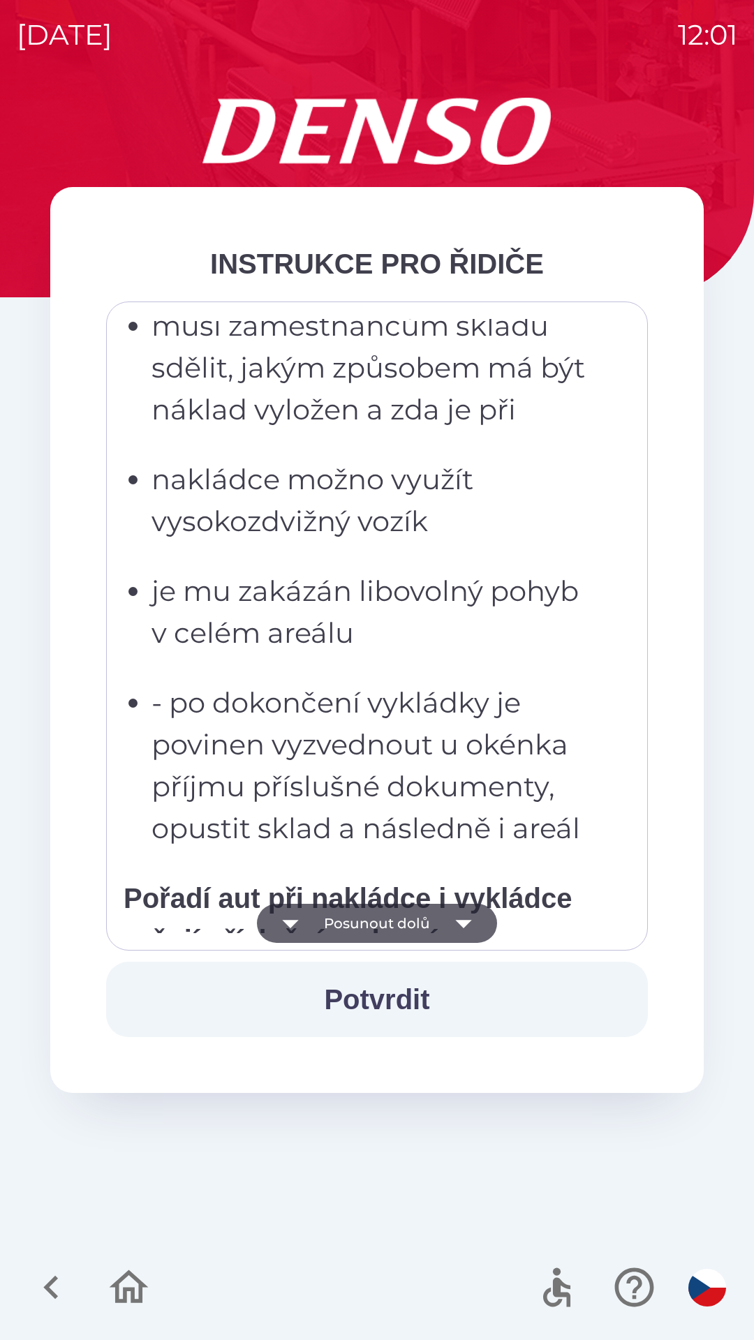
click at [384, 922] on button "Posunout dolů" at bounding box center [377, 923] width 240 height 39
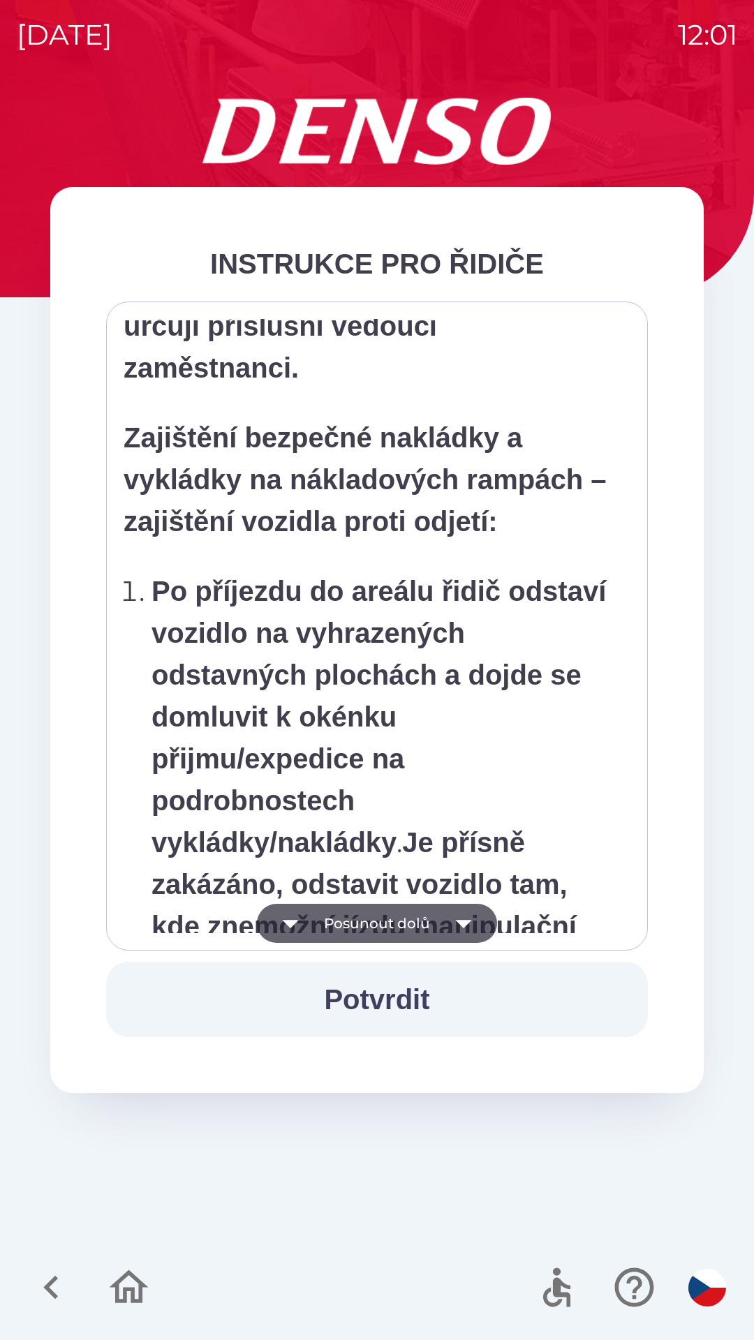
click at [384, 923] on button "Posunout dolů" at bounding box center [377, 923] width 240 height 39
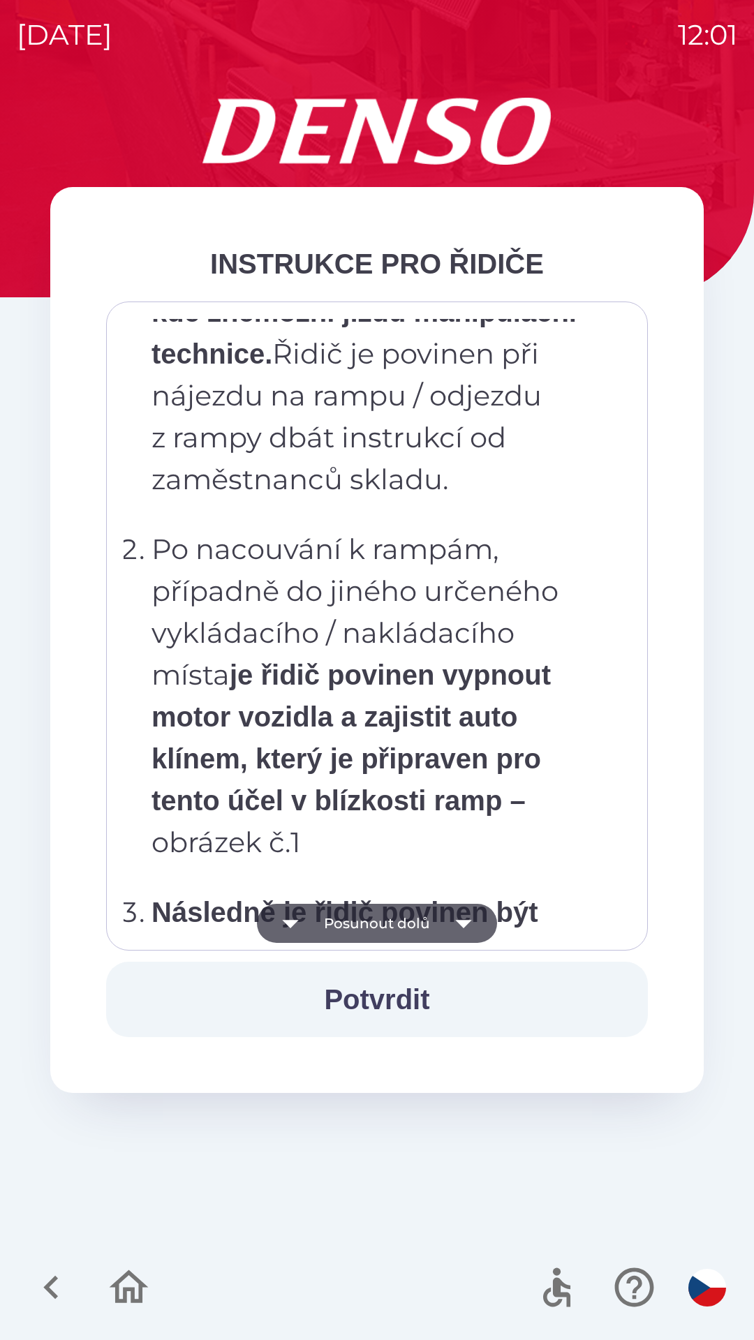
click at [383, 931] on button "Posunout dolů" at bounding box center [377, 923] width 240 height 39
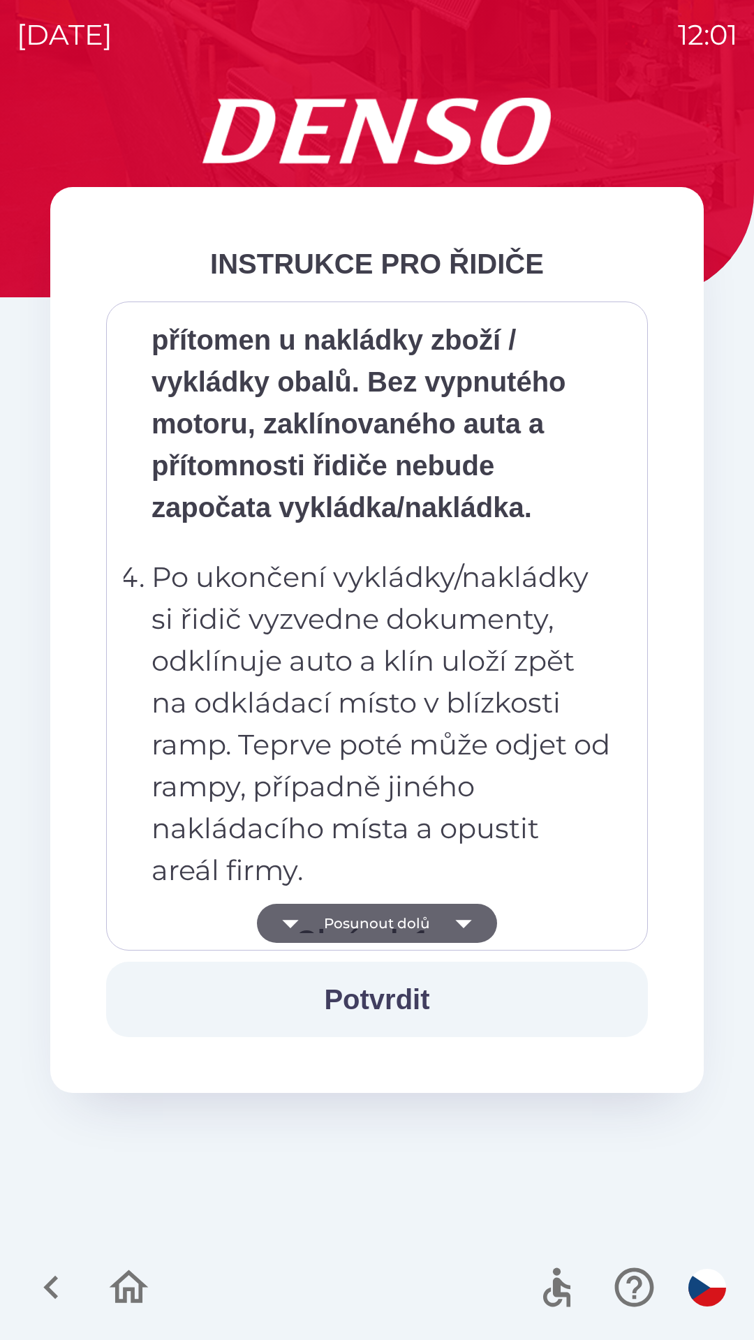
click at [378, 922] on button "Posunout dolů" at bounding box center [377, 923] width 240 height 39
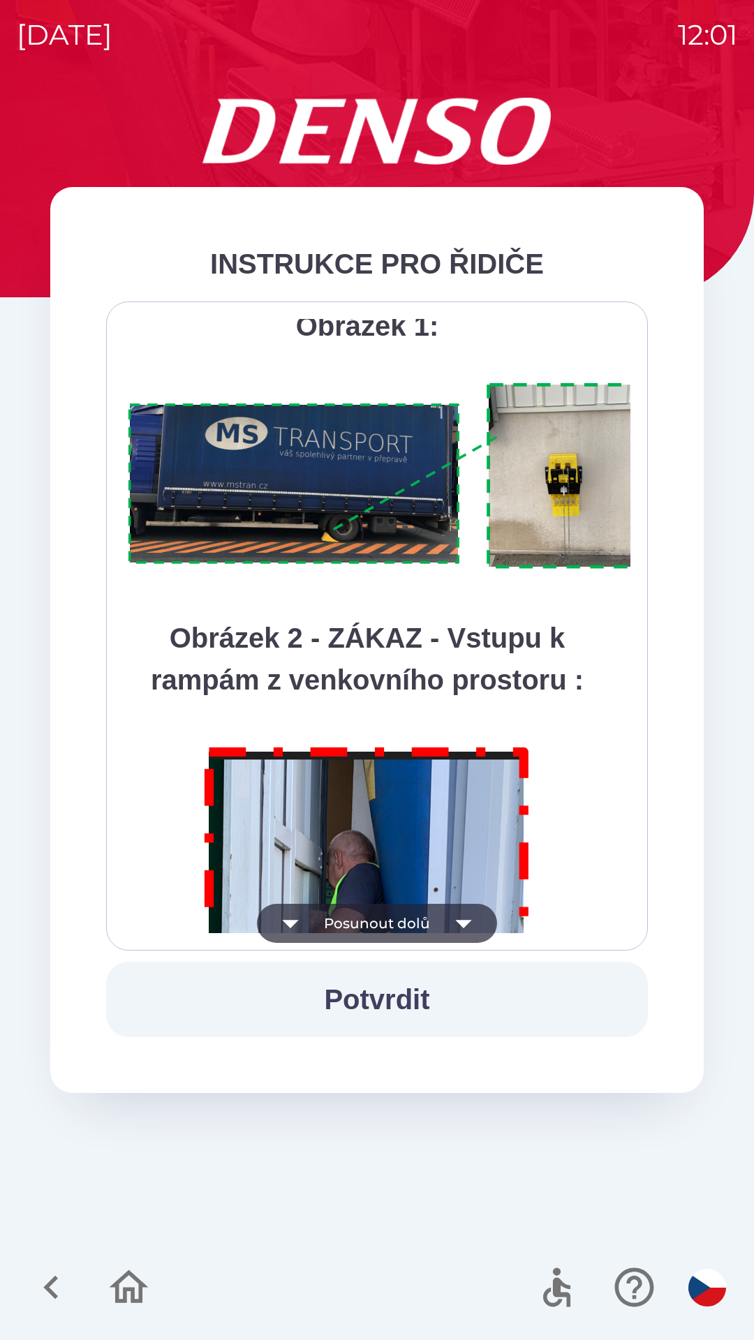
click at [374, 920] on button "Posunout dolů" at bounding box center [377, 923] width 240 height 39
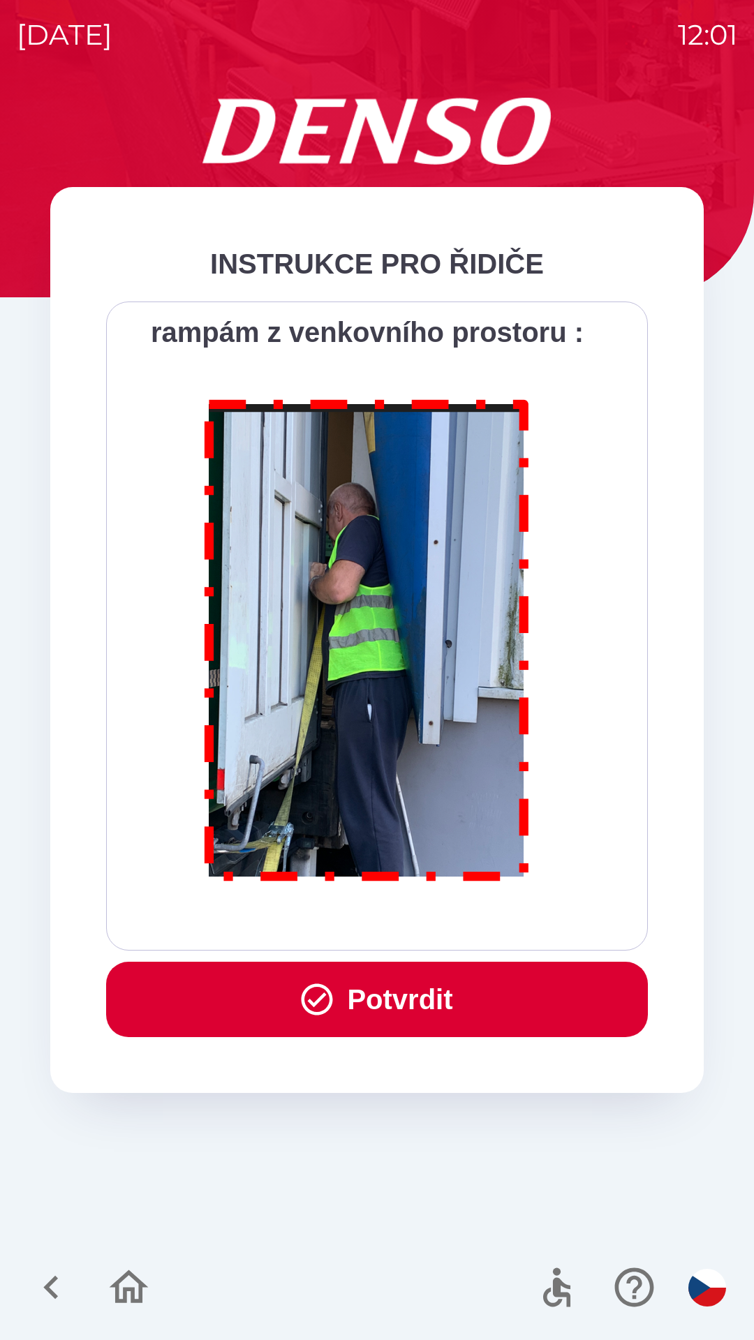
click at [371, 1000] on button "Potvrdit" at bounding box center [377, 999] width 542 height 75
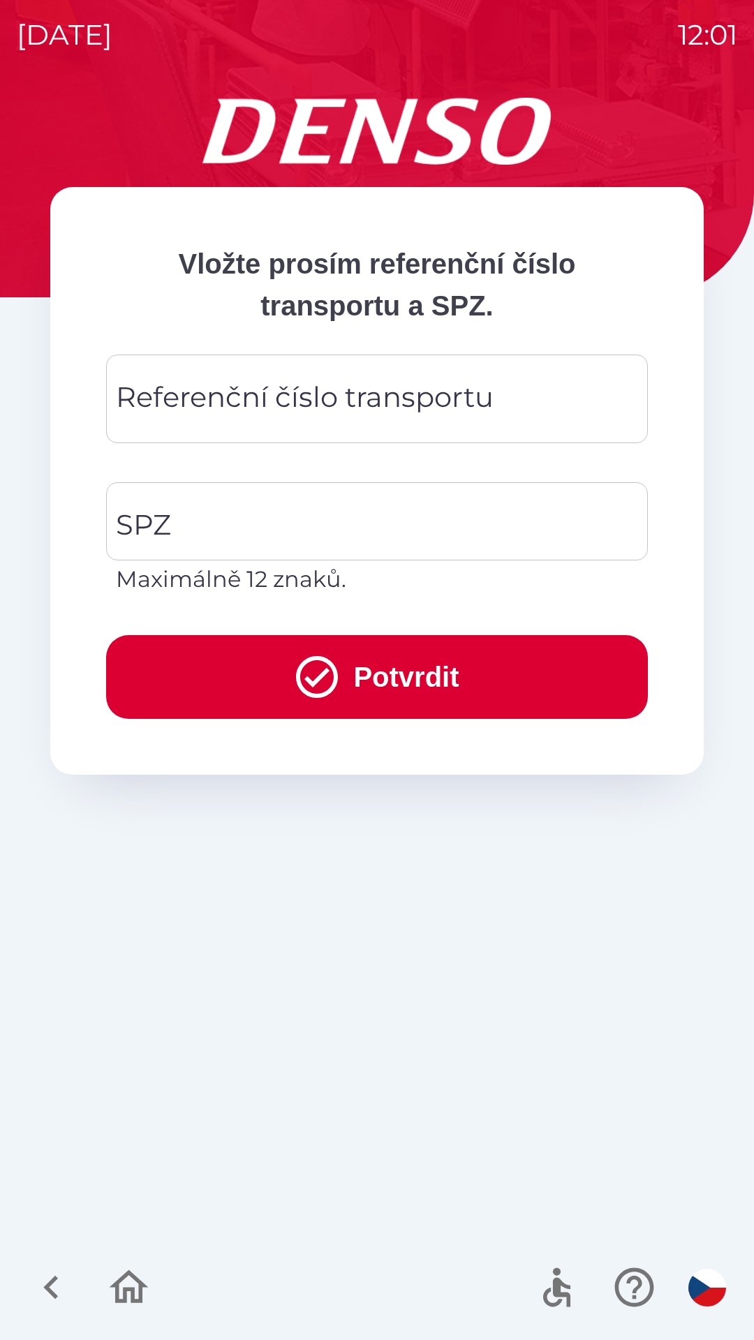
click at [200, 397] on div "Referenční číslo transportu Referenční číslo transportu" at bounding box center [377, 399] width 542 height 89
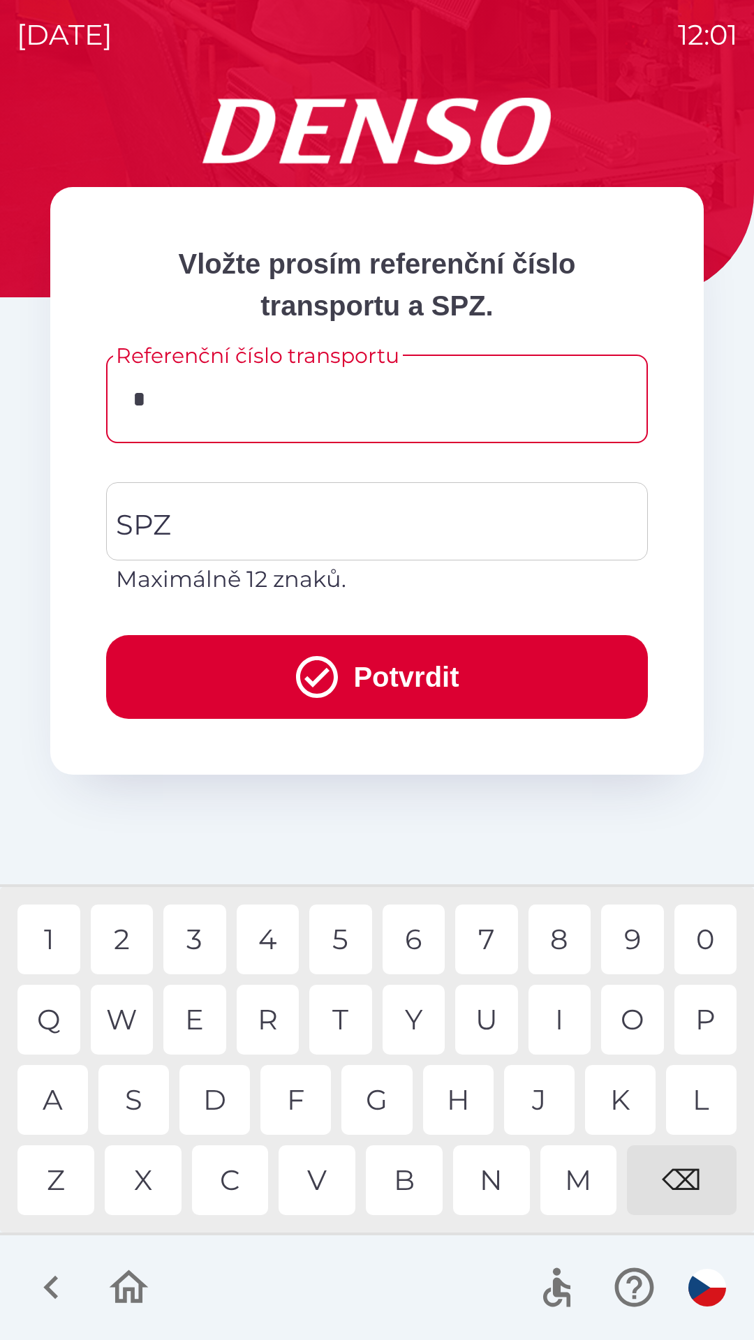
click at [209, 941] on div "3" at bounding box center [194, 940] width 63 height 70
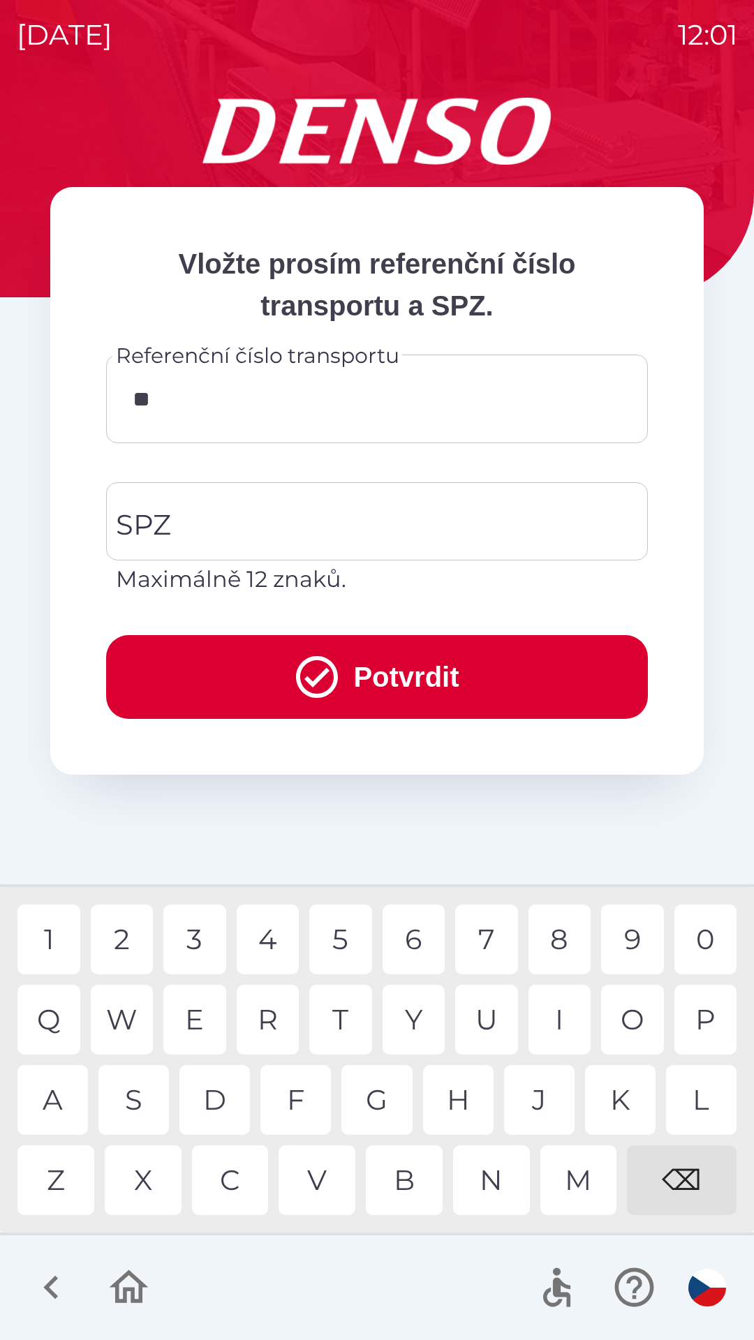
click at [274, 938] on div "4" at bounding box center [268, 940] width 63 height 70
click at [702, 923] on div "0" at bounding box center [705, 940] width 63 height 70
click at [563, 931] on div "8" at bounding box center [560, 940] width 63 height 70
type input "******"
click at [214, 515] on input "SPZ" at bounding box center [366, 522] width 508 height 66
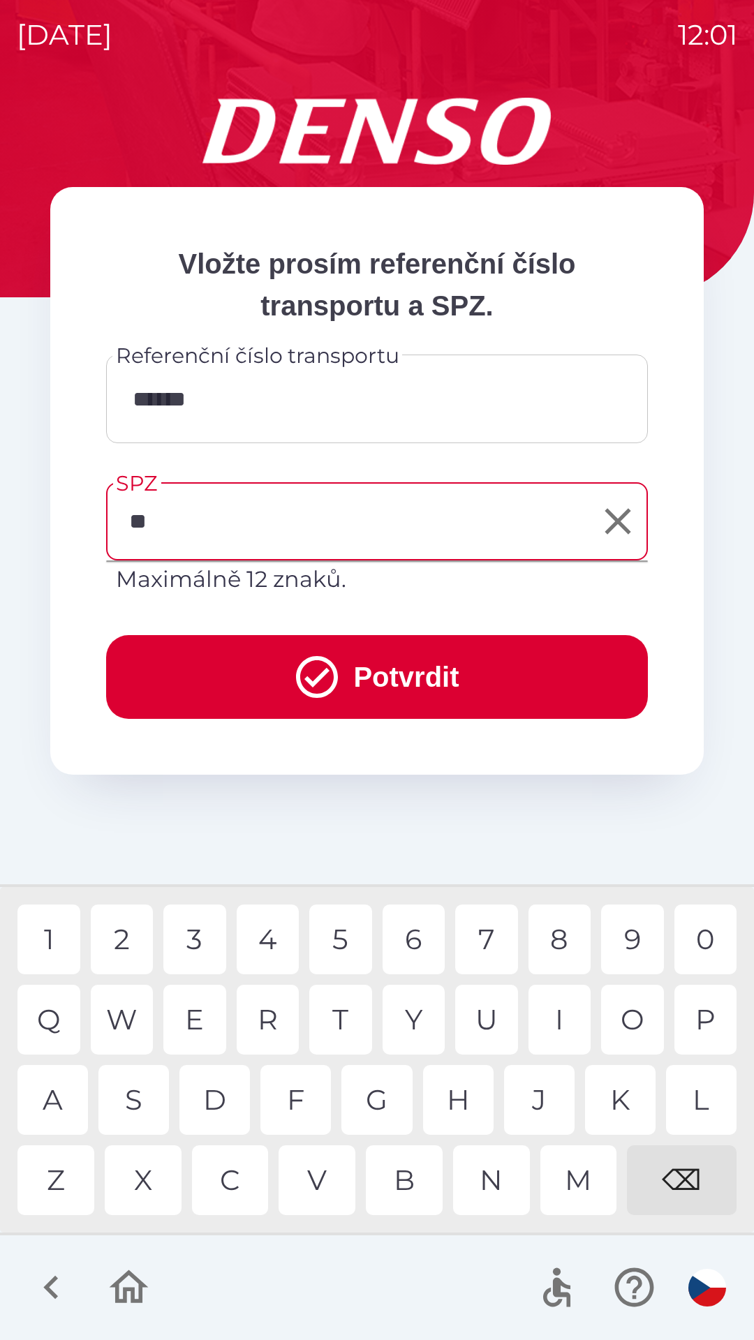
click at [50, 1100] on div "A" at bounding box center [52, 1100] width 71 height 70
click at [338, 950] on div "5" at bounding box center [340, 940] width 63 height 70
type input "*******"
click at [491, 943] on div "7" at bounding box center [486, 940] width 63 height 70
click at [357, 667] on button "Potvrdit" at bounding box center [377, 677] width 542 height 84
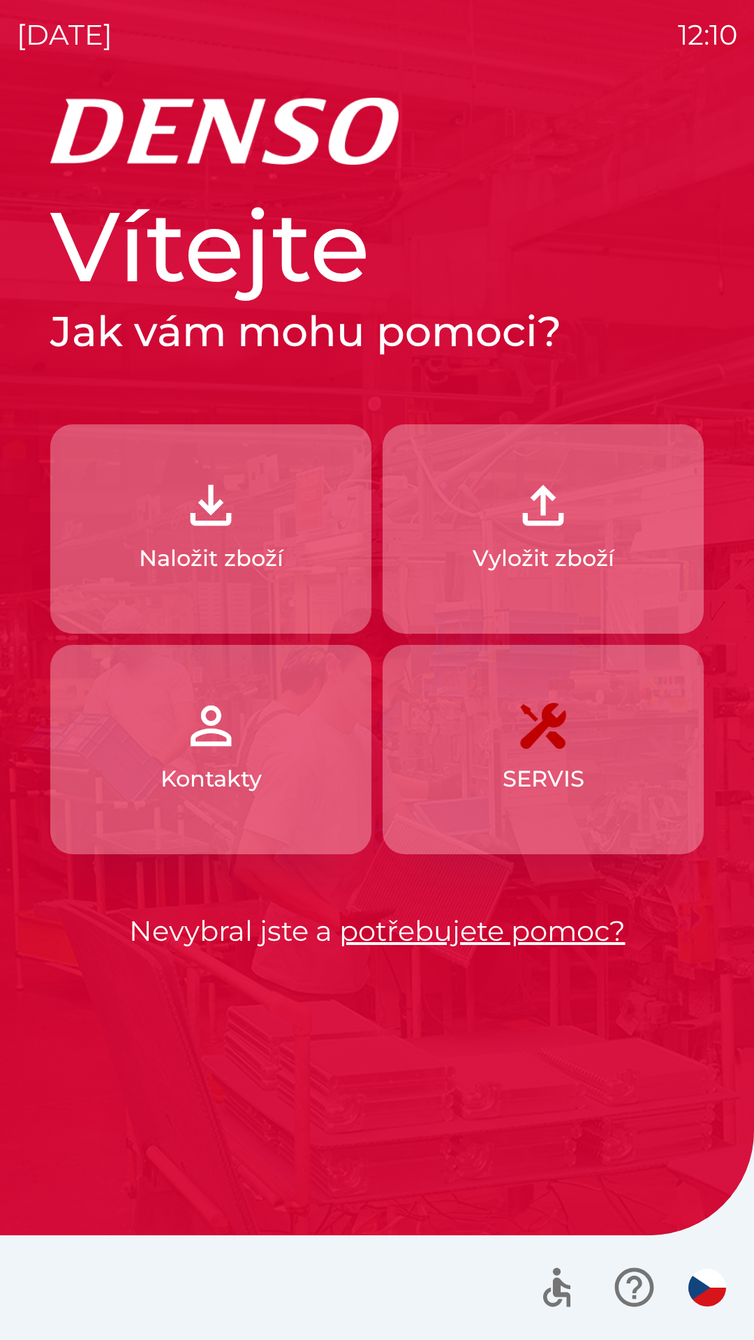
click at [226, 536] on button "Naložit zboží" at bounding box center [210, 528] width 321 height 209
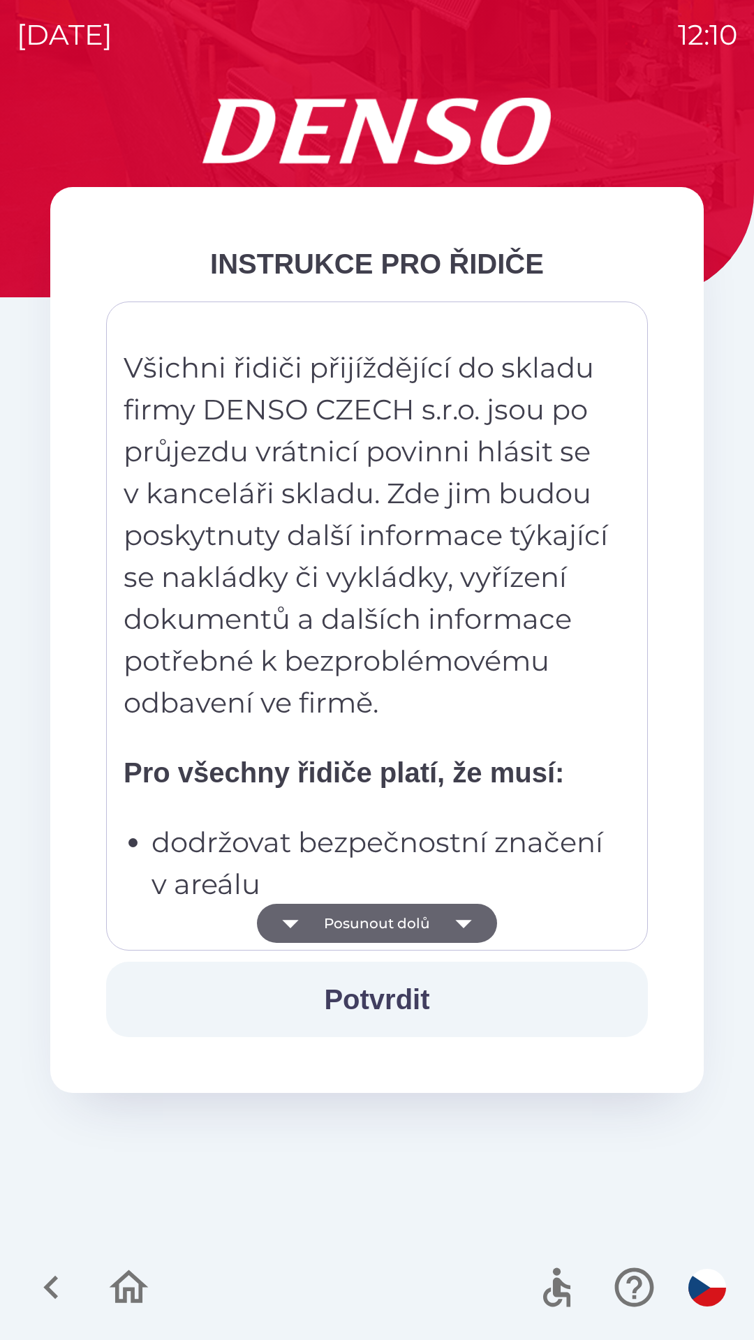
click at [444, 746] on div "Všichni řidiči přijíždějící do skladu firmy DENSO CZECH s.r.o. jsou po průjezdu…" at bounding box center [377, 626] width 507 height 614
click at [450, 659] on p "Všichni řidiči přijíždějící do skladu firmy DENSO CZECH s.r.o. jsou po průjezdu…" at bounding box center [367, 535] width 487 height 377
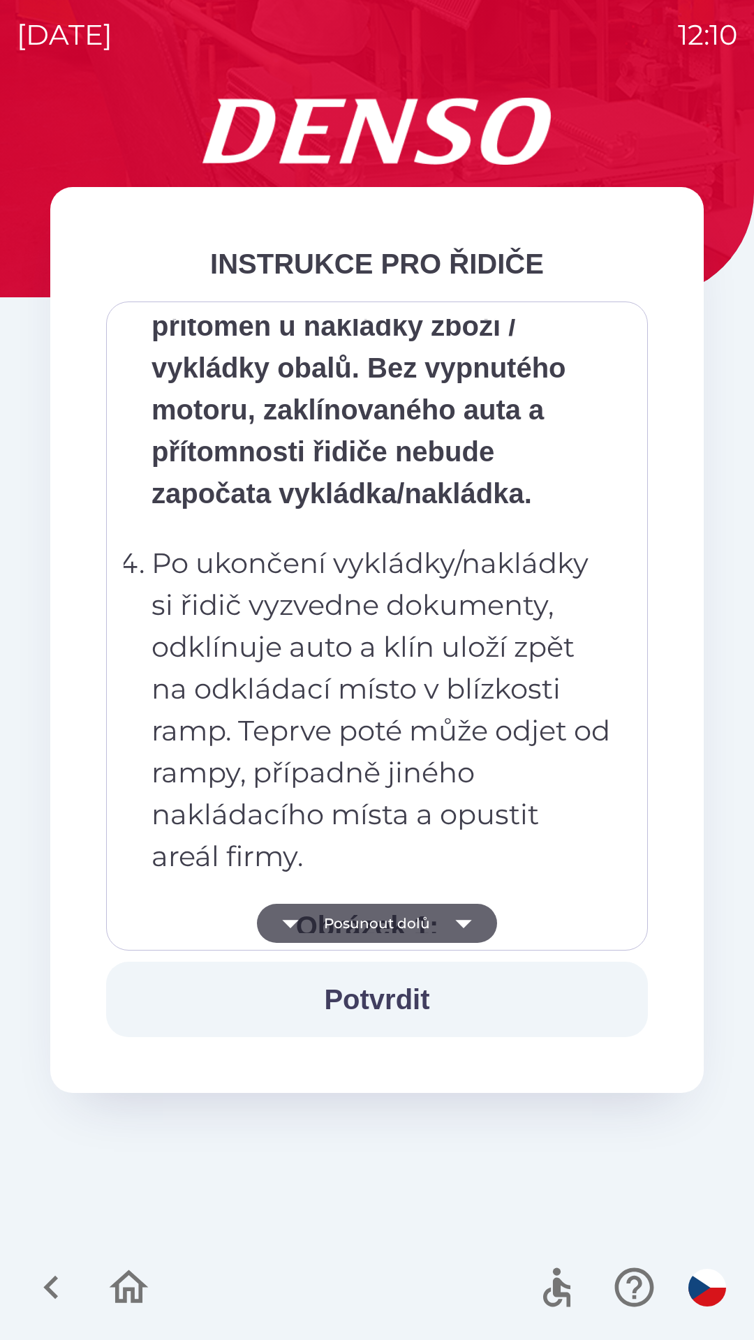
scroll to position [7846, 0]
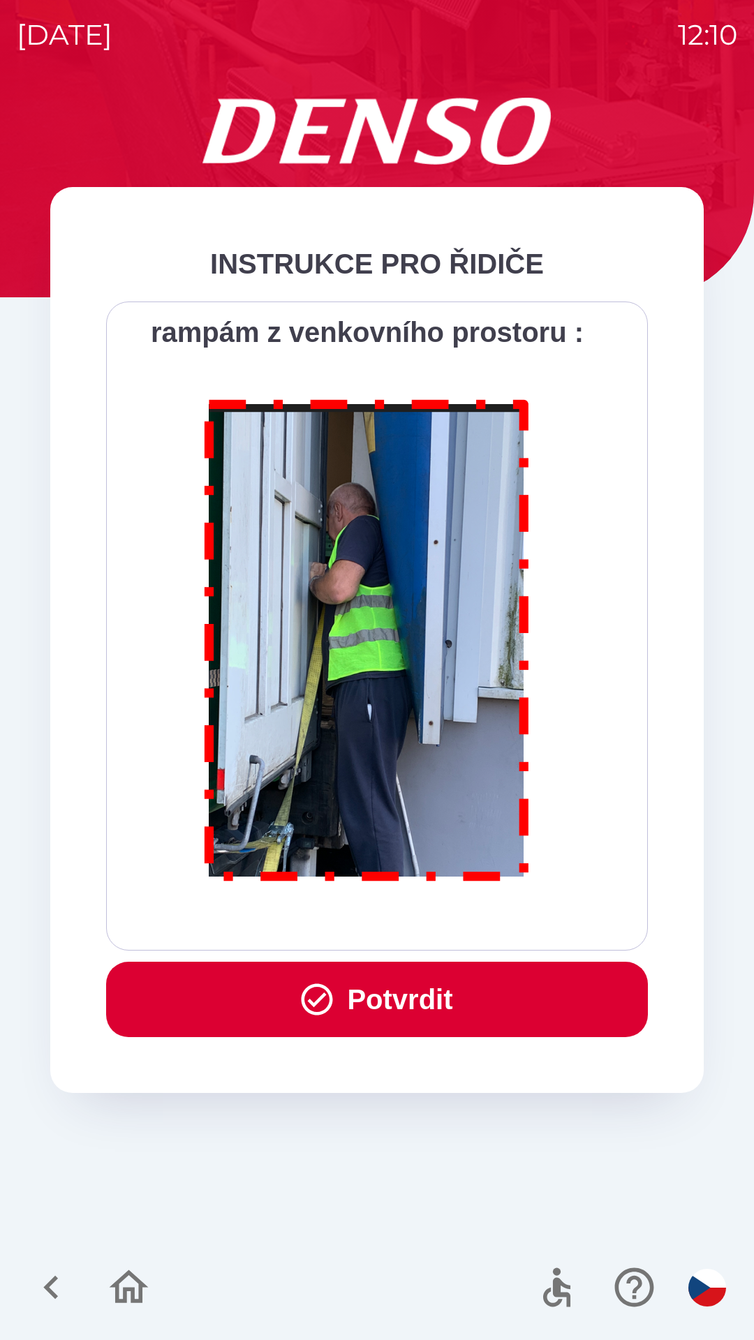
click at [404, 998] on button "Potvrdit" at bounding box center [377, 999] width 542 height 75
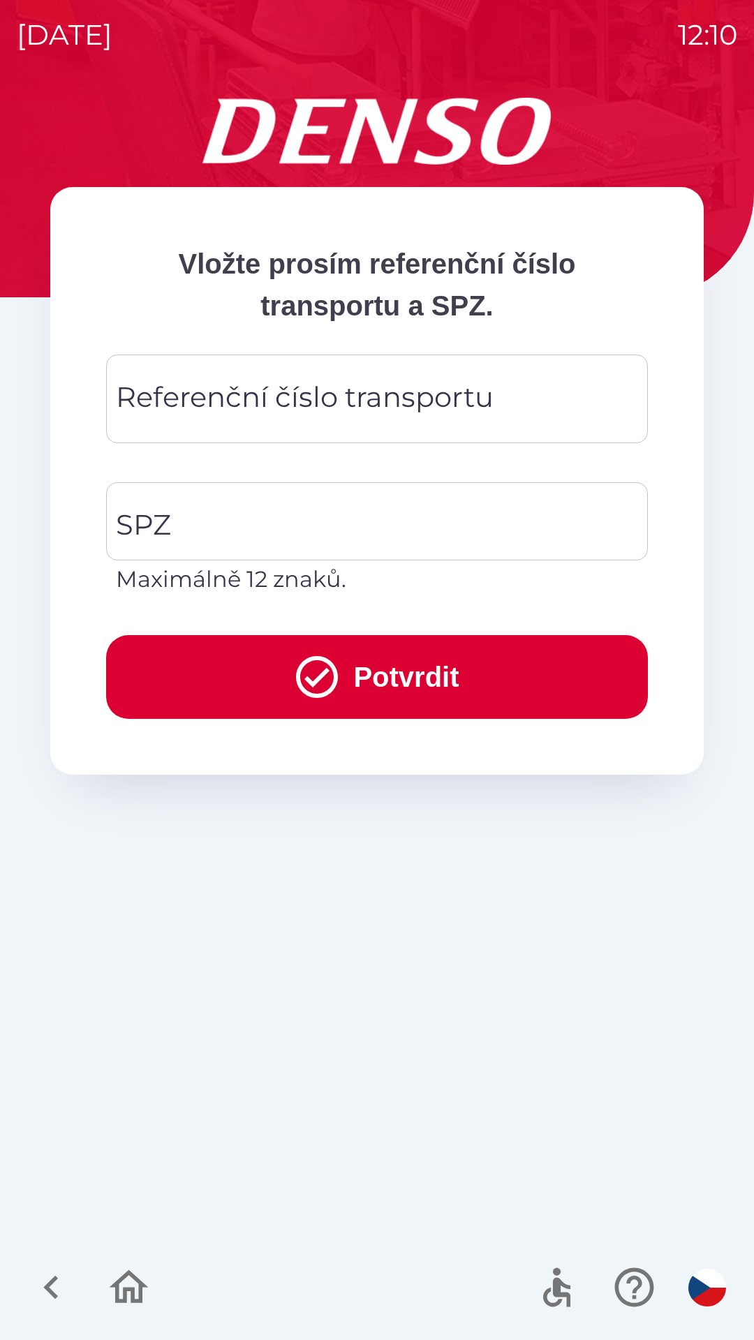
click at [313, 399] on div "Referenční číslo transportu Referenční číslo transportu" at bounding box center [377, 399] width 542 height 89
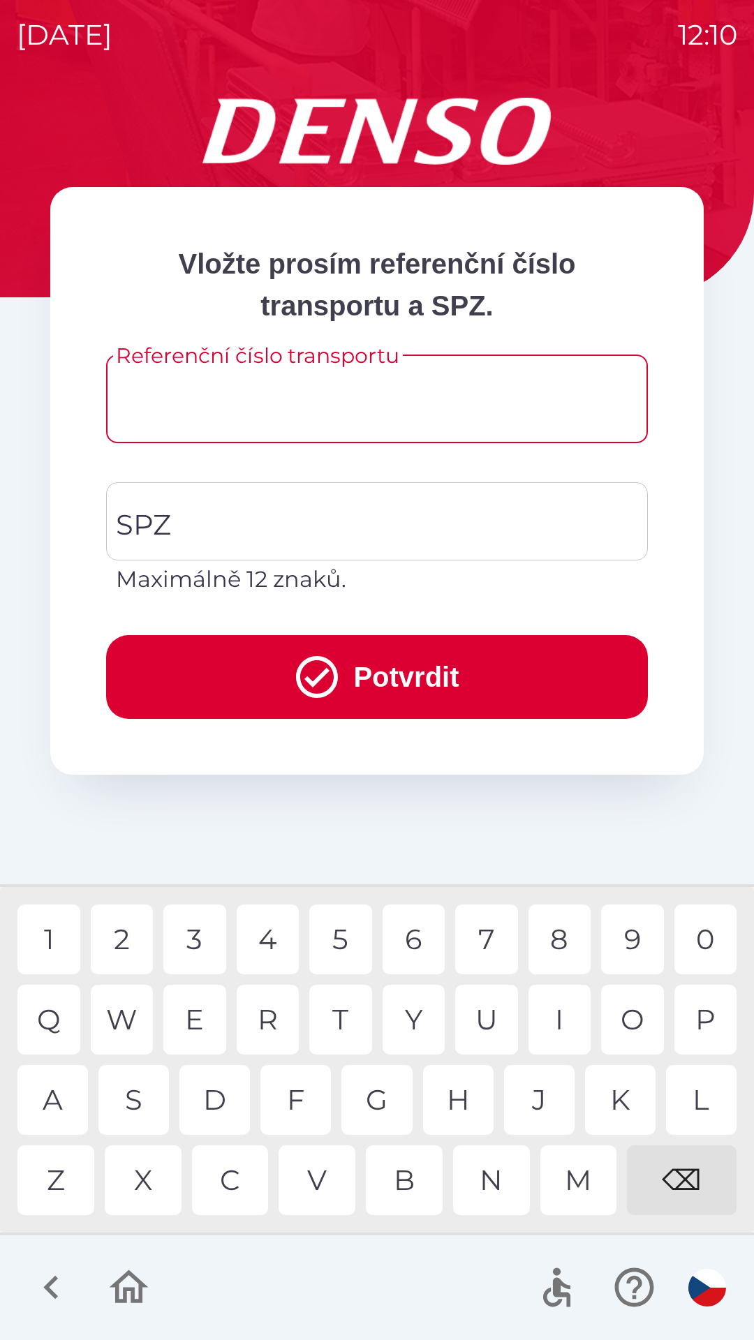
click at [212, 395] on input "Referenční číslo transportu" at bounding box center [377, 398] width 508 height 55
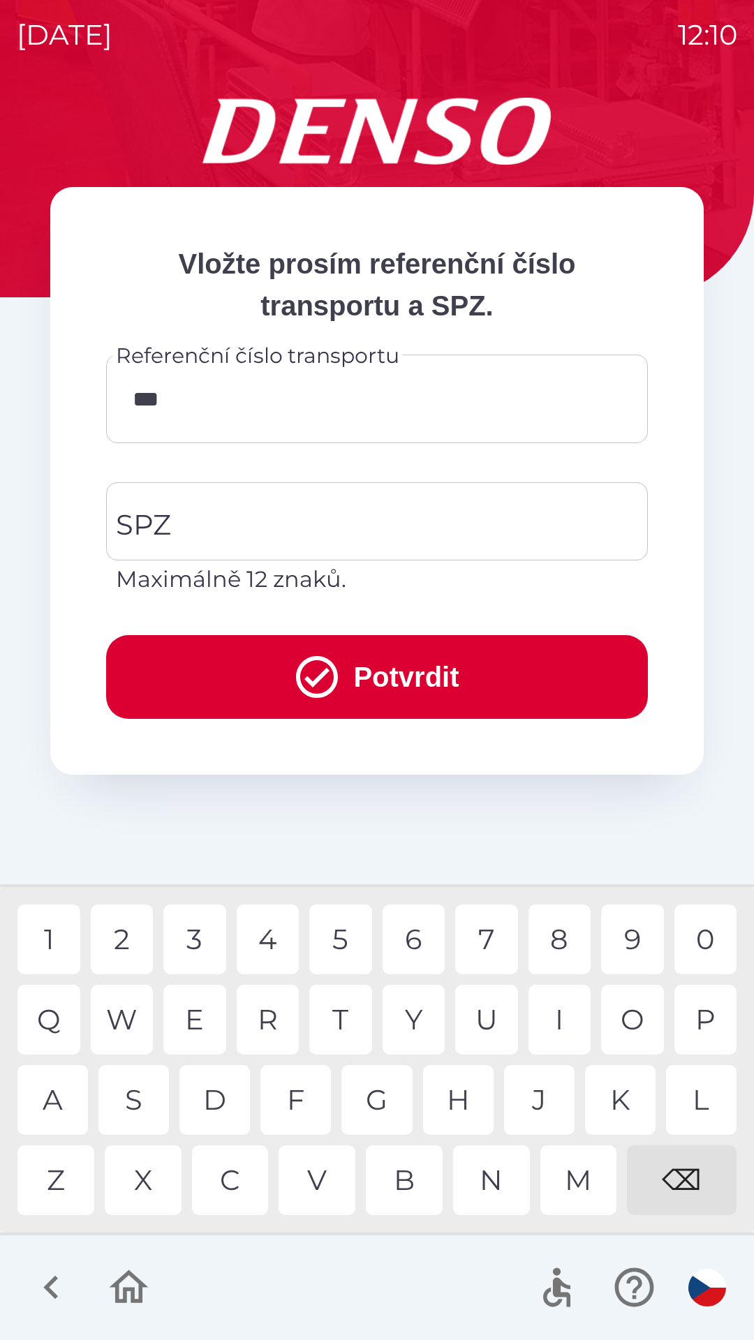
click at [129, 929] on div "2" at bounding box center [122, 940] width 63 height 70
click at [279, 936] on div "4" at bounding box center [268, 940] width 63 height 70
click at [696, 1162] on div "⌫" at bounding box center [682, 1181] width 110 height 70
type input "*"
click at [193, 934] on div "3" at bounding box center [194, 940] width 63 height 70
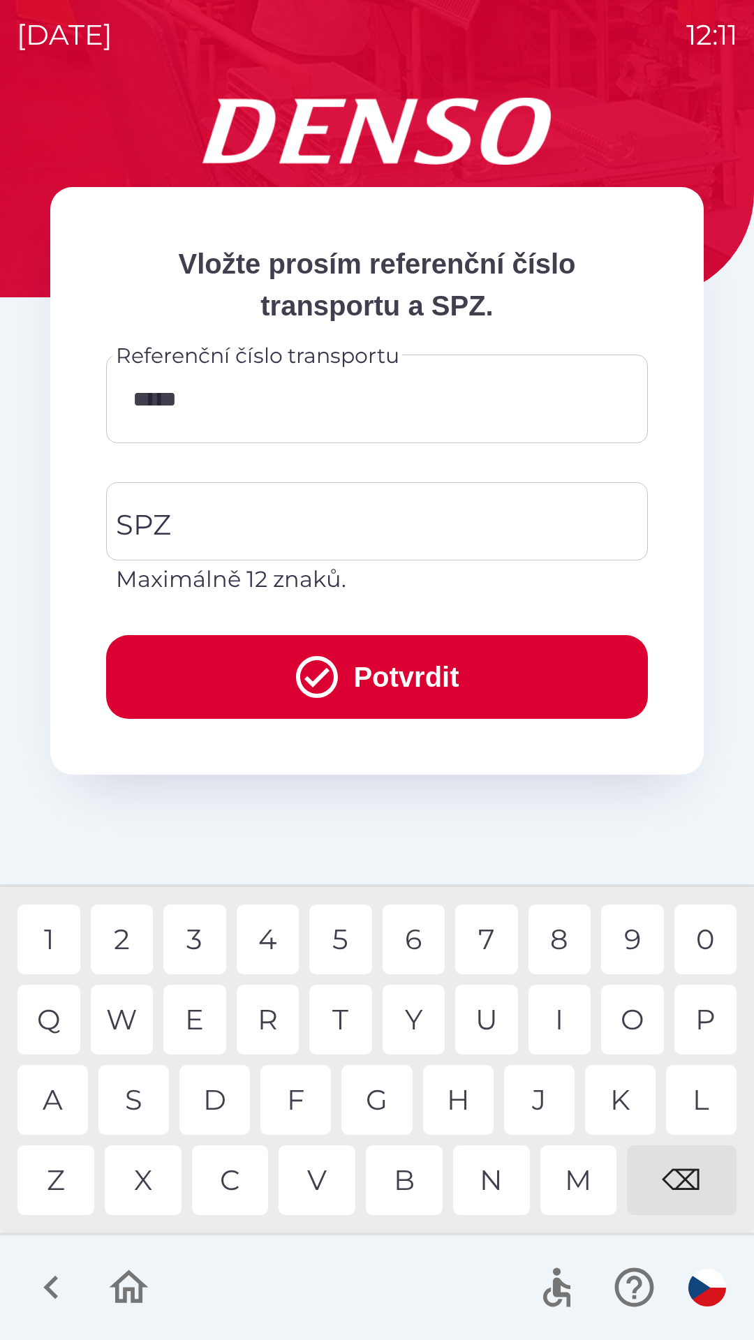
type input "******"
click at [137, 938] on div "2" at bounding box center [122, 940] width 63 height 70
click at [372, 1262] on div at bounding box center [377, 1288] width 754 height 105
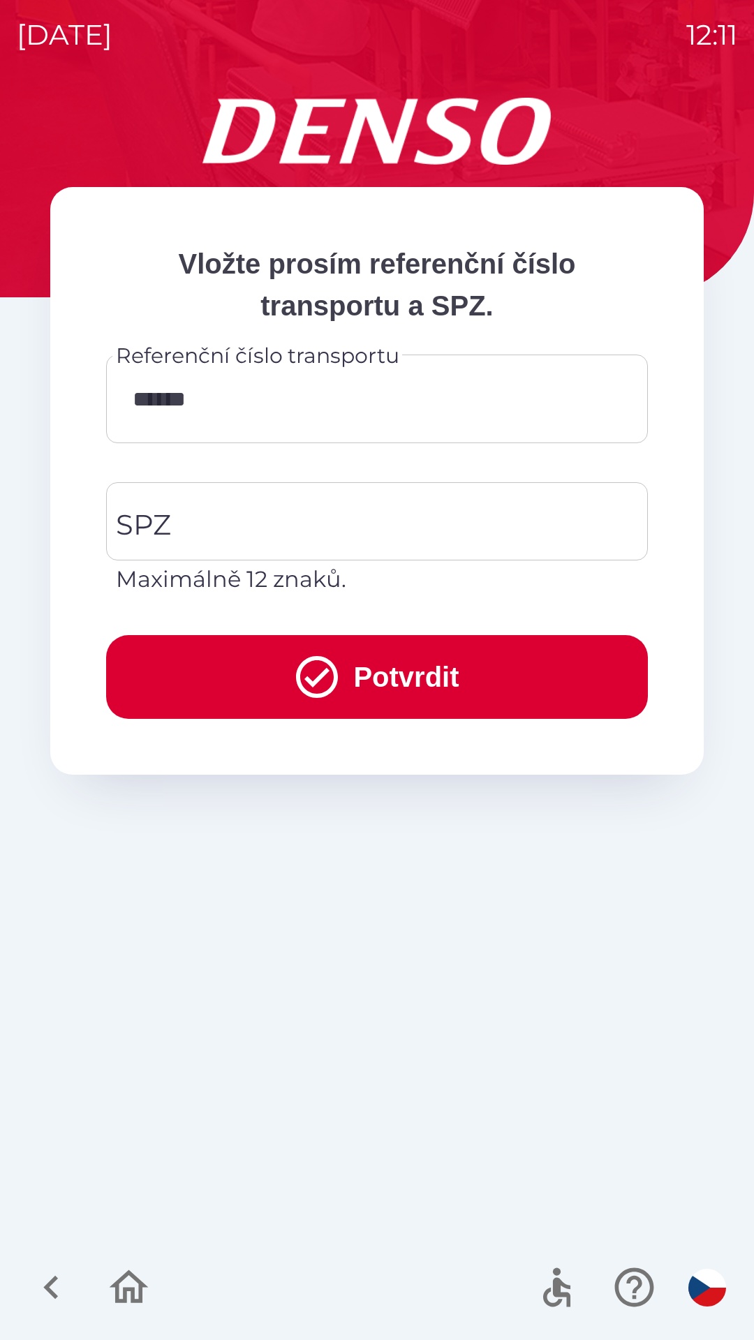
click at [296, 399] on input "******" at bounding box center [377, 398] width 508 height 55
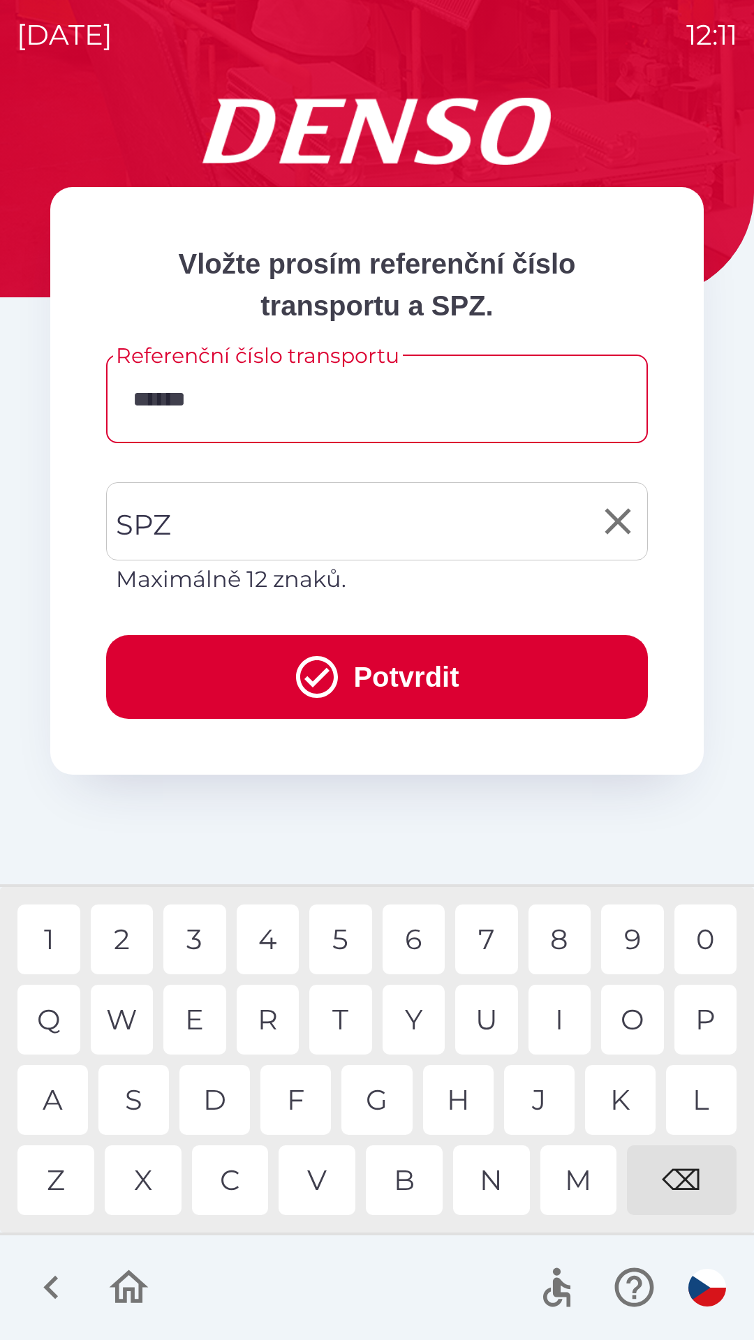
click at [222, 525] on input "SPZ" at bounding box center [366, 522] width 508 height 66
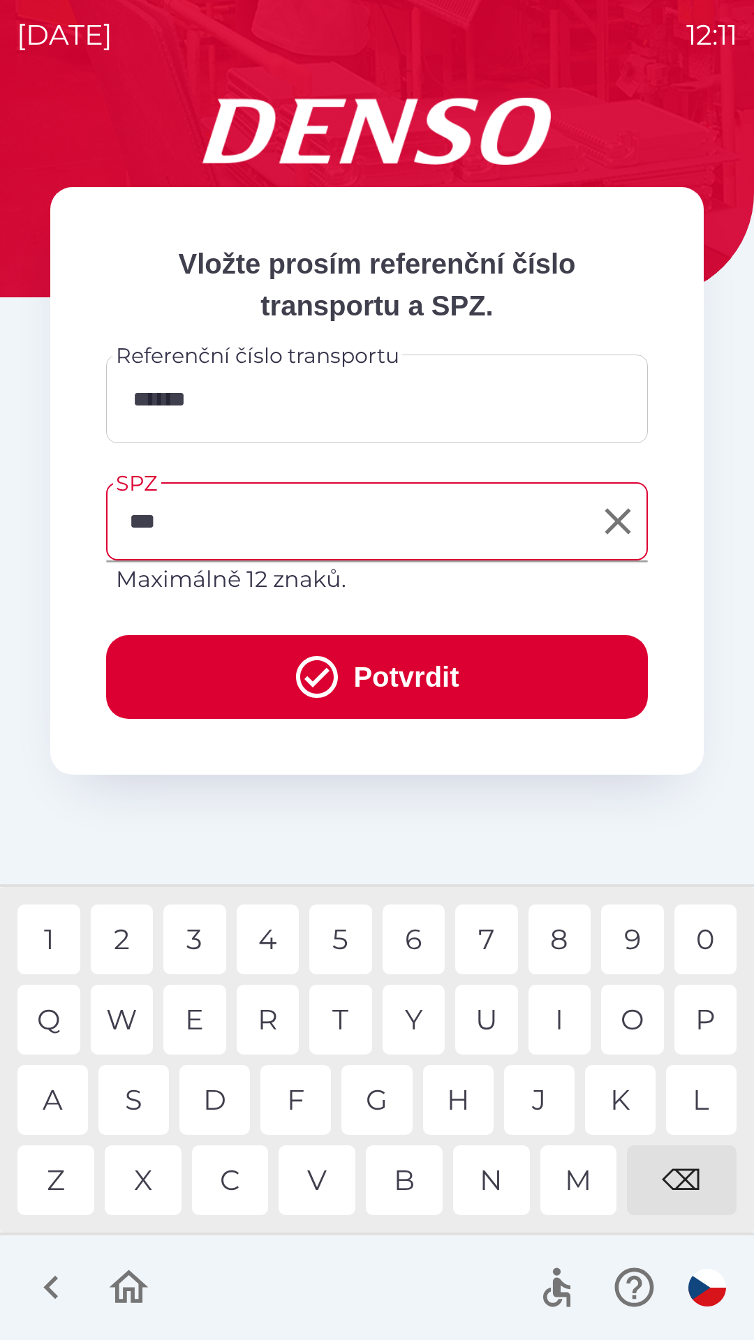
click at [195, 938] on div "3" at bounding box center [194, 940] width 63 height 70
click at [190, 940] on div "3" at bounding box center [194, 940] width 63 height 70
click at [489, 949] on div "7" at bounding box center [486, 940] width 63 height 70
type input "*******"
click at [390, 664] on button "Potvrdit" at bounding box center [377, 677] width 542 height 84
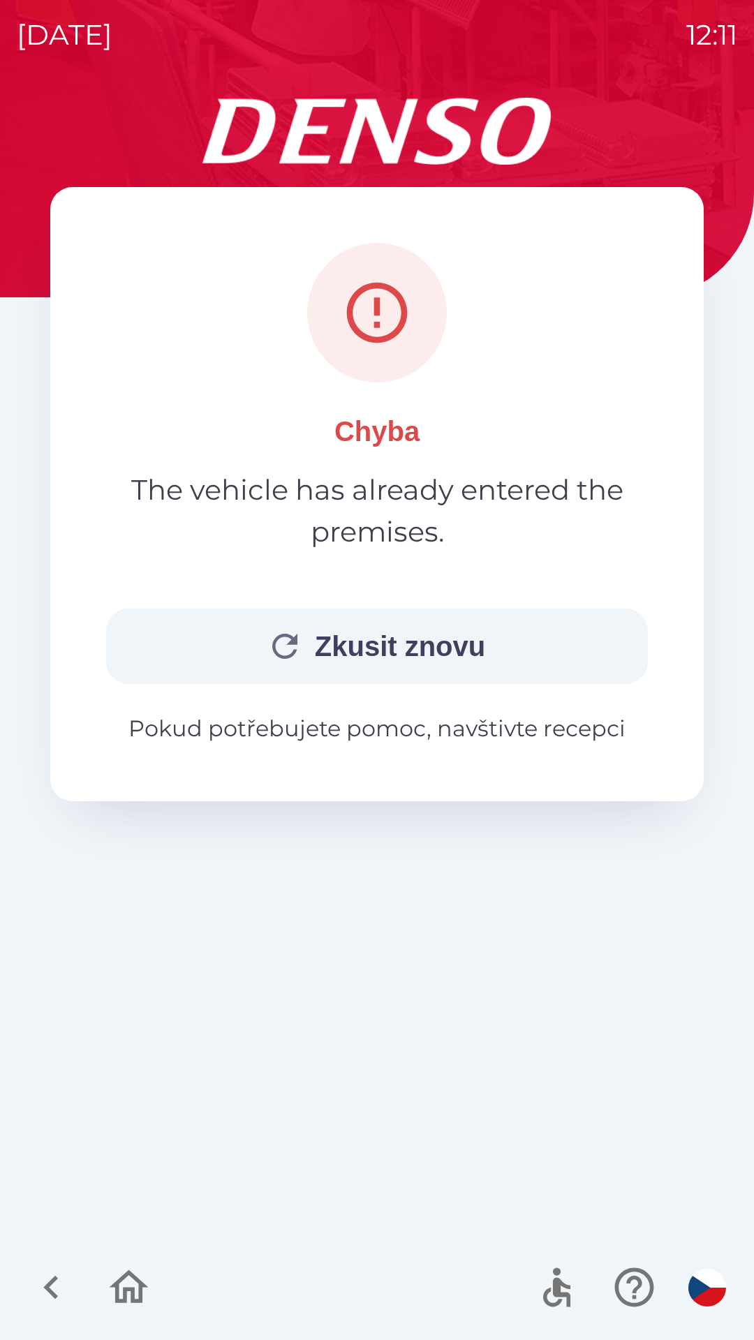
click at [385, 643] on button "Zkusit znovu" at bounding box center [377, 646] width 542 height 75
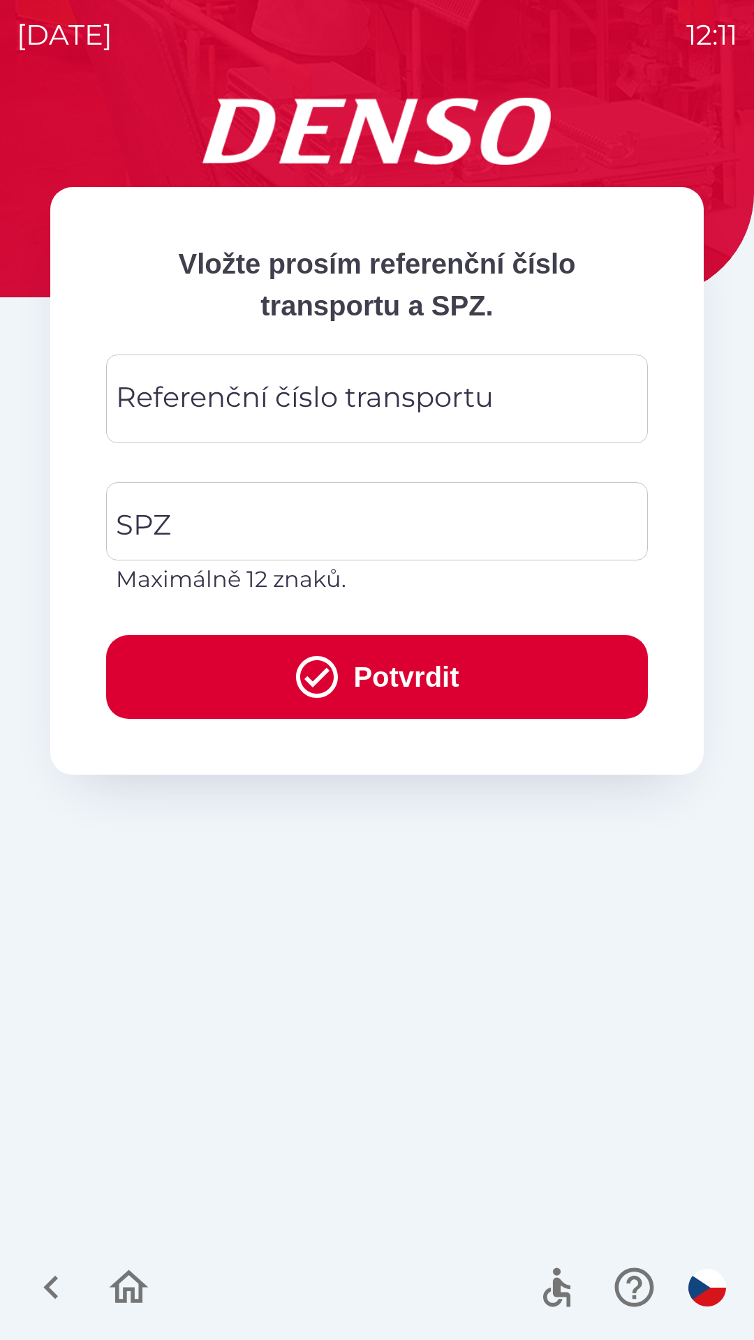
click at [275, 399] on div "Referenční číslo transportu Referenční číslo transportu" at bounding box center [377, 399] width 542 height 89
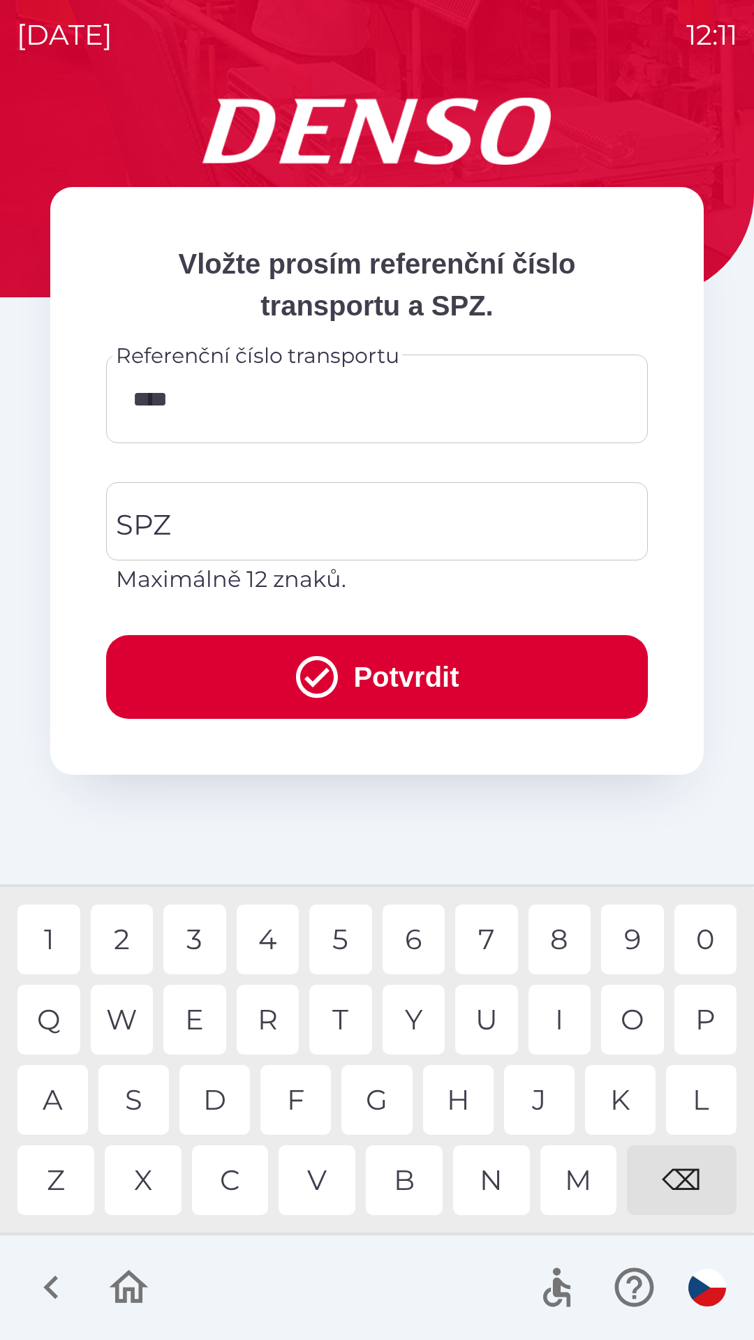
click at [707, 937] on div "0" at bounding box center [705, 940] width 63 height 70
click at [420, 948] on div "6" at bounding box center [414, 940] width 63 height 70
type input "******"
click at [126, 942] on div "2" at bounding box center [122, 940] width 63 height 70
click at [213, 515] on input "SPZ" at bounding box center [366, 522] width 508 height 66
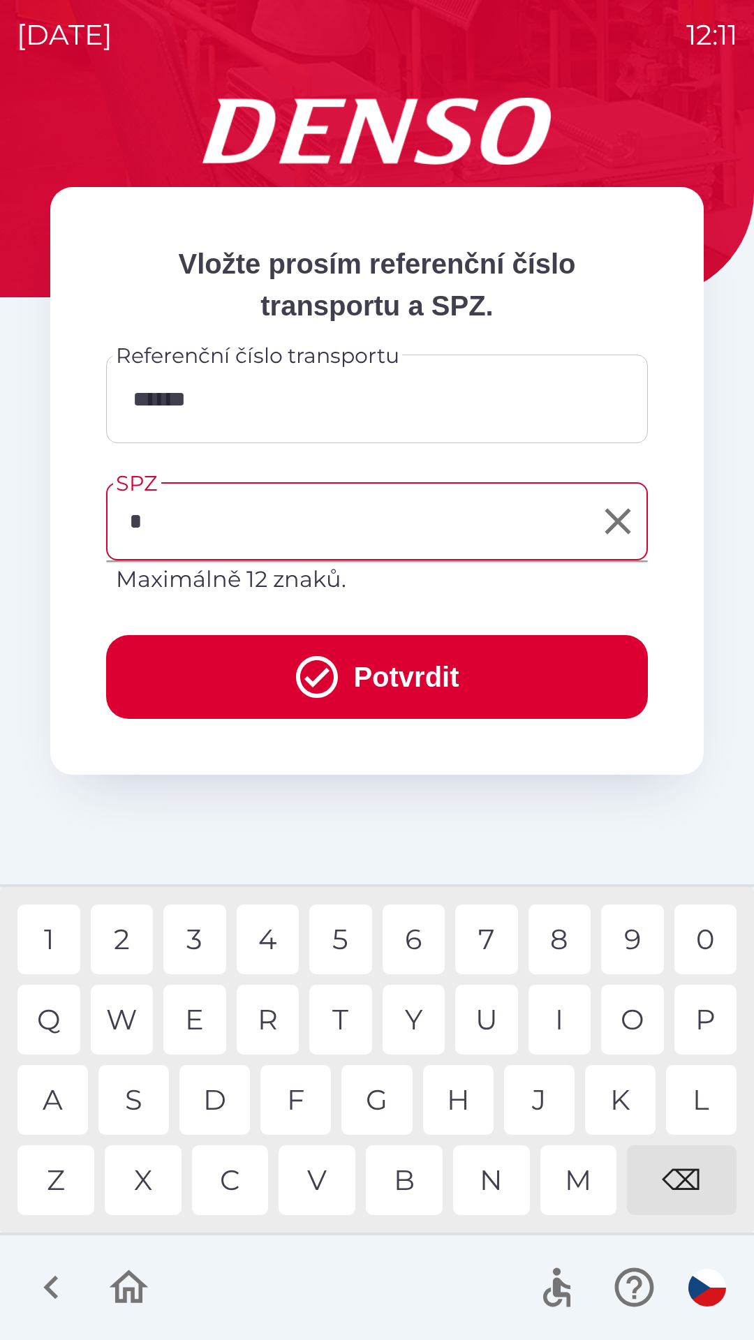
click at [492, 931] on div "7" at bounding box center [486, 940] width 63 height 70
type input "*******"
click at [359, 677] on button "Potvrdit" at bounding box center [377, 677] width 542 height 84
